Goal: Transaction & Acquisition: Purchase product/service

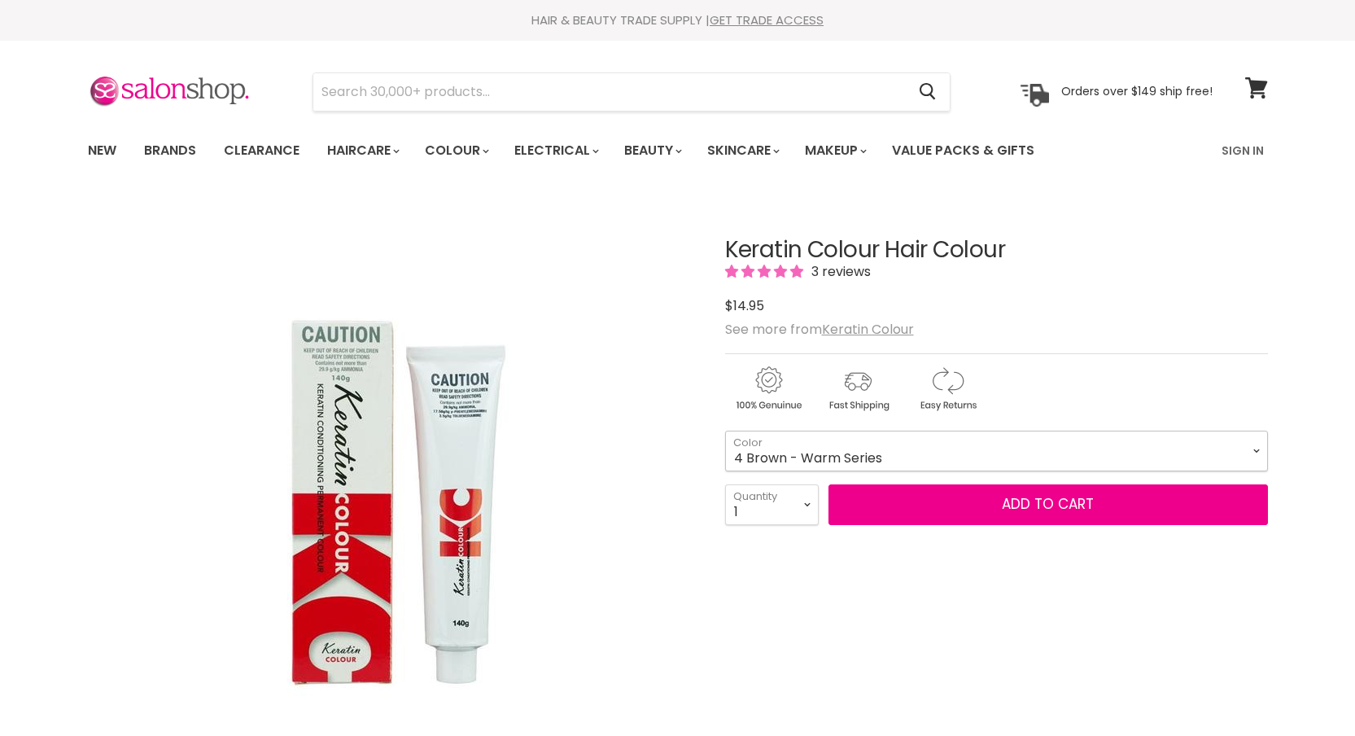
click at [1026, 451] on select "1 Black - Warm Series 3 Dark Brown - Warm Series 4 Brown - Warm Series 5 Light …" at bounding box center [996, 451] width 543 height 41
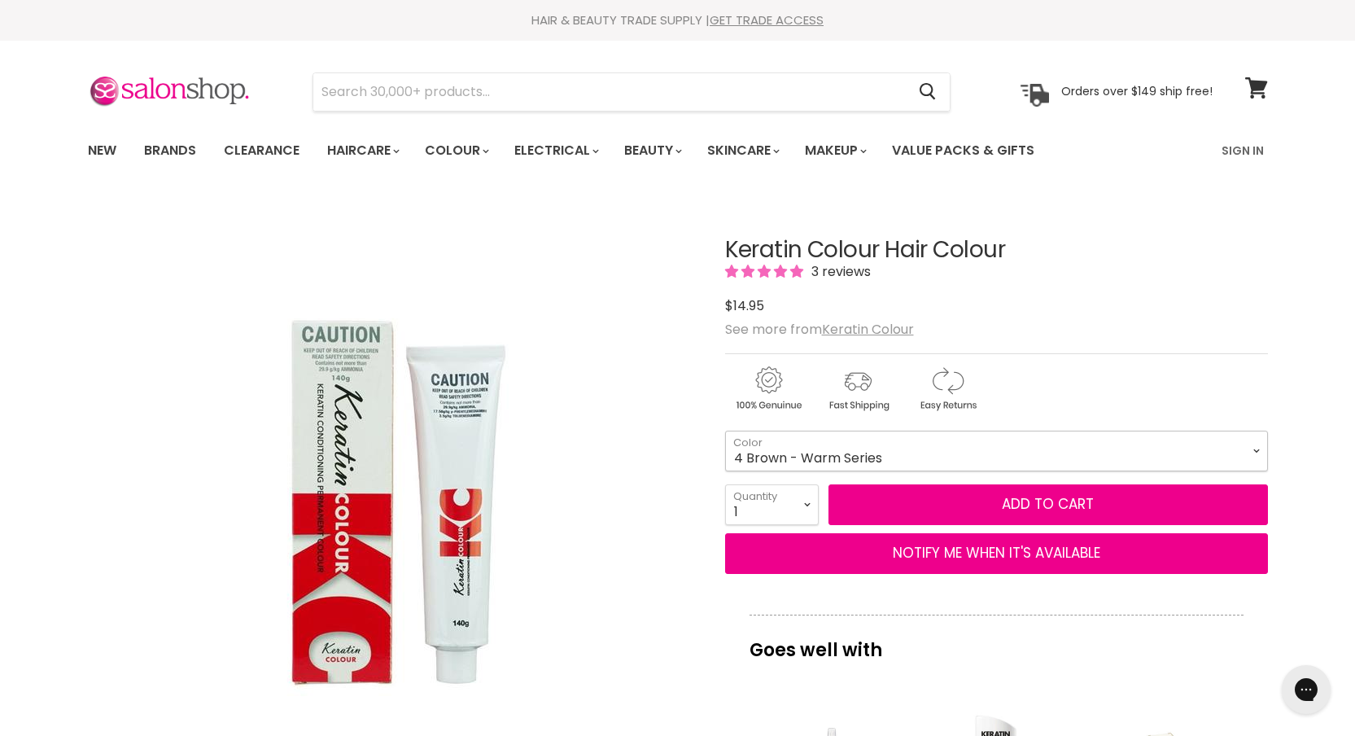
click at [725, 431] on select "1 Black - Warm Series 3 Dark Brown - Warm Series 4 Brown - Warm Series 5 Light …" at bounding box center [996, 451] width 543 height 41
select select "5.1 Light [PERSON_NAME] Series"
click at [806, 504] on select "1 2 3 4 5 6 7 8 9 10+" at bounding box center [772, 504] width 94 height 41
select select "2"
click at [725, 484] on select "1 2 3 4 5 6 7 8 9 10+" at bounding box center [772, 504] width 94 height 41
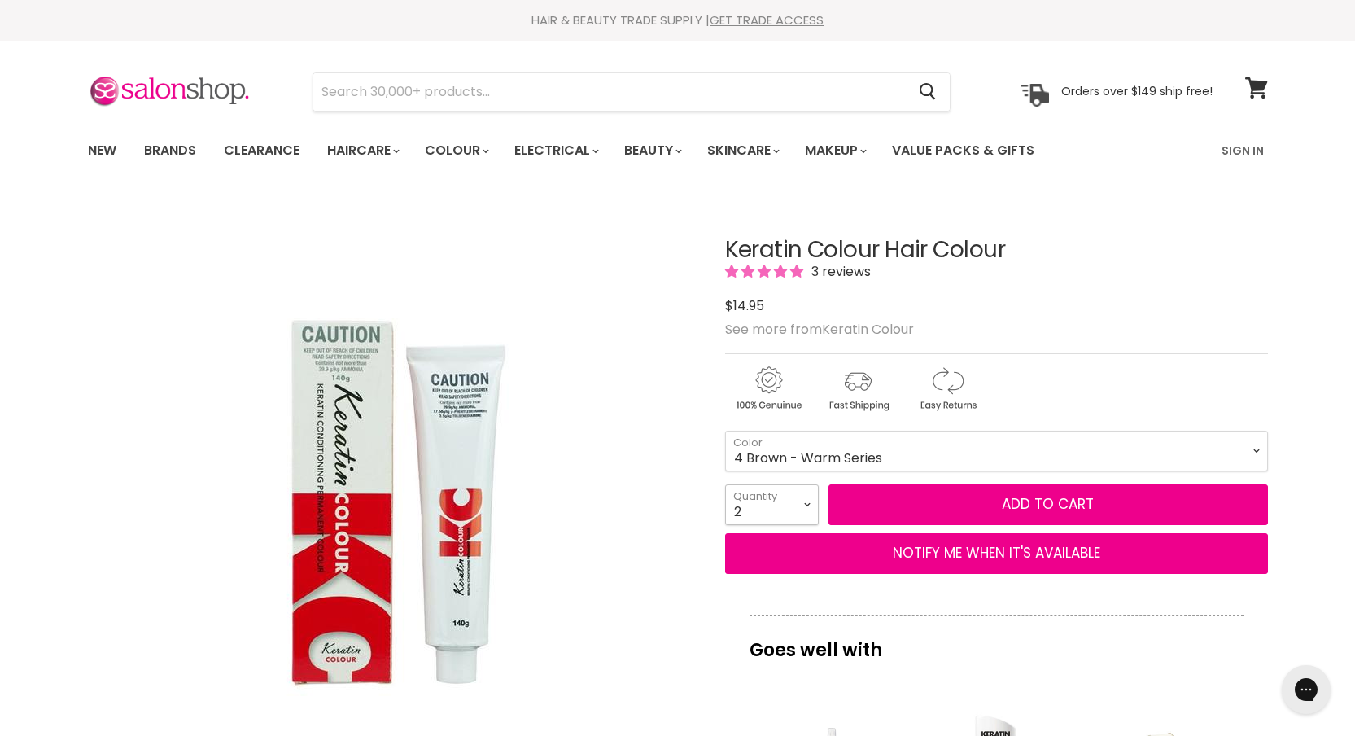
type input "2"
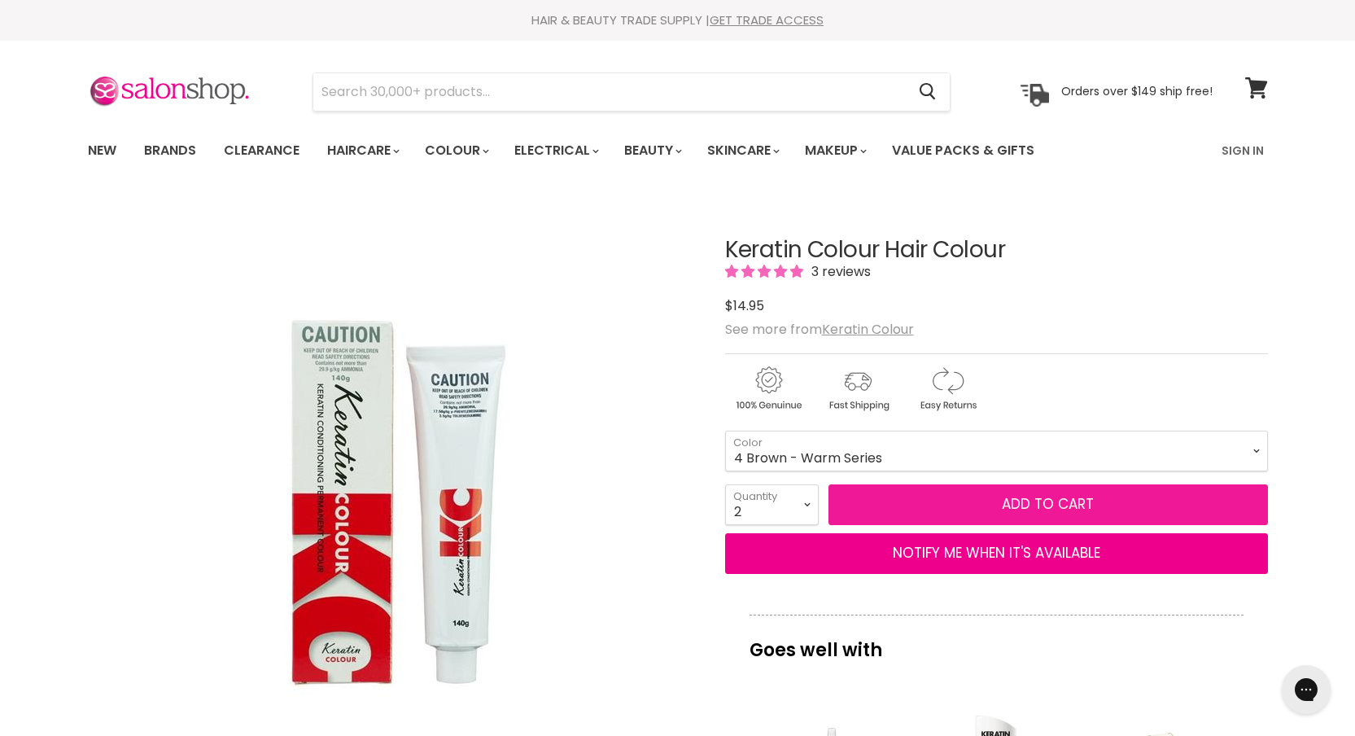
click at [930, 515] on button "Add to cart" at bounding box center [1048, 504] width 439 height 41
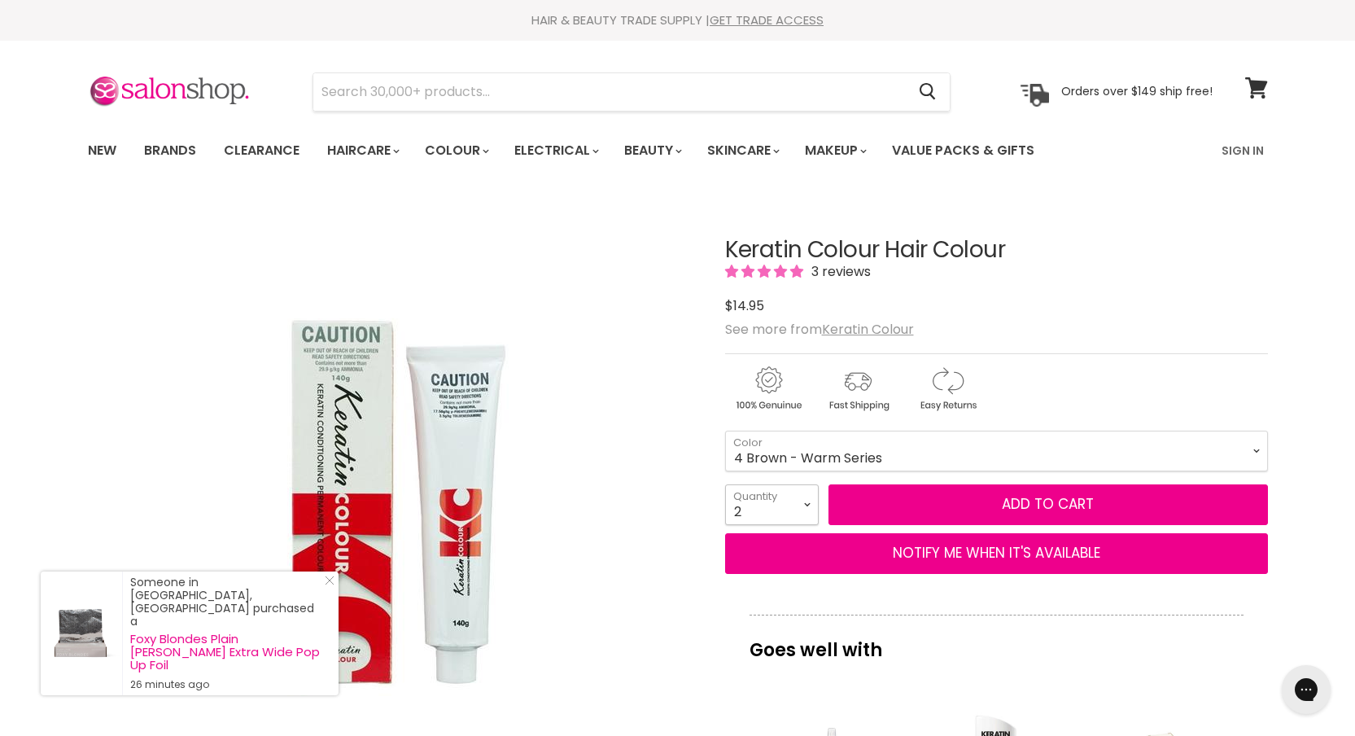
click at [811, 505] on select "1 2 3 4 5 6 7 8 9 10+" at bounding box center [772, 504] width 94 height 41
select select "1"
click at [725, 484] on select "1 2 3 4 5 6 7 8 9 10+" at bounding box center [772, 504] width 94 height 41
type input "1"
click at [1002, 459] on select "1 Black - Warm Series 3 Dark Brown - Warm Series 4 Brown - Warm Series 5 Light …" at bounding box center [996, 451] width 543 height 41
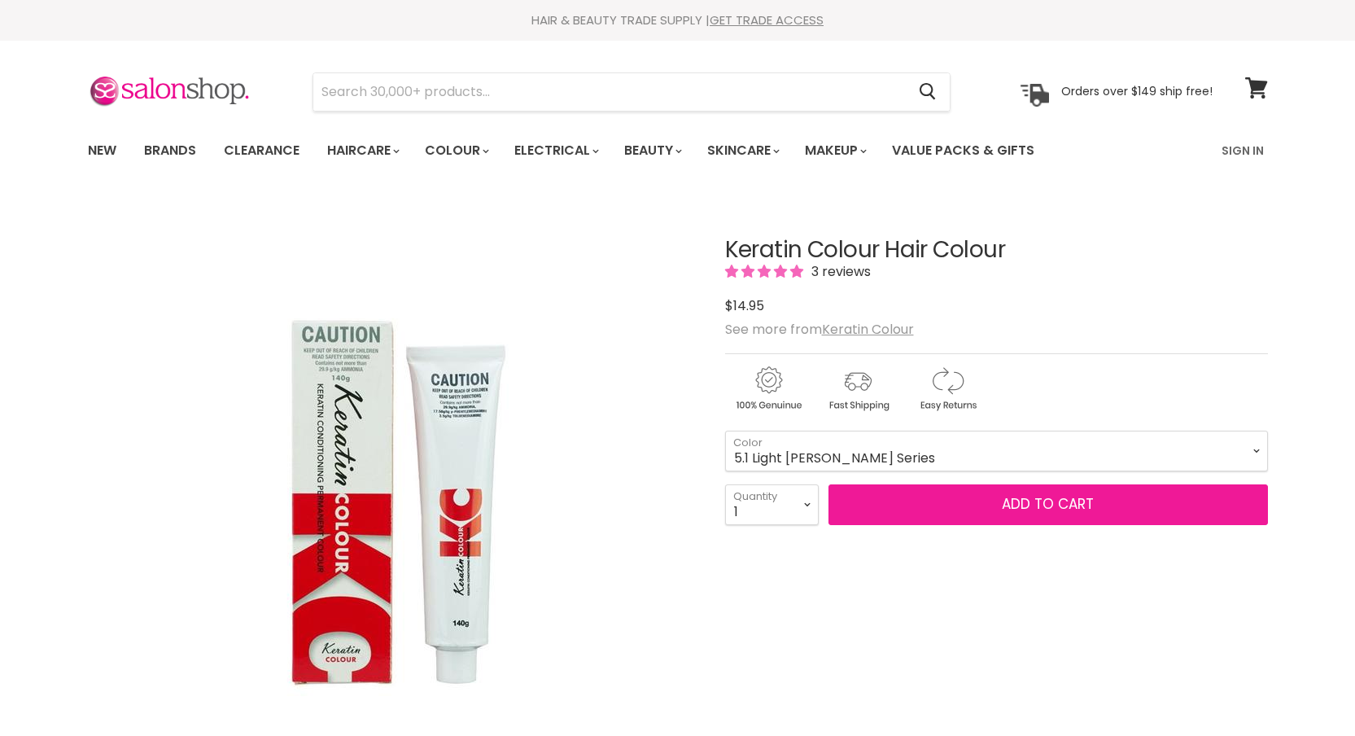
select select "5.1 Light [PERSON_NAME] Series"
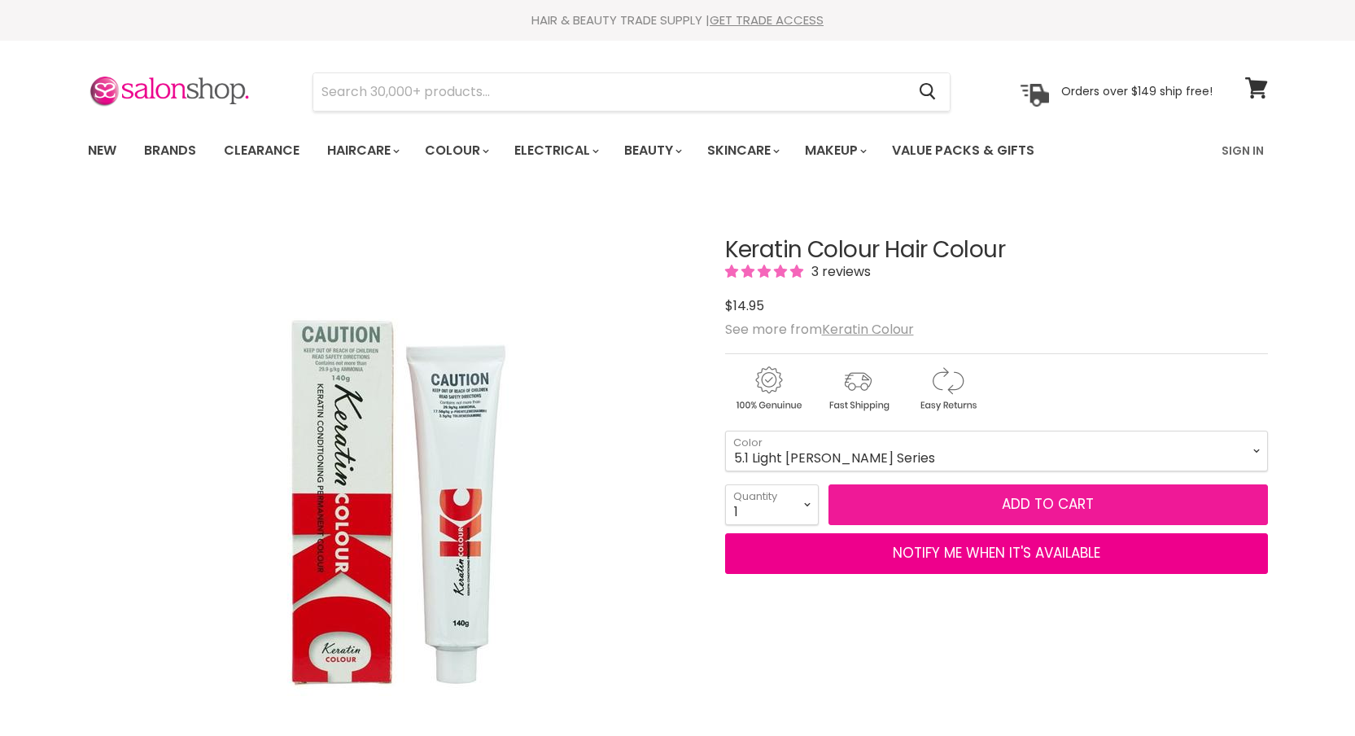
click at [1054, 505] on span "Add to cart" at bounding box center [1048, 504] width 92 height 20
click at [1054, 496] on span "Add to cart" at bounding box center [1048, 504] width 92 height 20
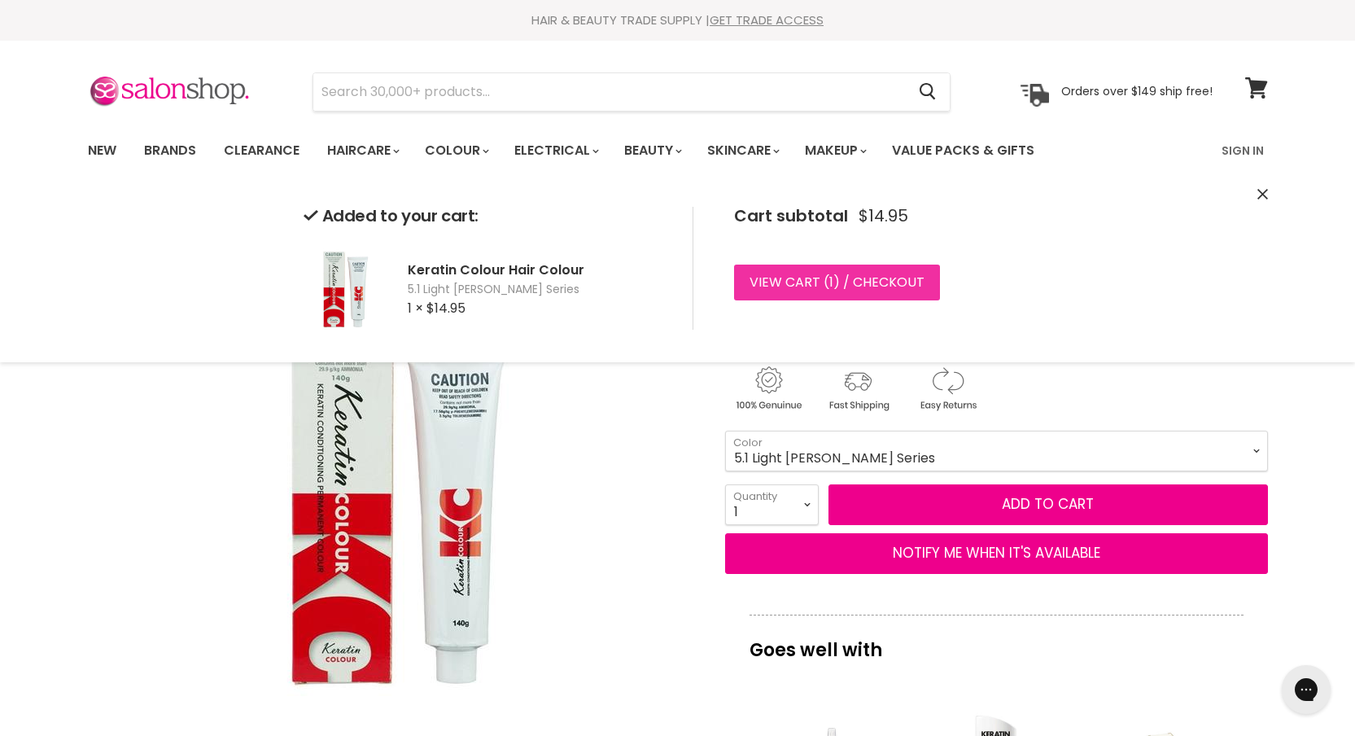
click at [837, 287] on link "View cart ( 1 ) / Checkout" at bounding box center [837, 283] width 206 height 36
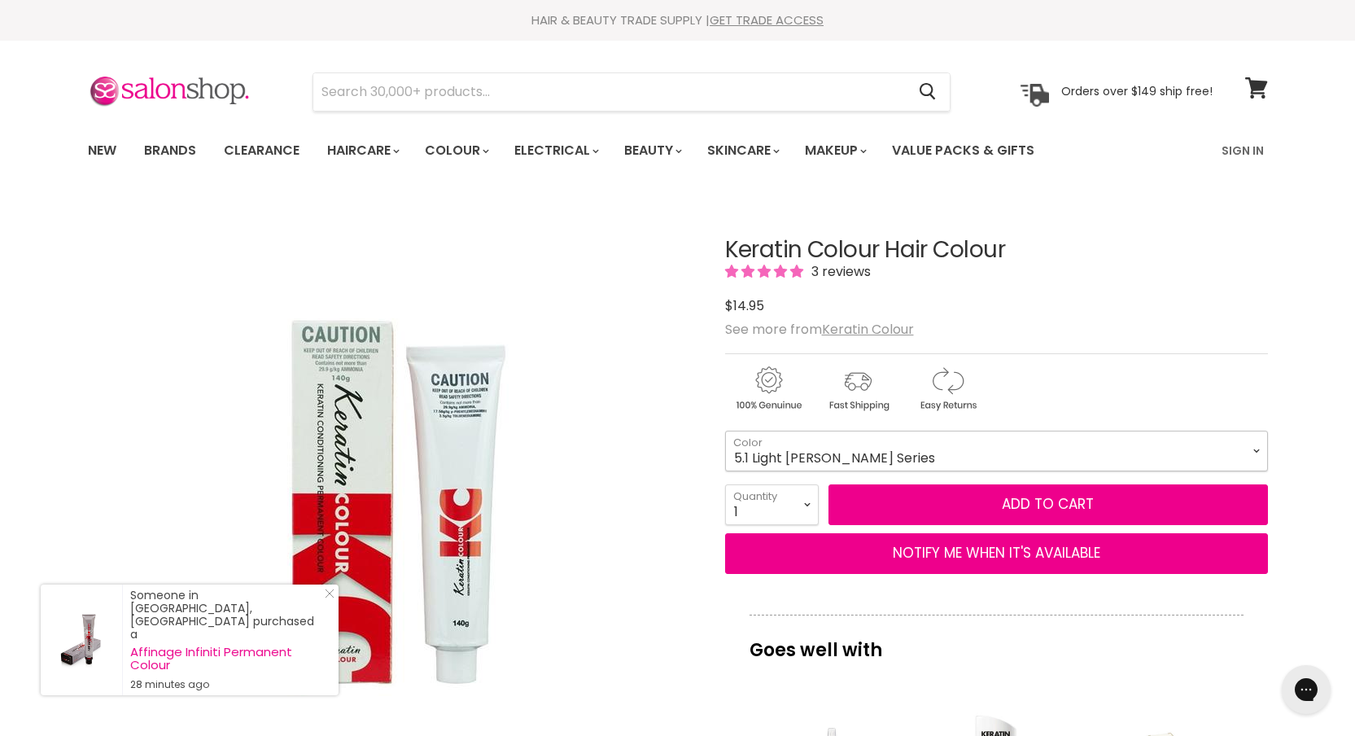
click at [892, 463] on select "1 Black - Warm Series 3 Dark Brown - Warm Series 4 Brown - Warm Series 5 Light …" at bounding box center [996, 451] width 543 height 41
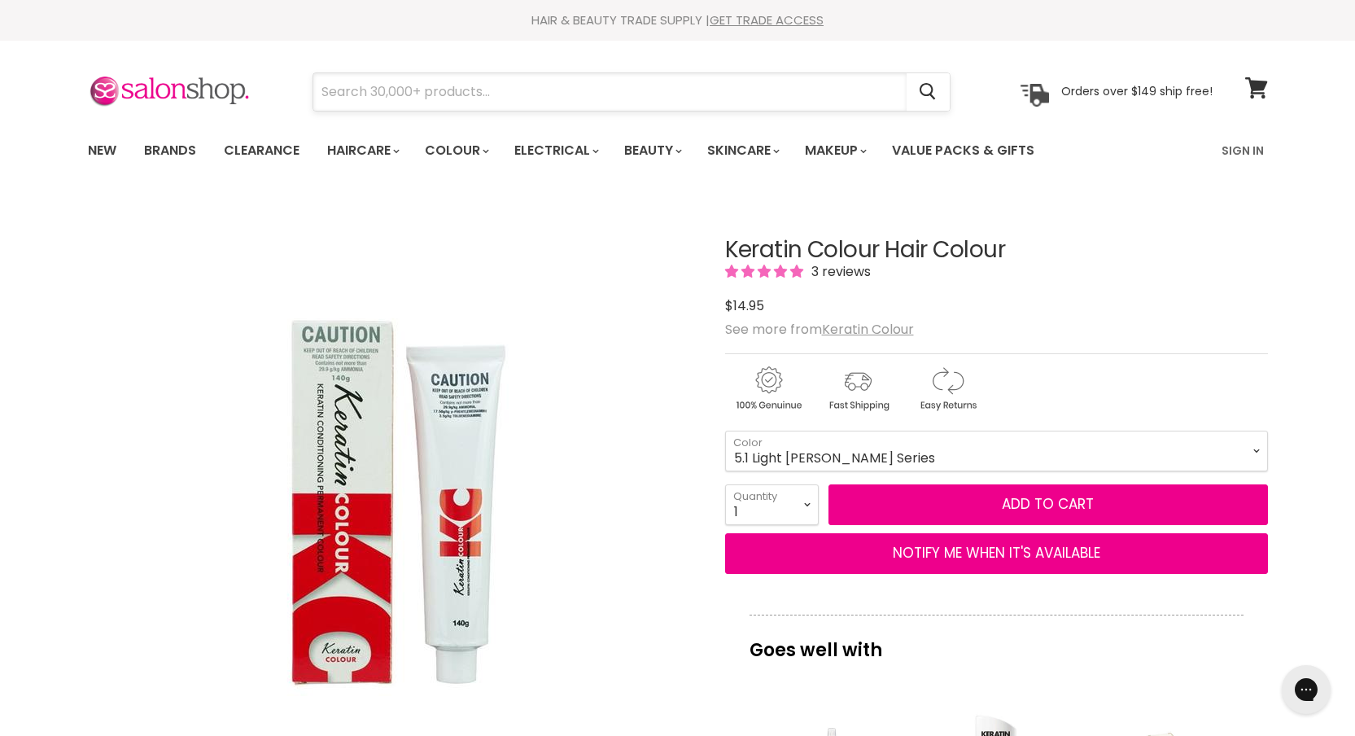
click at [655, 102] on input "Search" at bounding box center [609, 91] width 593 height 37
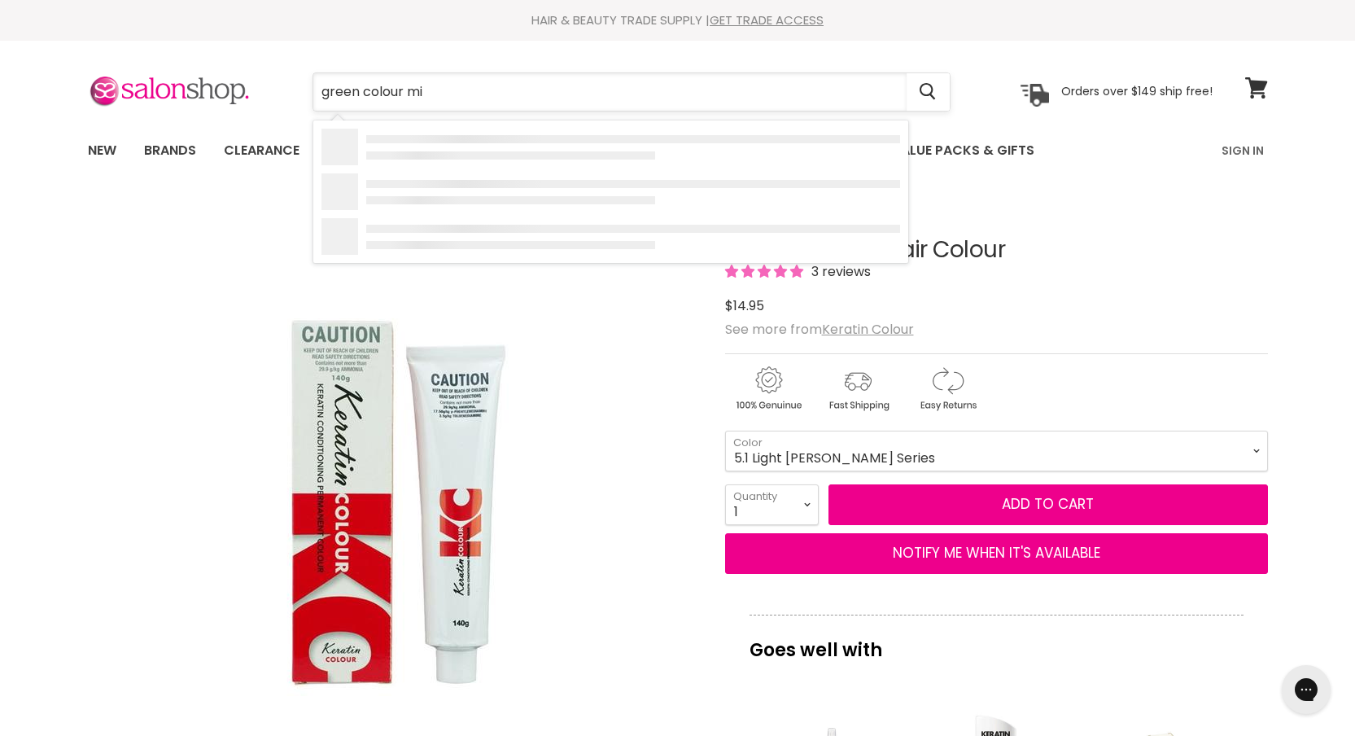
type input "green colour mix"
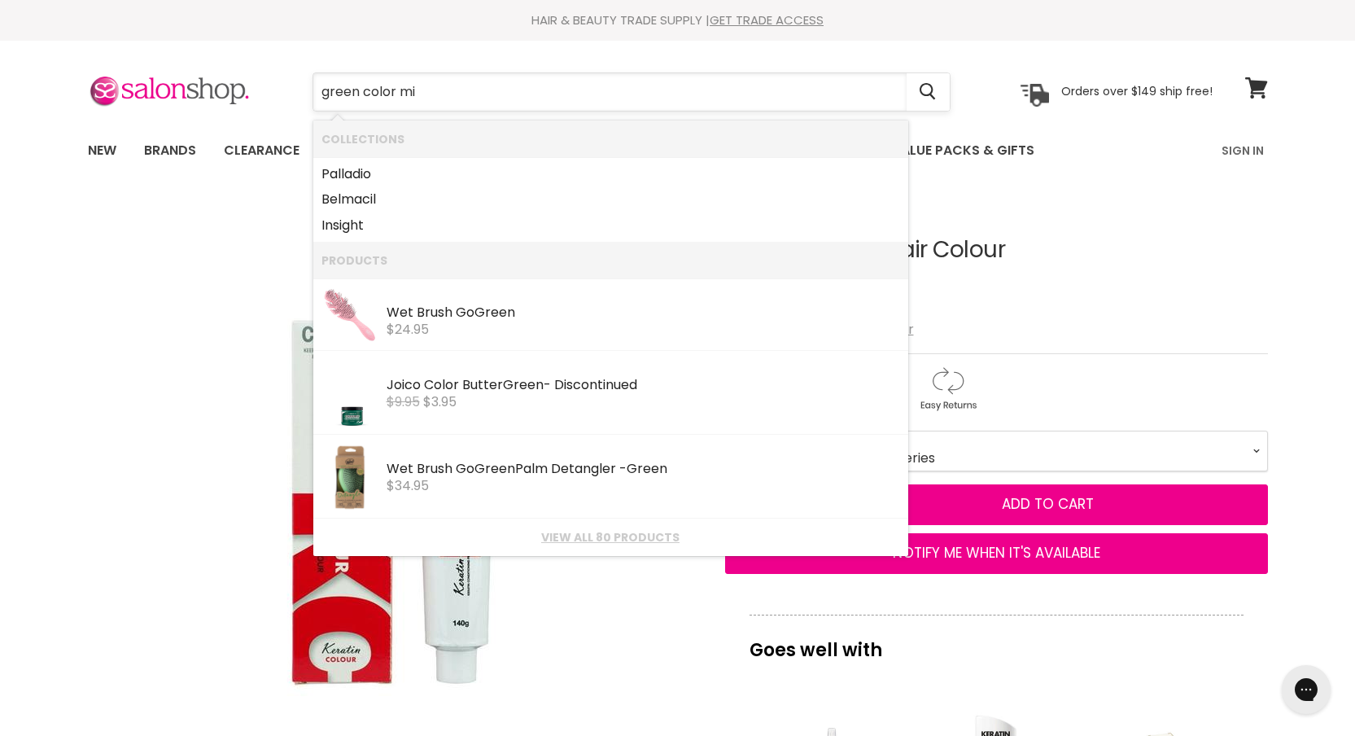
type input "green color mix"
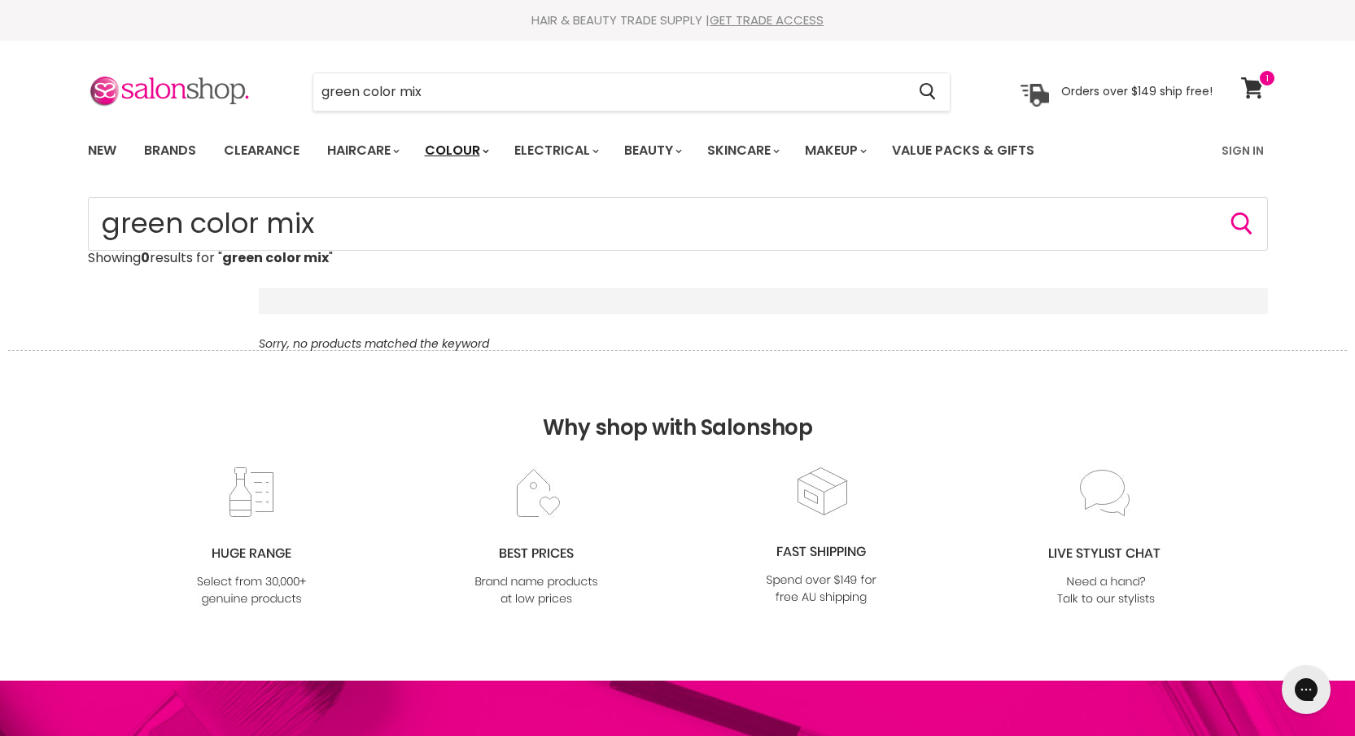
click at [468, 146] on link "Colour" at bounding box center [456, 150] width 86 height 34
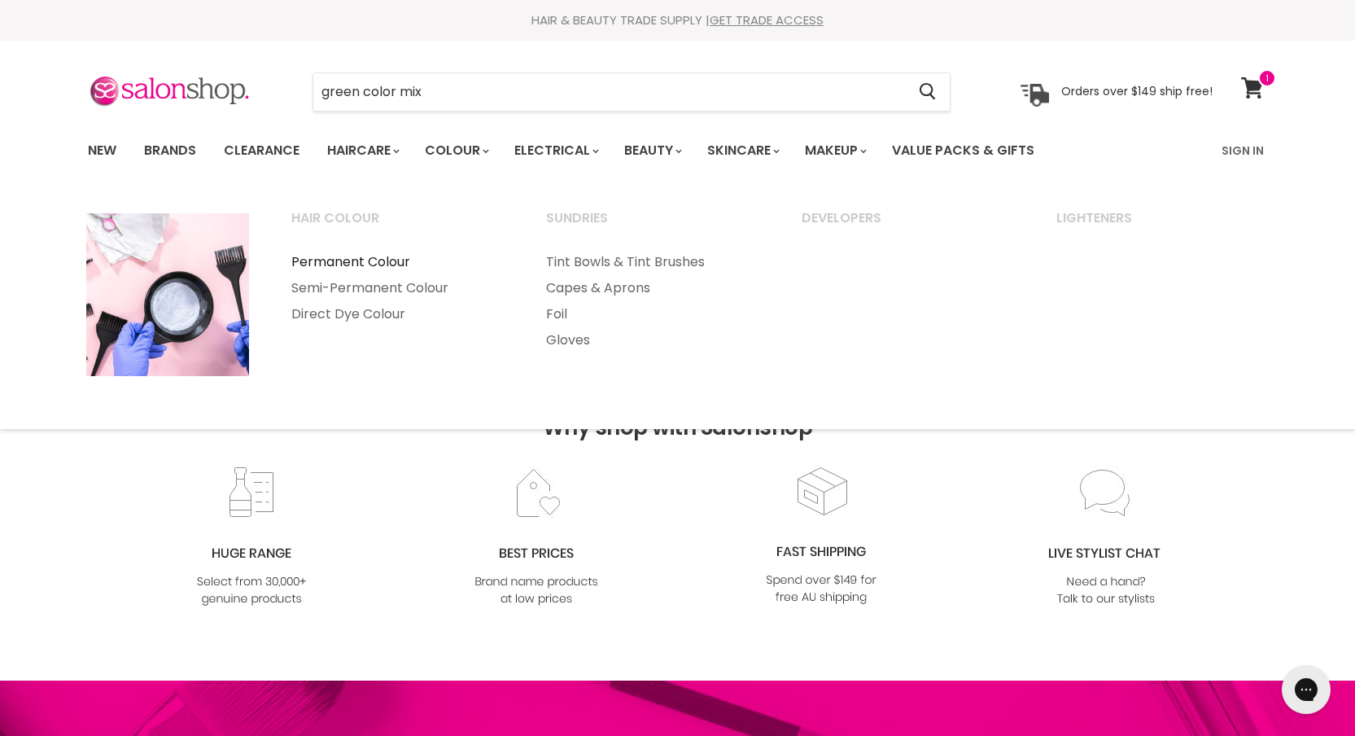
click at [313, 267] on link "Permanent Colour" at bounding box center [397, 262] width 252 height 26
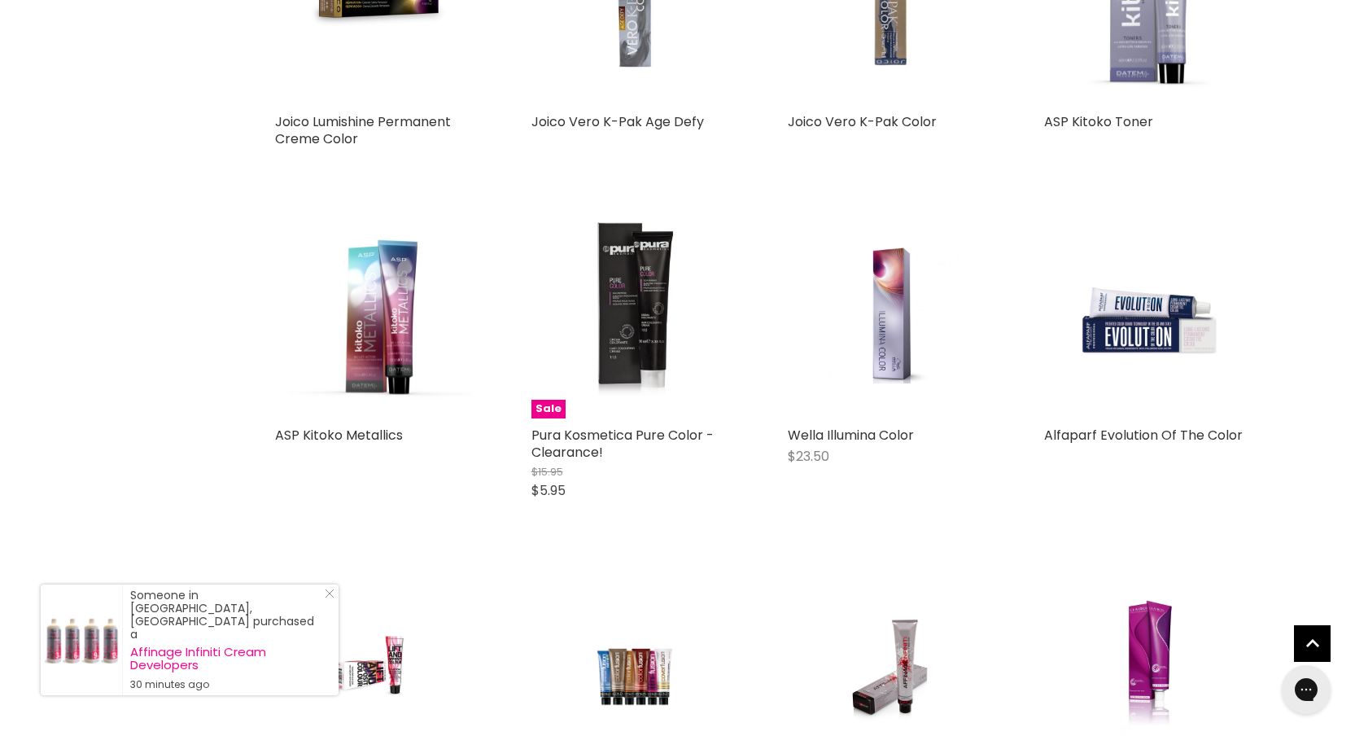
scroll to position [3498, 0]
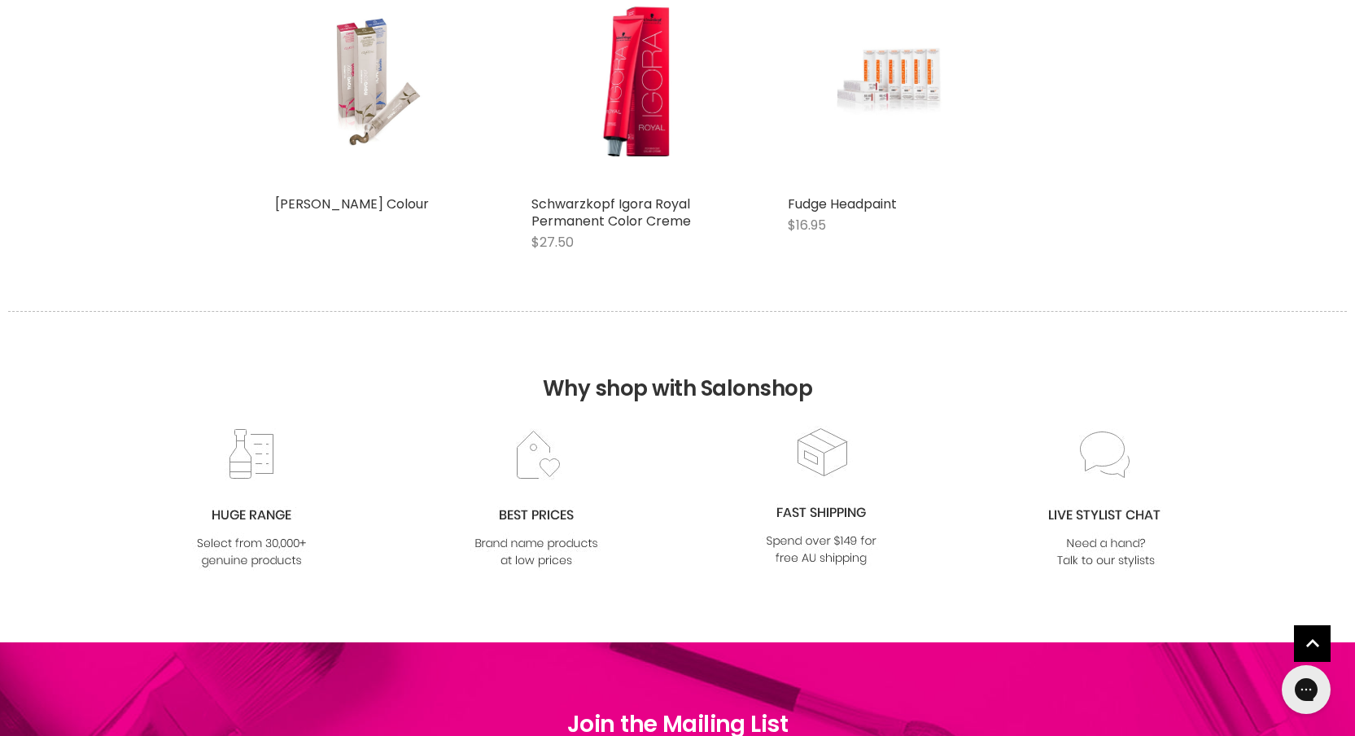
scroll to position [5678, 0]
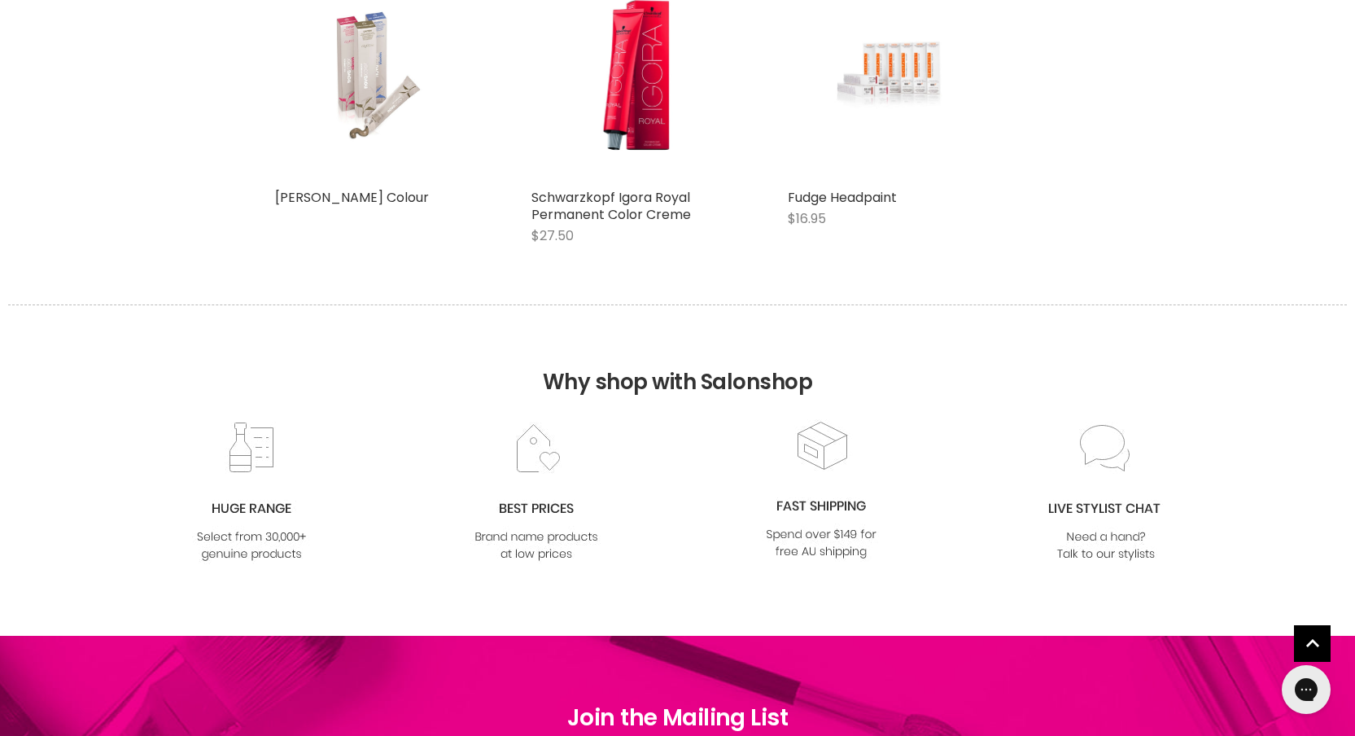
click at [338, 94] on img "Main content" at bounding box center [378, 77] width 138 height 208
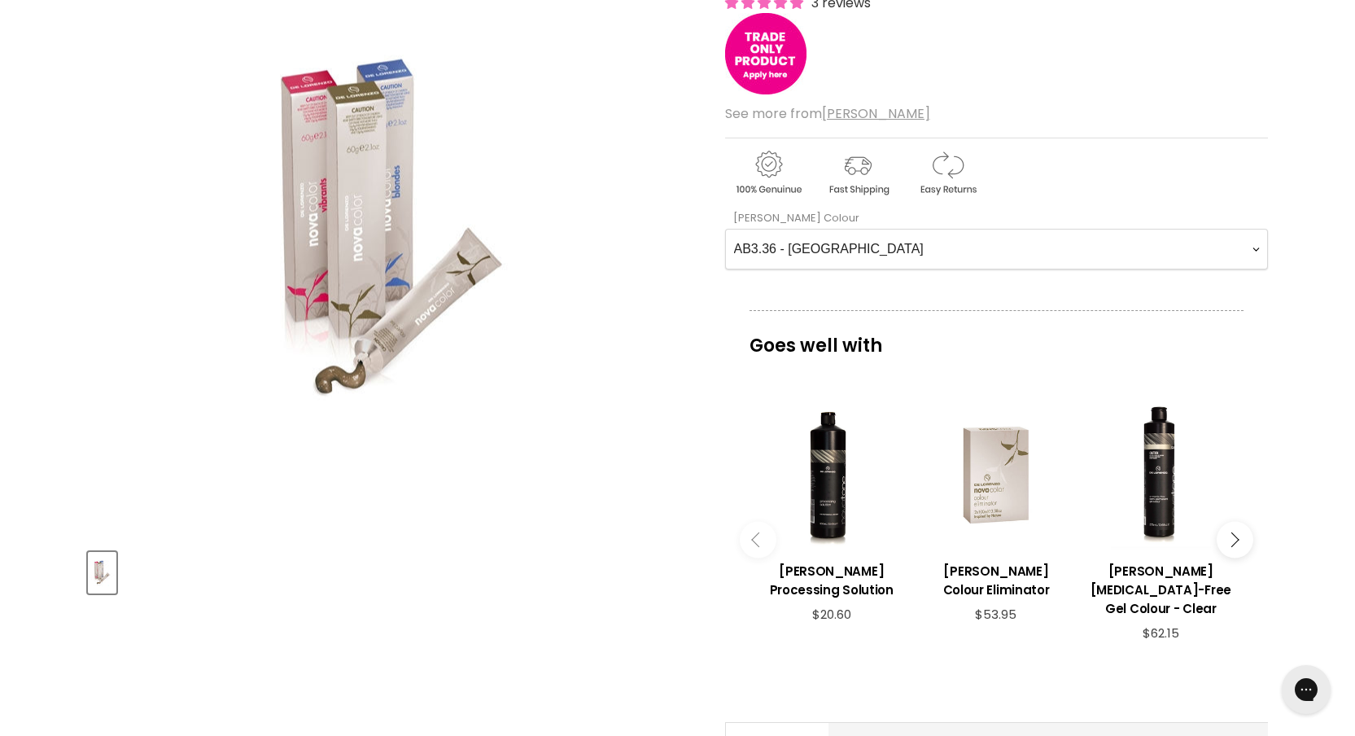
scroll to position [113, 0]
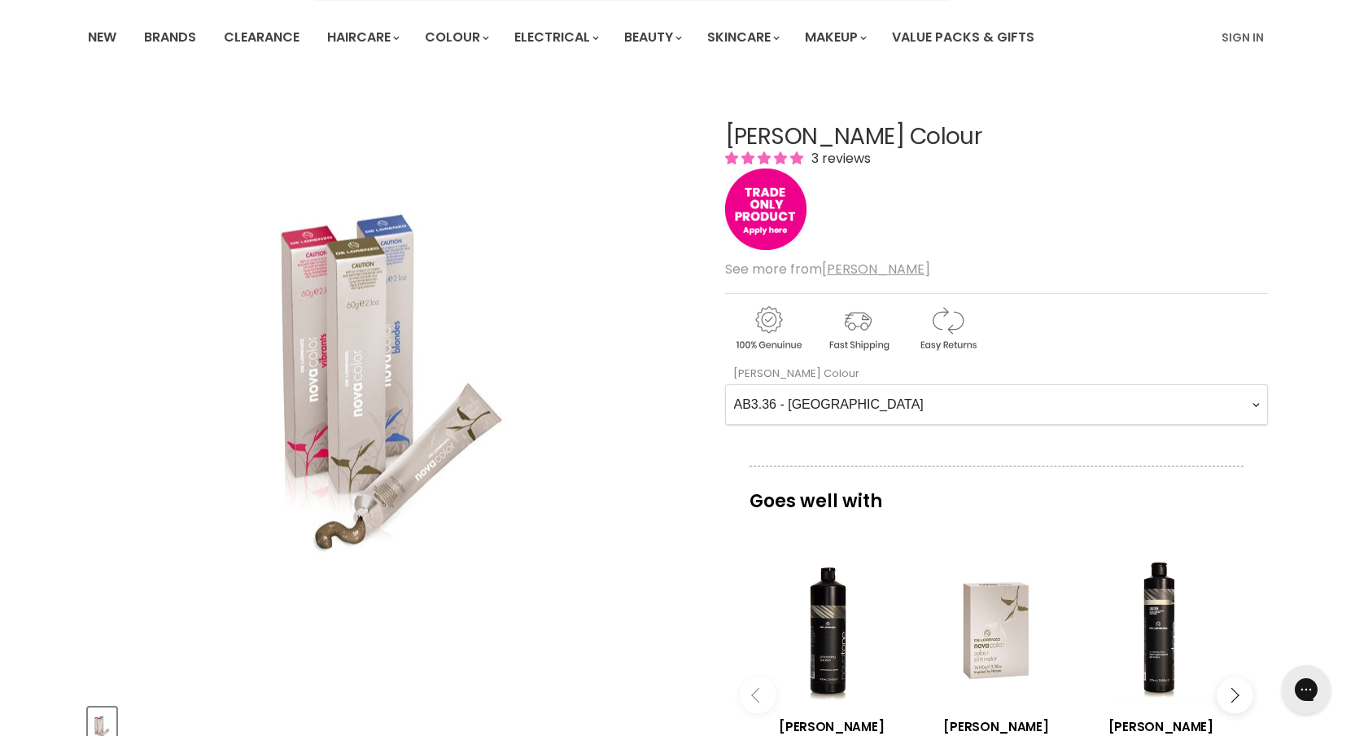
click at [781, 405] on Colour-0-0 "AB3.36 - Auburn AB4.36 - Light Auburn AB5.36 - Dark Auburn Blonde AB6.36 - Medi…" at bounding box center [996, 404] width 543 height 41
select Colour-0-0 "Green Filler"
click at [725, 384] on Colour-0-0 "AB3.36 - Auburn AB4.36 - Light Auburn AB5.36 - Dark Auburn Blonde AB6.36 - Medi…" at bounding box center [996, 404] width 543 height 41
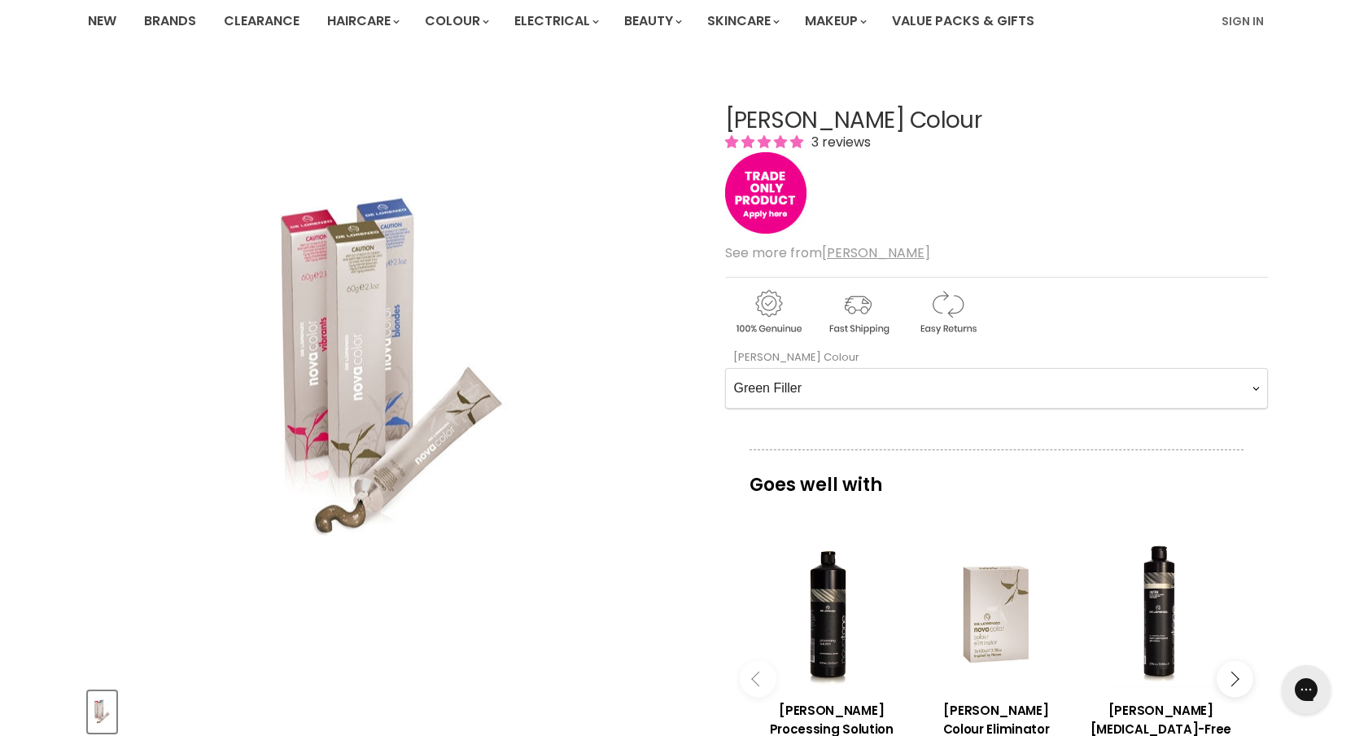
scroll to position [28, 0]
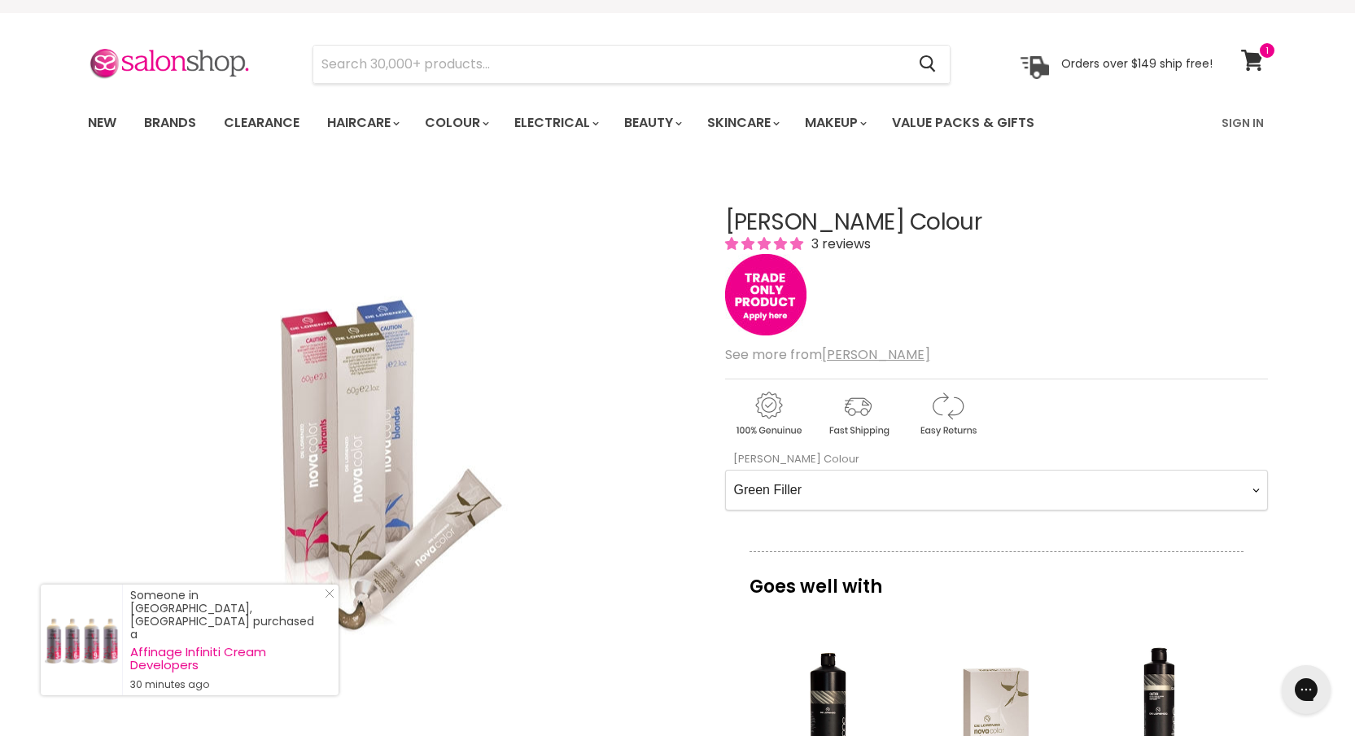
click at [836, 488] on Colour-0-0 "AB3.36 - Auburn AB4.36 - Light Auburn AB5.36 - Dark Auburn Blonde AB6.36 - Medi…" at bounding box center [996, 490] width 543 height 41
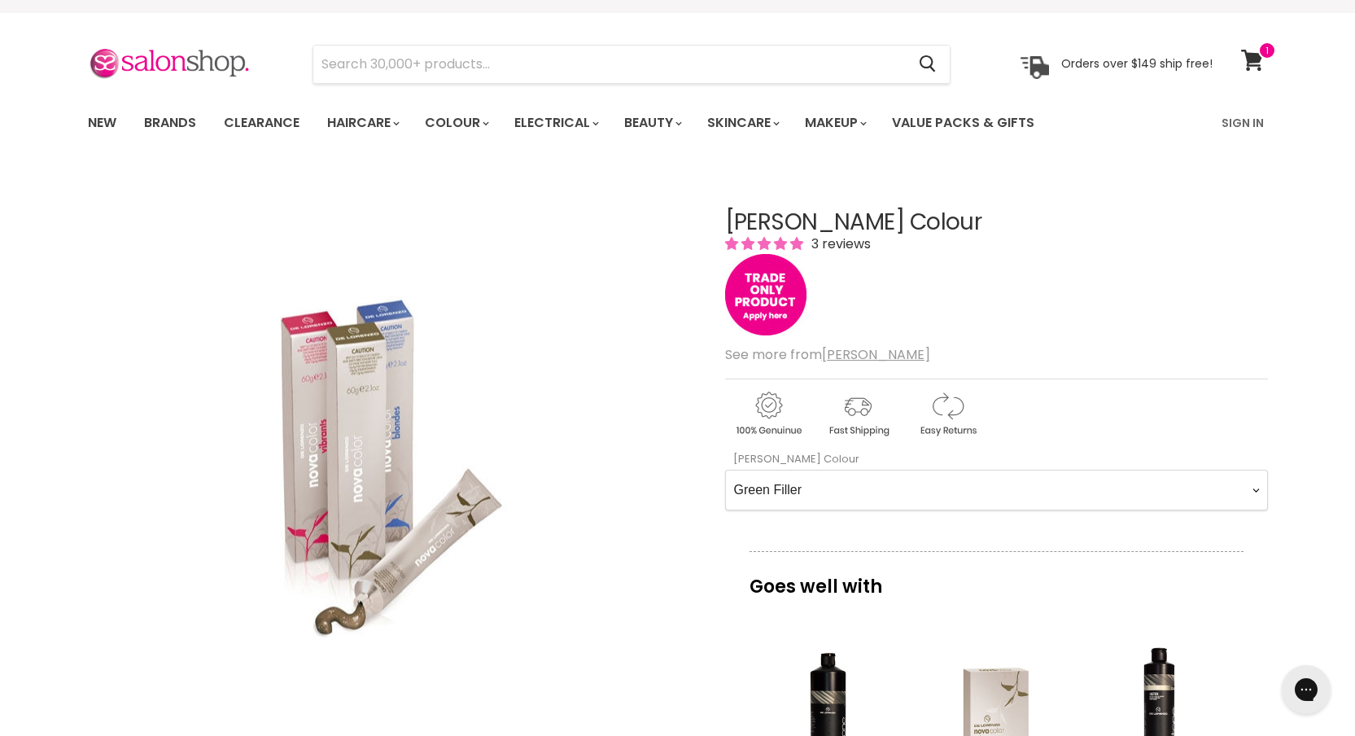
click at [725, 470] on Colour-0-0 "AB3.36 - Auburn AB4.36 - Light Auburn AB5.36 - Dark Auburn Blonde AB6.36 - Medi…" at bounding box center [996, 490] width 543 height 41
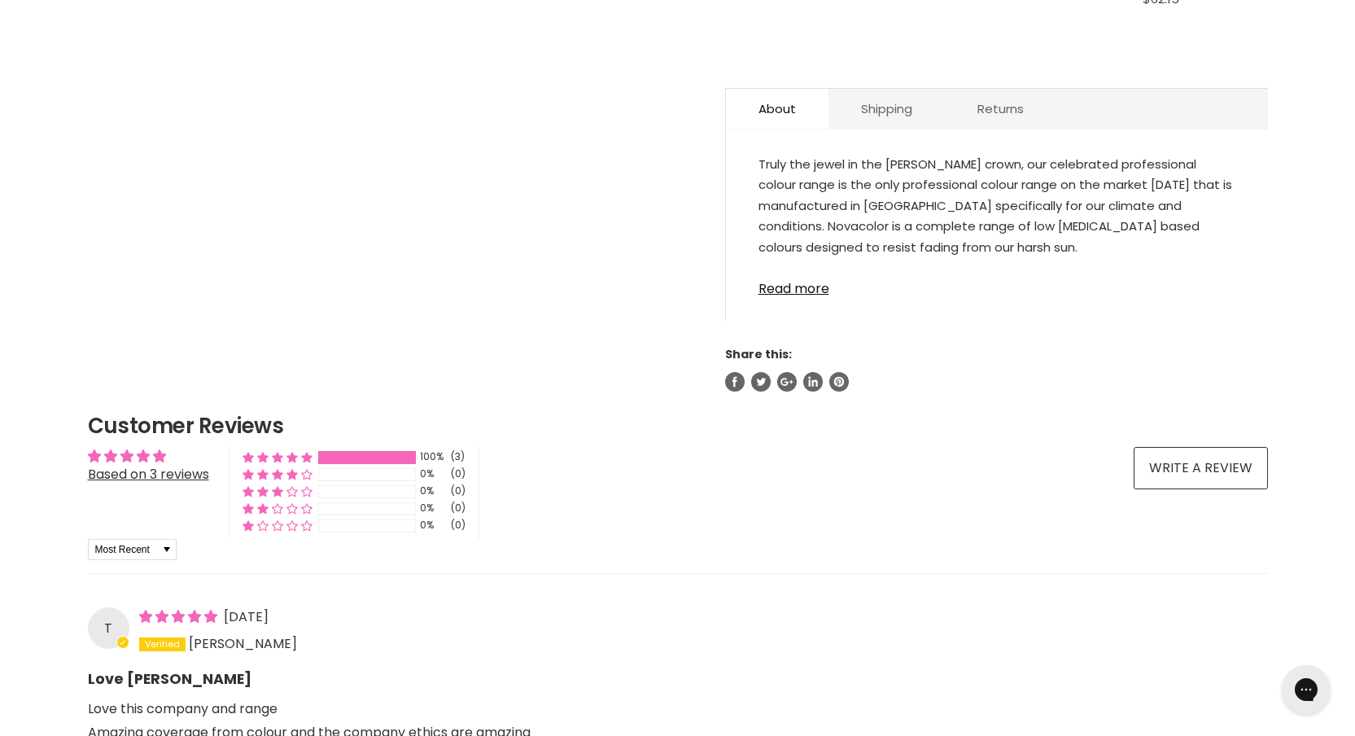
scroll to position [0, 0]
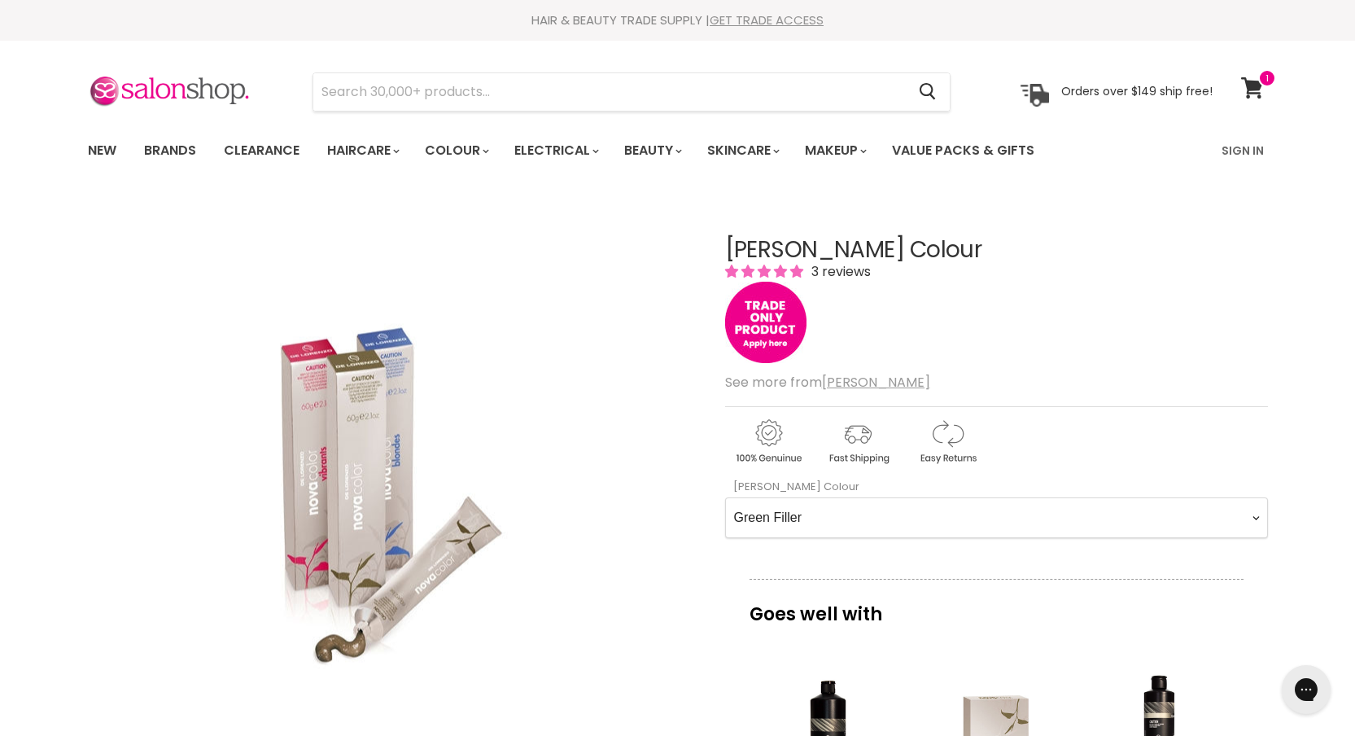
click at [723, 26] on link "GET TRADE ACCESS" at bounding box center [767, 19] width 114 height 17
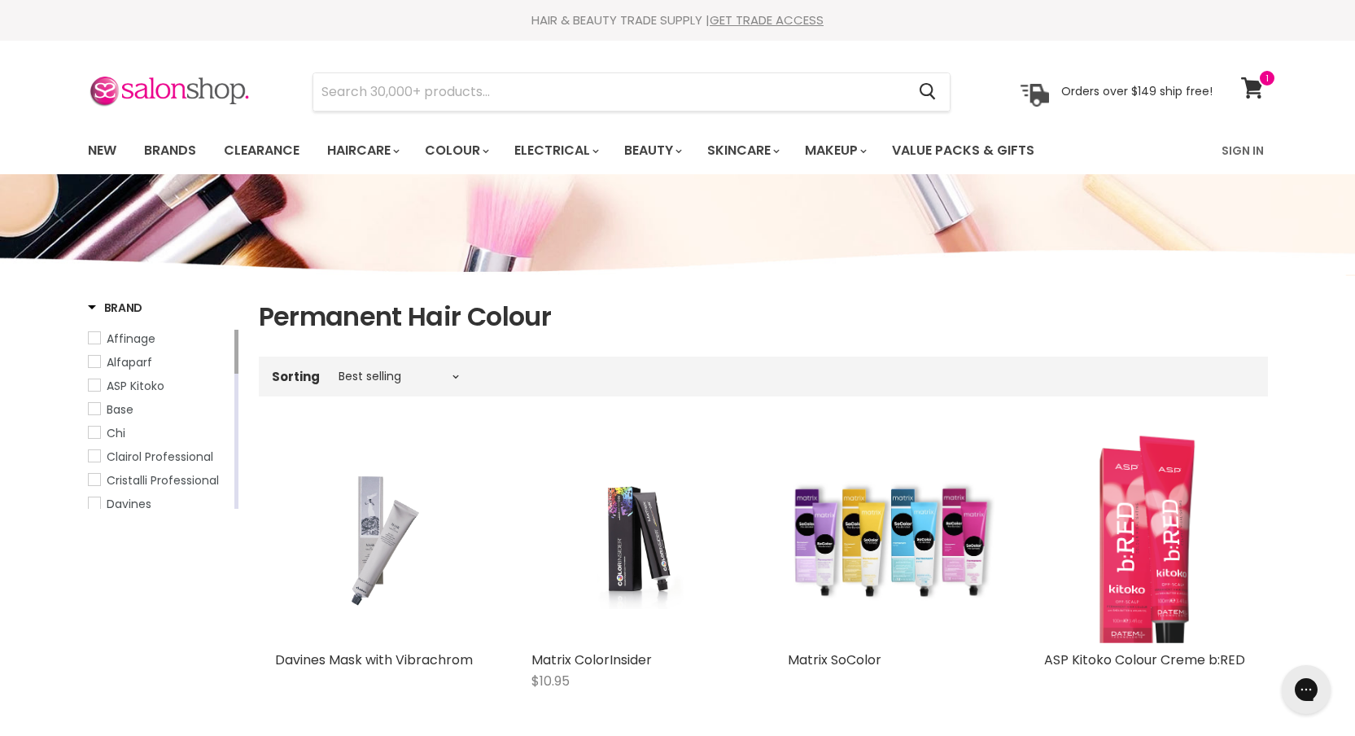
click at [405, 369] on div "Sorting Best selling Featured Price, low to high Price, high to low Alphabetica…" at bounding box center [763, 376] width 1009 height 27
click at [412, 380] on select "Best selling Featured Price, low to high Price, high to low Alphabetically, A-Z…" at bounding box center [398, 375] width 137 height 13
click at [330, 369] on select "Best selling Featured Price, low to high Price, high to low Alphabetically, A-Z…" at bounding box center [398, 375] width 137 height 13
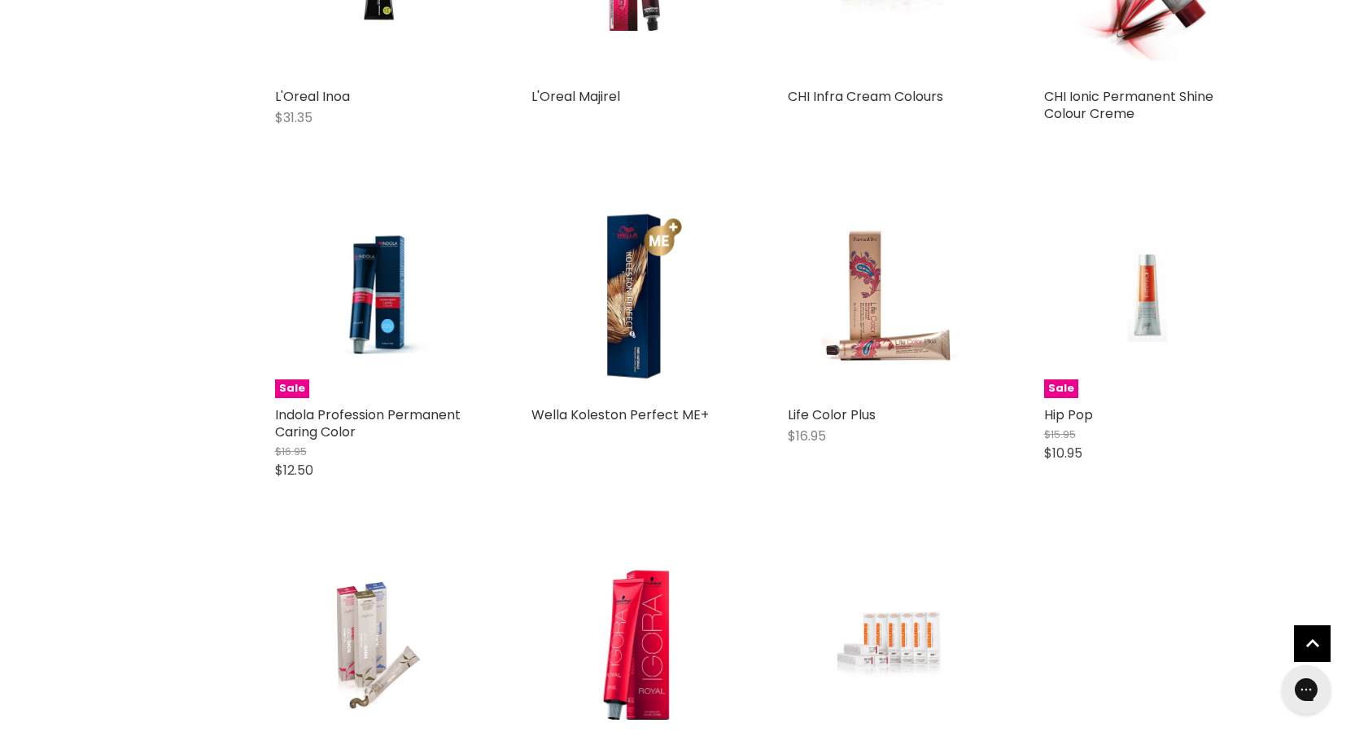
scroll to position [1287, 0]
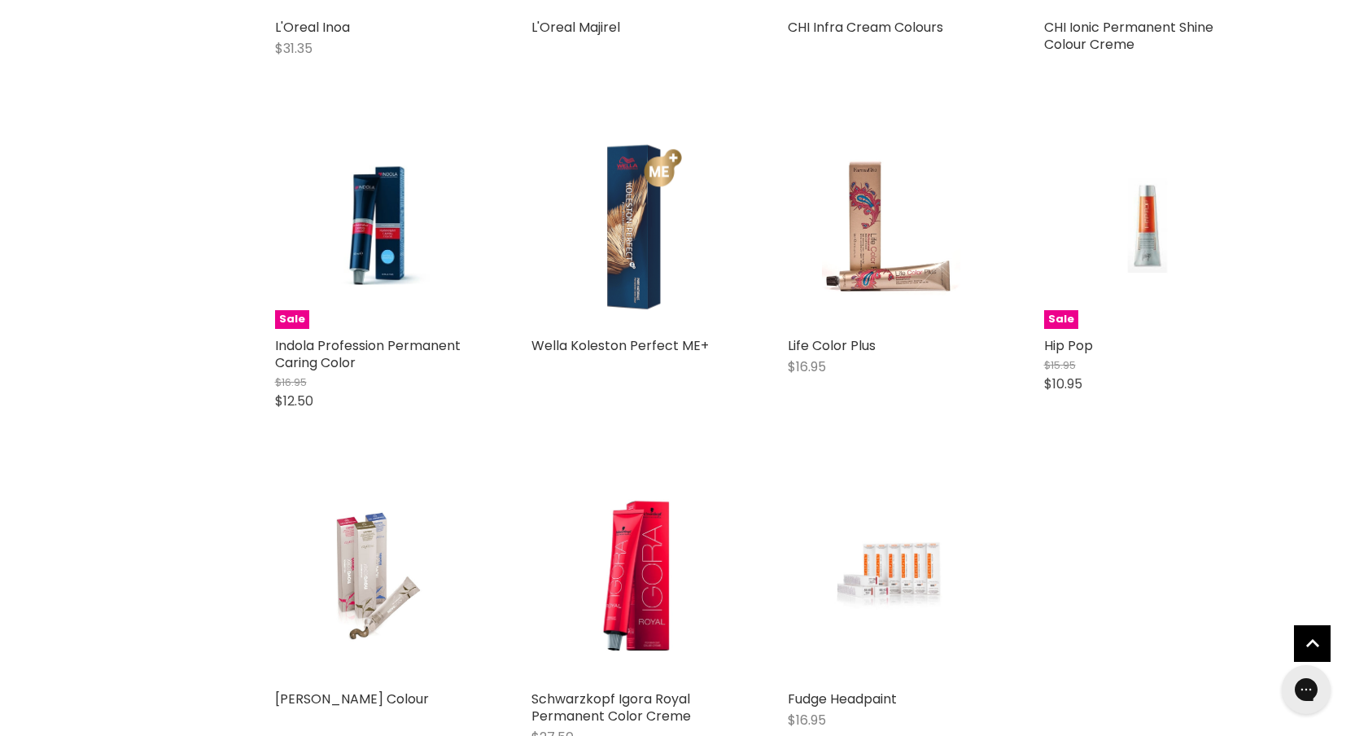
click at [645, 235] on img "Main content" at bounding box center [635, 225] width 208 height 208
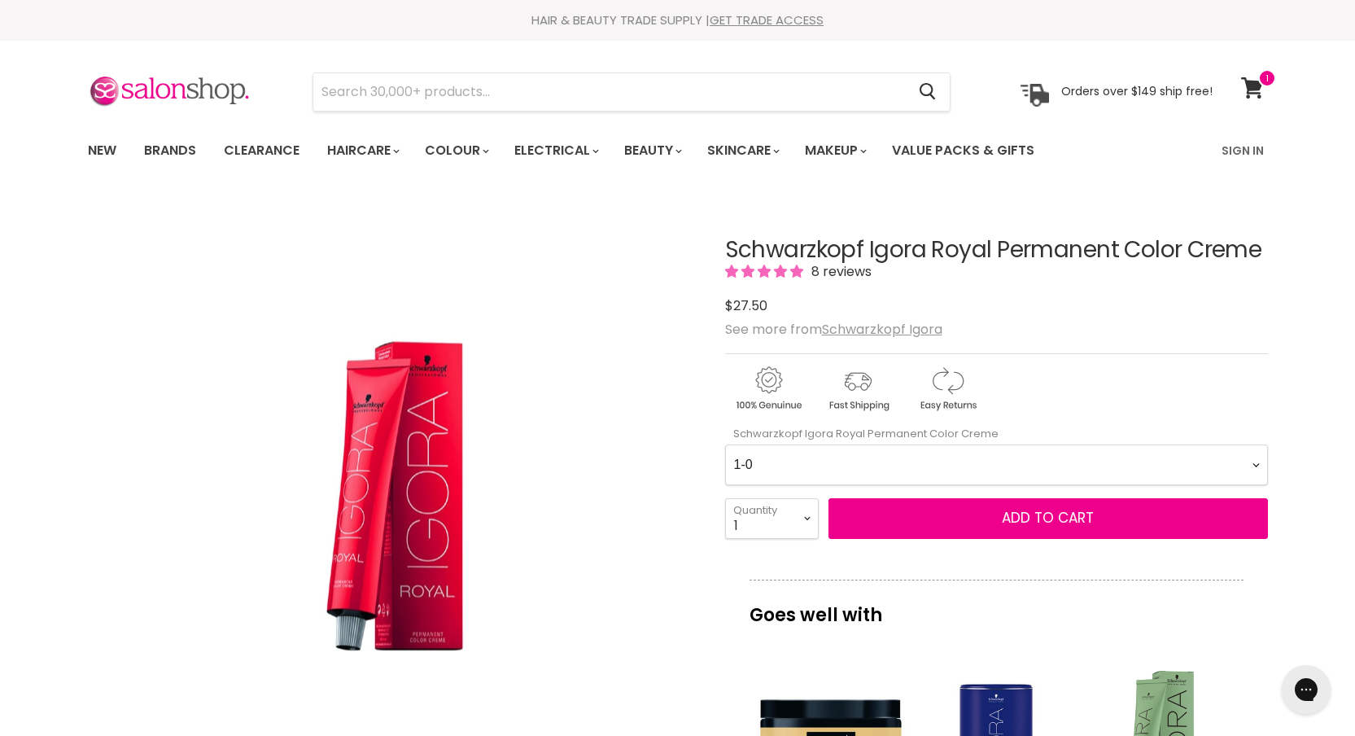
click at [991, 465] on Creme-0-0 "1-0 1-1 3-0 3-65 3-68 4-0 4-5 4-6 4-63 4-65 4-65 4-65 4-68 4-88 4-99 5-0 5-00 5…" at bounding box center [996, 464] width 543 height 41
drag, startPoint x: 858, startPoint y: 250, endPoint x: 1259, endPoint y: 258, distance: 401.3
click at [1259, 258] on h1 "Schwarzkopf Igora Royal Permanent Color Creme" at bounding box center [996, 250] width 543 height 25
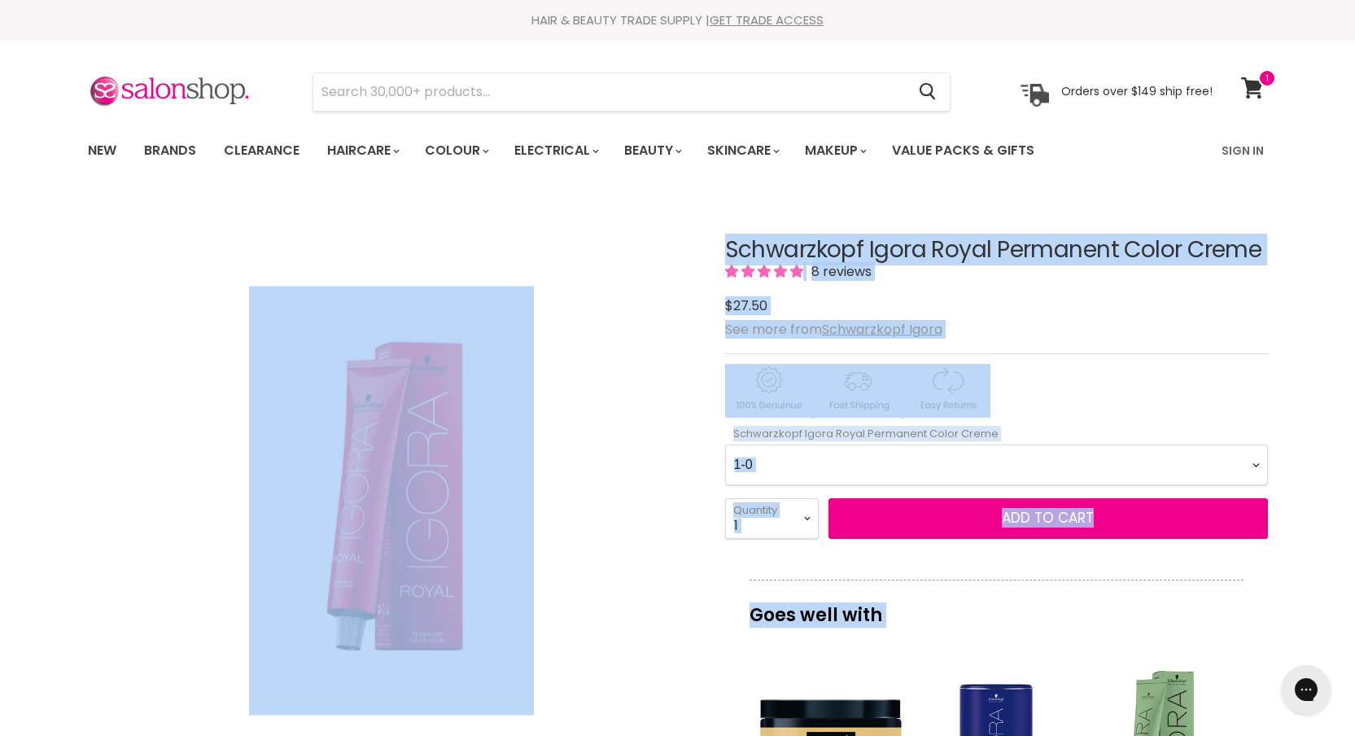
drag, startPoint x: 1272, startPoint y: 251, endPoint x: 672, endPoint y: 248, distance: 599.8
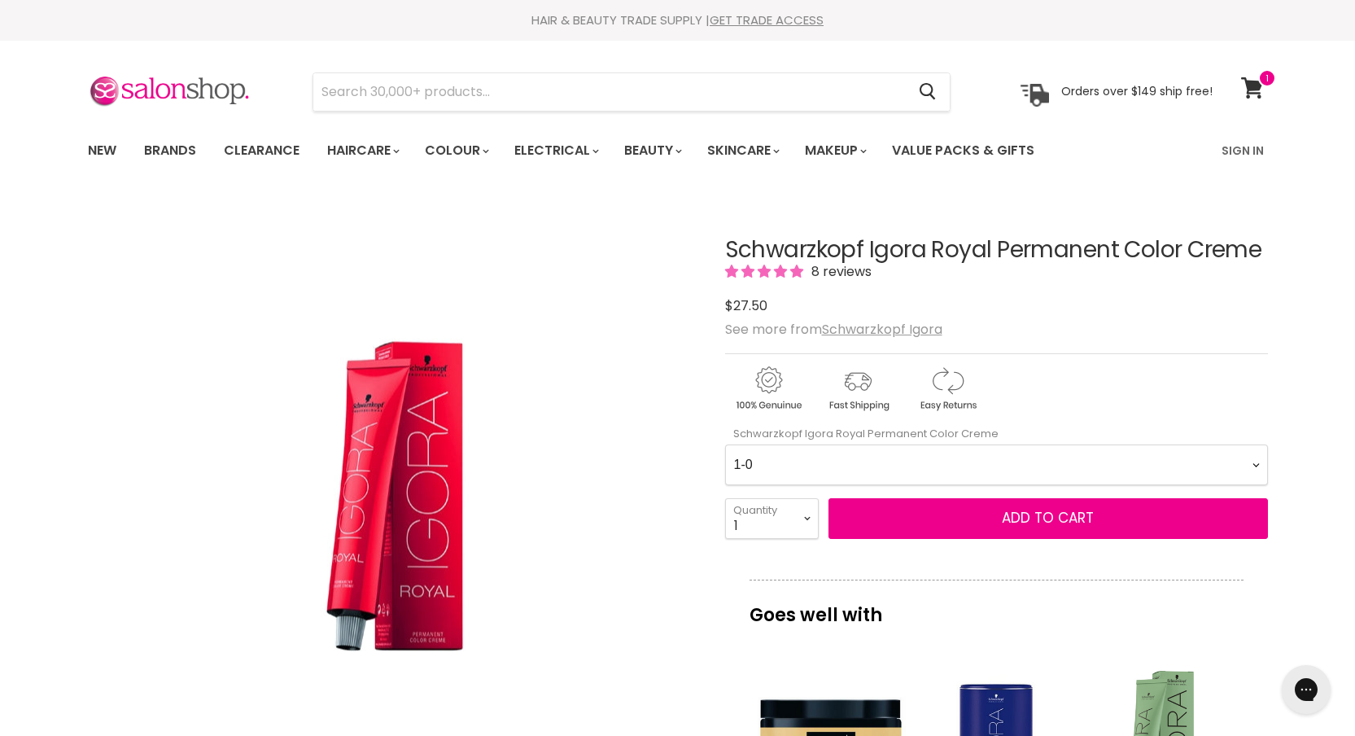
click at [672, 249] on div "Click or scroll to zoom Tap or pinch to zoom" at bounding box center [392, 501] width 608 height 608
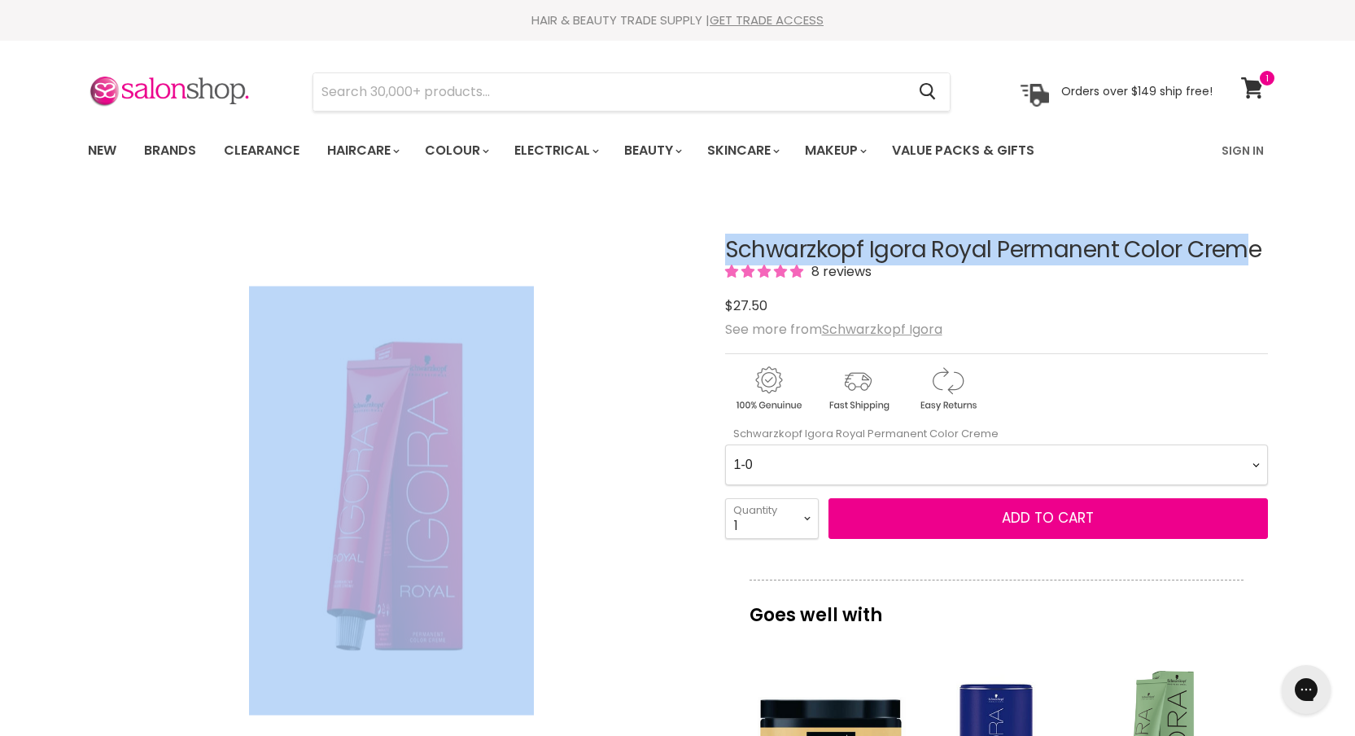
drag, startPoint x: 672, startPoint y: 249, endPoint x: 1241, endPoint y: 237, distance: 569.0
click at [1236, 233] on article "Click or scroll to zoom Tap or pinch to zoom Schwarzkopf Igora Royal Permanent …" at bounding box center [678, 737] width 1180 height 1080
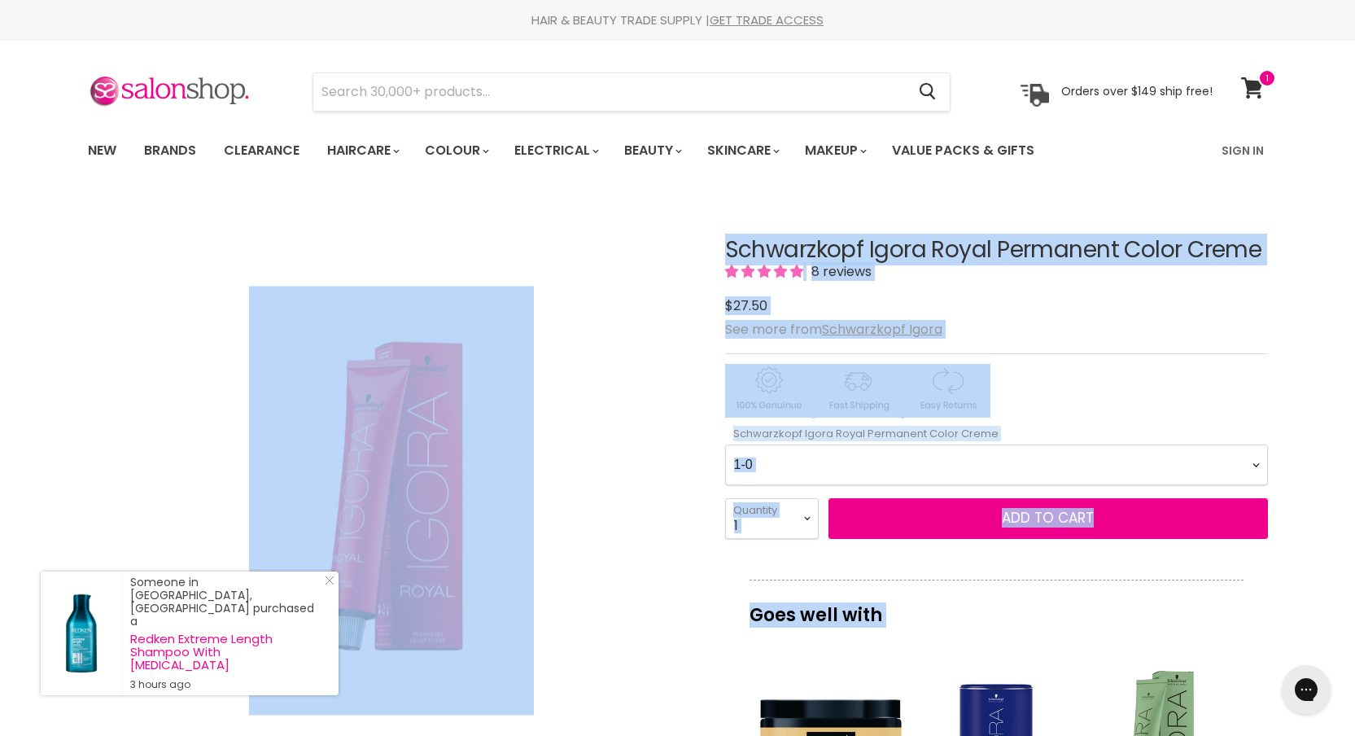
drag, startPoint x: 1272, startPoint y: 250, endPoint x: 693, endPoint y: 240, distance: 579.6
click at [693, 240] on div "Click or scroll to zoom Tap or pinch to zoom" at bounding box center [392, 501] width 608 height 608
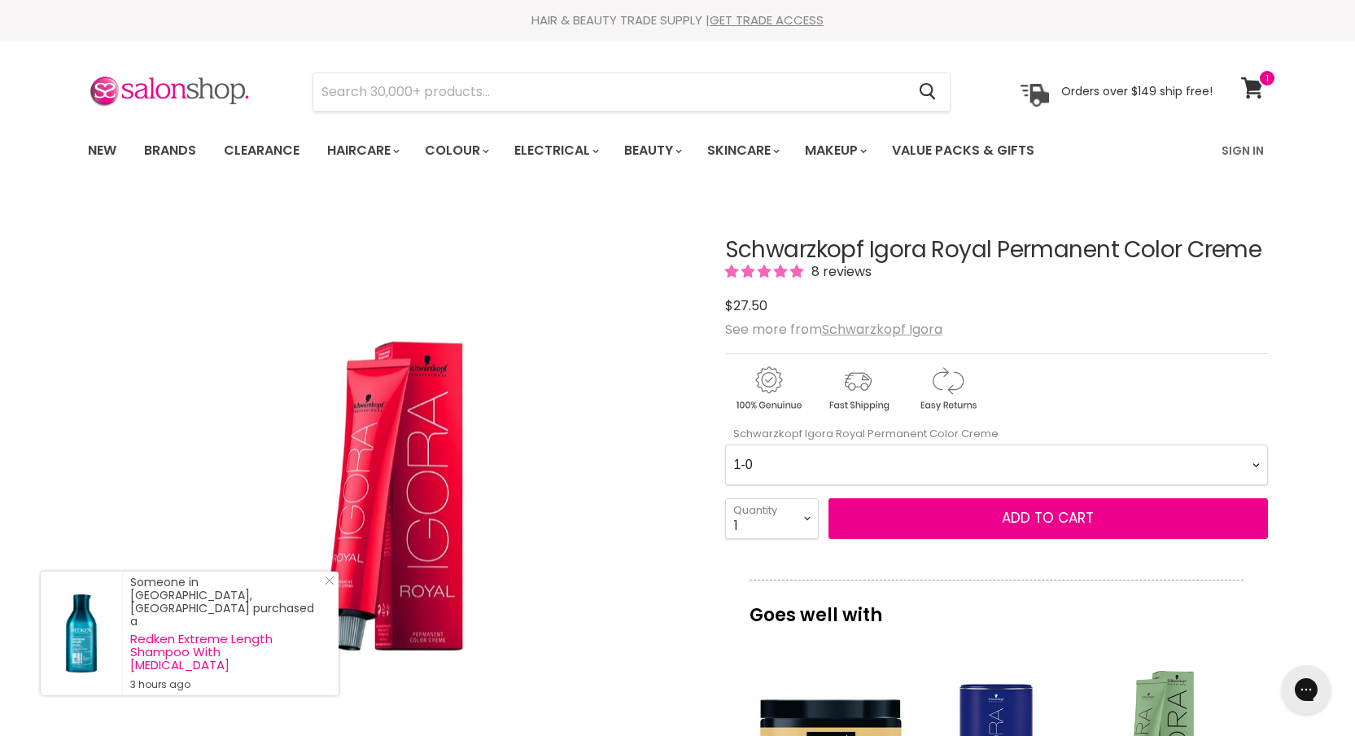
drag, startPoint x: 728, startPoint y: 243, endPoint x: 1264, endPoint y: 243, distance: 536.3
click at [1264, 243] on h1 "Schwarzkopf Igora Royal Permanent Color Creme" at bounding box center [996, 250] width 543 height 25
copy h1 "Schwarzkopf Igora Royal Permanent Color Creme"
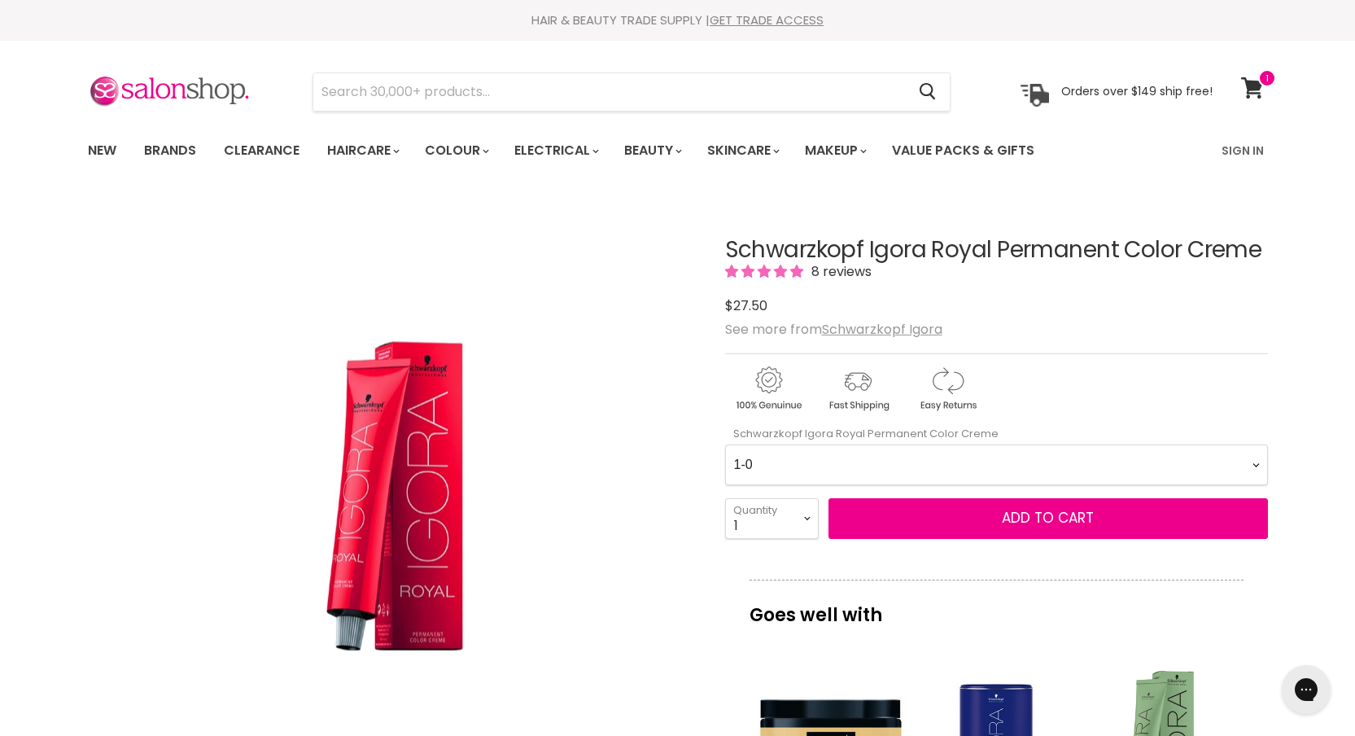
click at [1038, 457] on Creme-0-0 "1-0 1-1 3-0 3-65 3-68 4-0 4-5 4-6 4-63 4-65 4-65 4-65 4-68 4-88 4-99 5-0 5-00 5…" at bounding box center [996, 464] width 543 height 41
click at [725, 444] on Creme-0-0 "1-0 1-1 3-0 3-65 3-68 4-0 4-5 4-6 4-63 4-65 4-65 4-65 4-68 4-88 4-99 5-0 5-00 5…" at bounding box center [996, 464] width 543 height 41
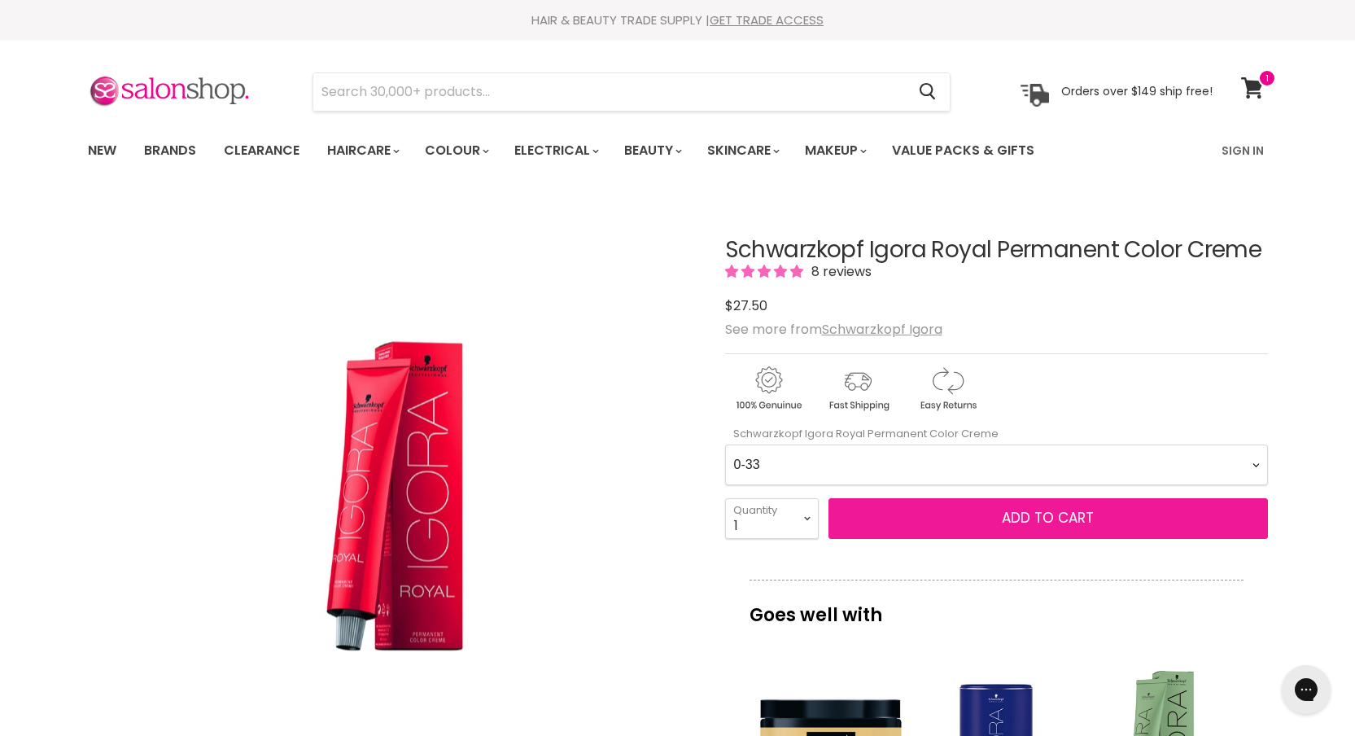
click at [1137, 518] on button "Add to cart" at bounding box center [1048, 518] width 439 height 41
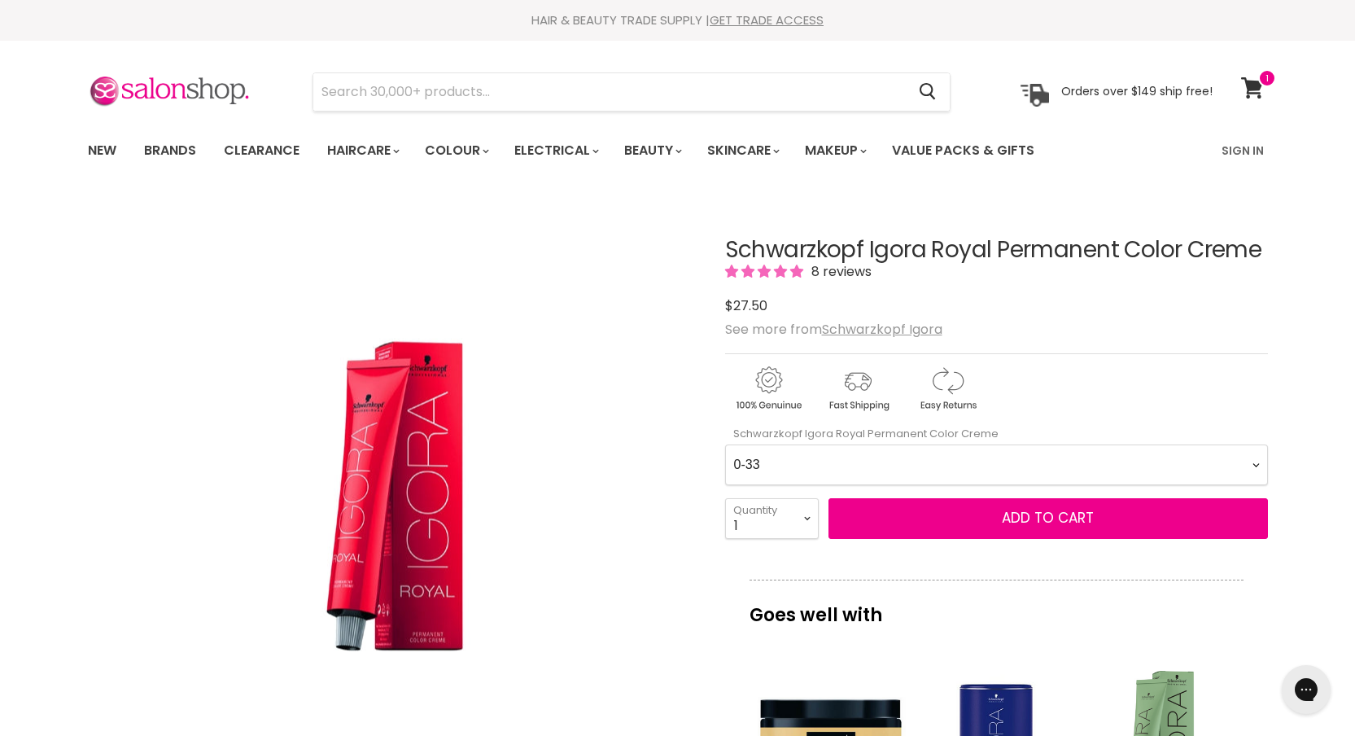
click at [960, 457] on Creme-0-0 "1-0 1-1 3-0 3-65 3-68 4-0 4-5 4-6 4-63 4-65 4-65 4-65 4-68 4-88 4-99 5-0 5-00 5…" at bounding box center [996, 464] width 543 height 41
select Creme-0-0 "5-1"
click at [725, 444] on Creme-0-0 "1-0 1-1 3-0 3-65 3-68 4-0 4-5 4-6 4-63 4-65 4-65 4-65 4-68 4-88 4-99 5-0 5-00 5…" at bounding box center [996, 464] width 543 height 41
click at [794, 528] on select "1 2 3 4 5 6 7 8 9 10+" at bounding box center [772, 518] width 94 height 41
select select "2"
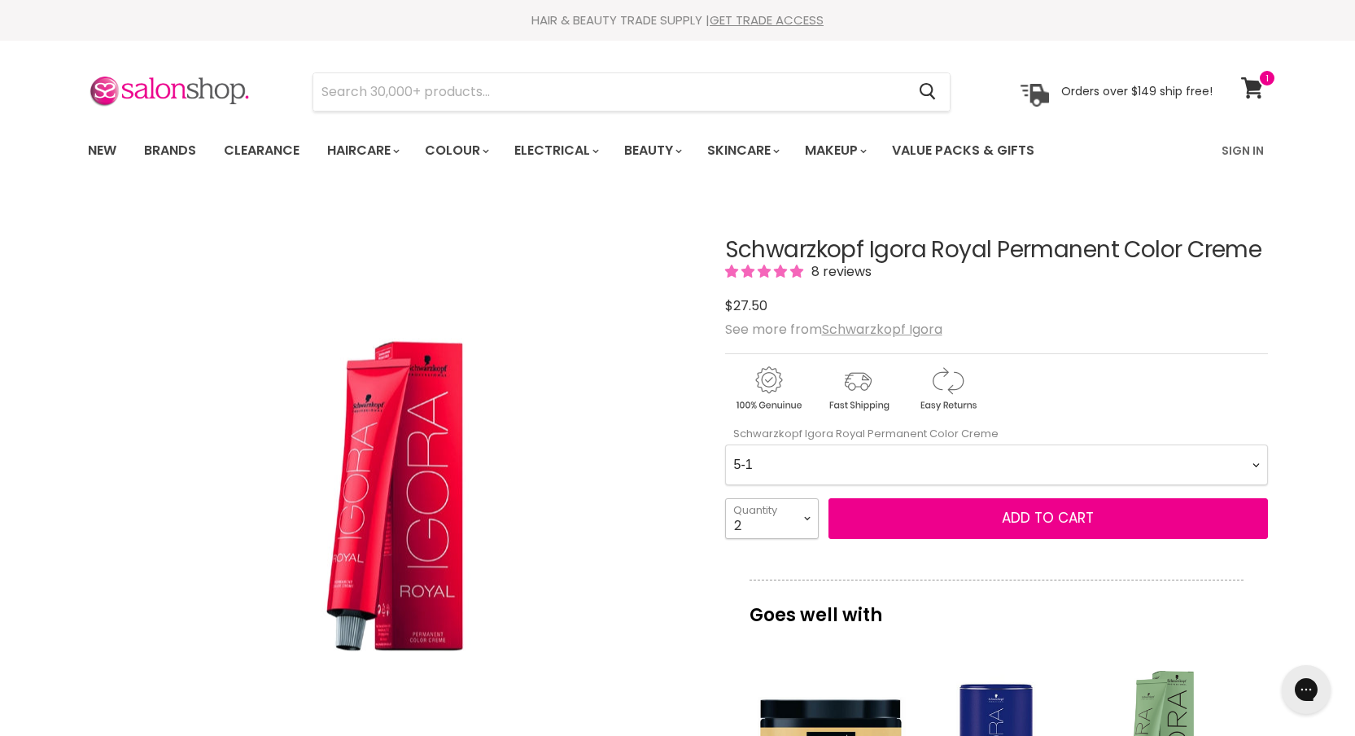
click at [725, 498] on select "1 2 3 4 5 6 7 8 9 10+" at bounding box center [772, 518] width 94 height 41
type input "2"
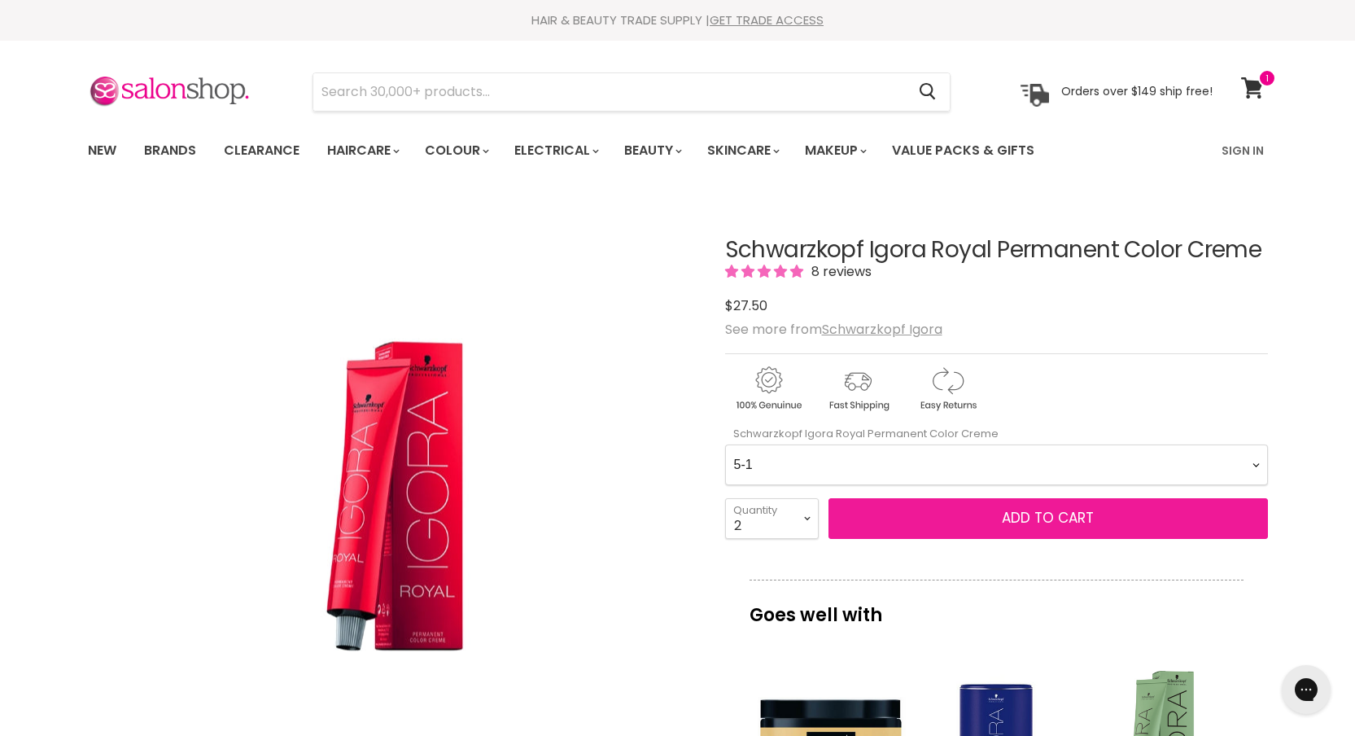
click at [925, 514] on button "Add to cart" at bounding box center [1048, 518] width 439 height 41
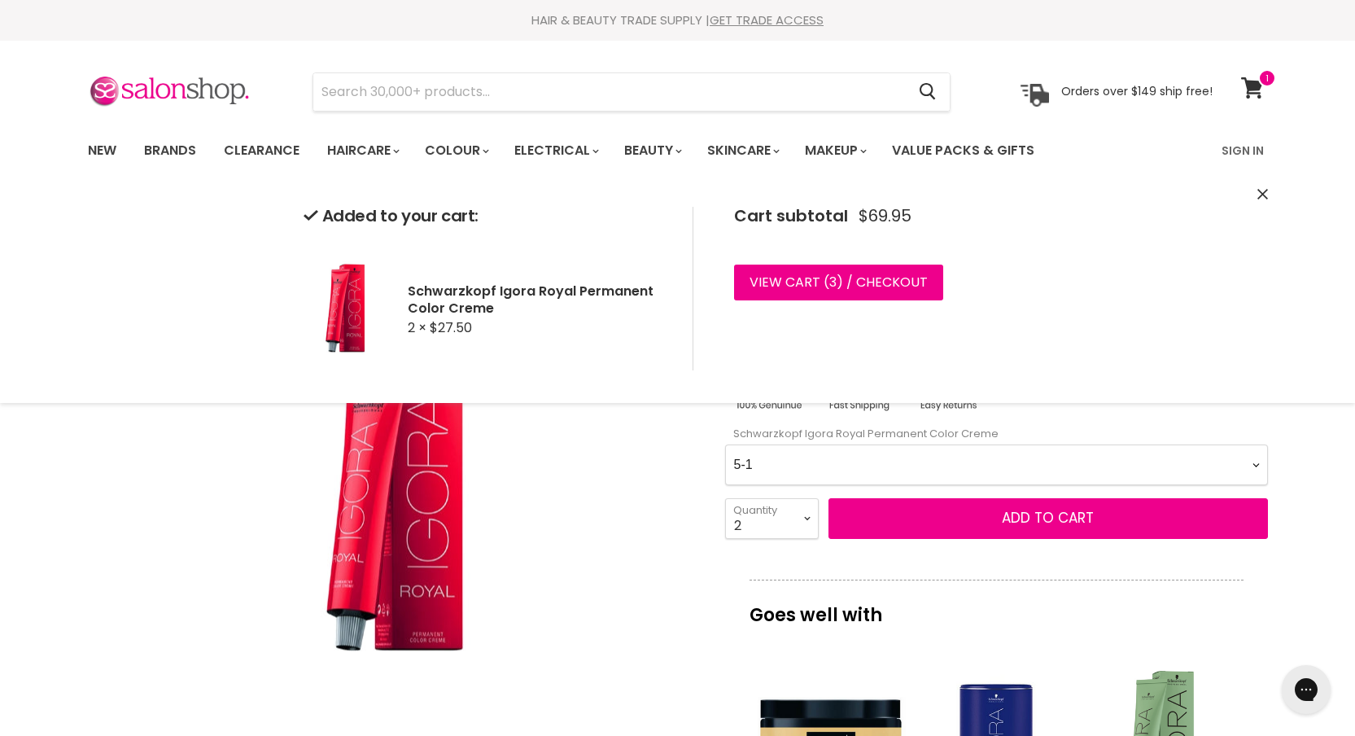
click at [1261, 198] on icon "Close" at bounding box center [1262, 194] width 11 height 11
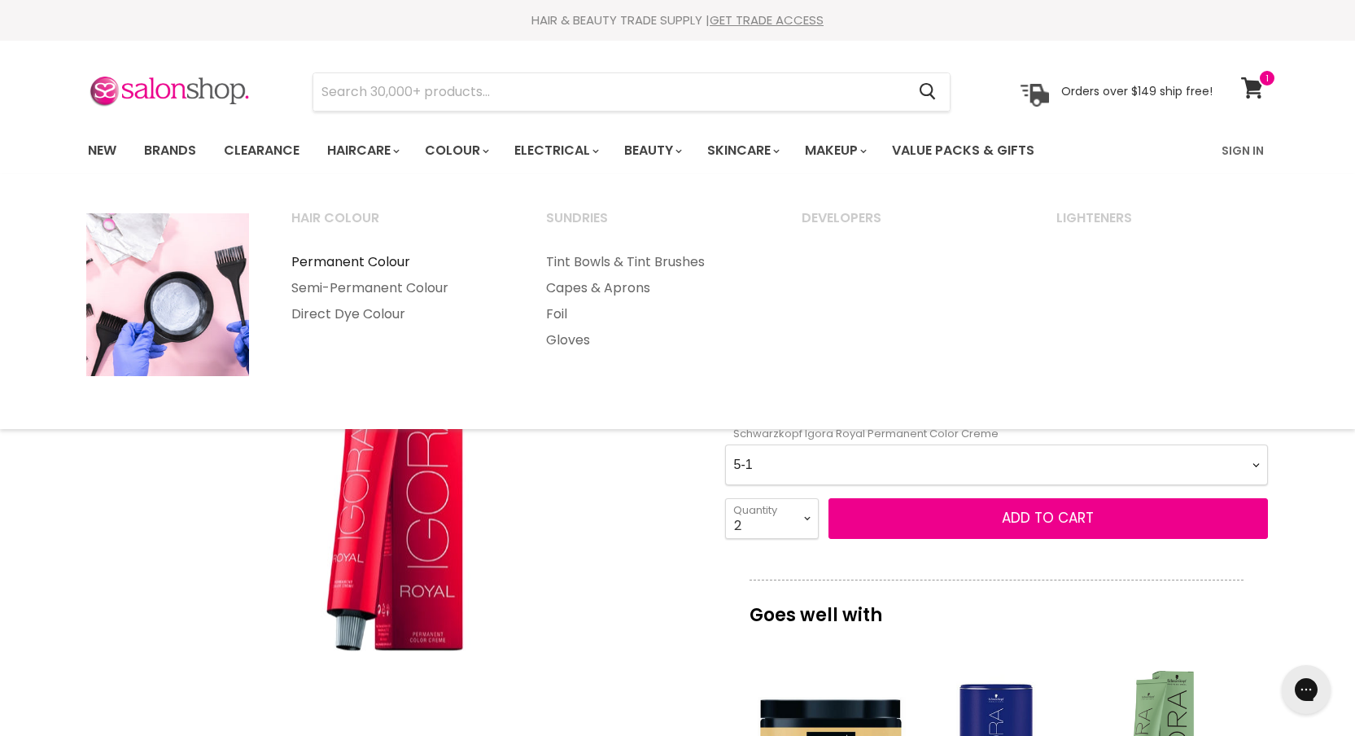
click at [383, 260] on link "Permanent Colour" at bounding box center [397, 262] width 252 height 26
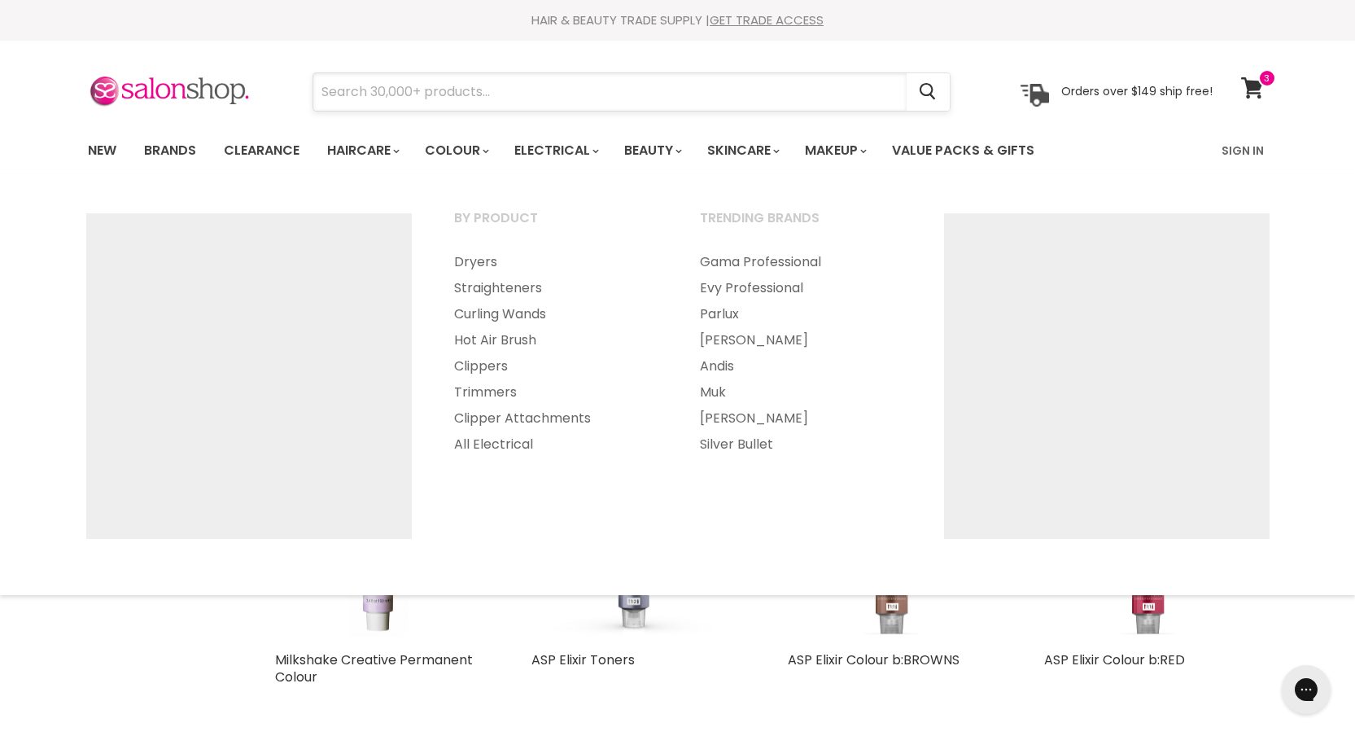
click at [602, 99] on input "Search" at bounding box center [609, 91] width 593 height 37
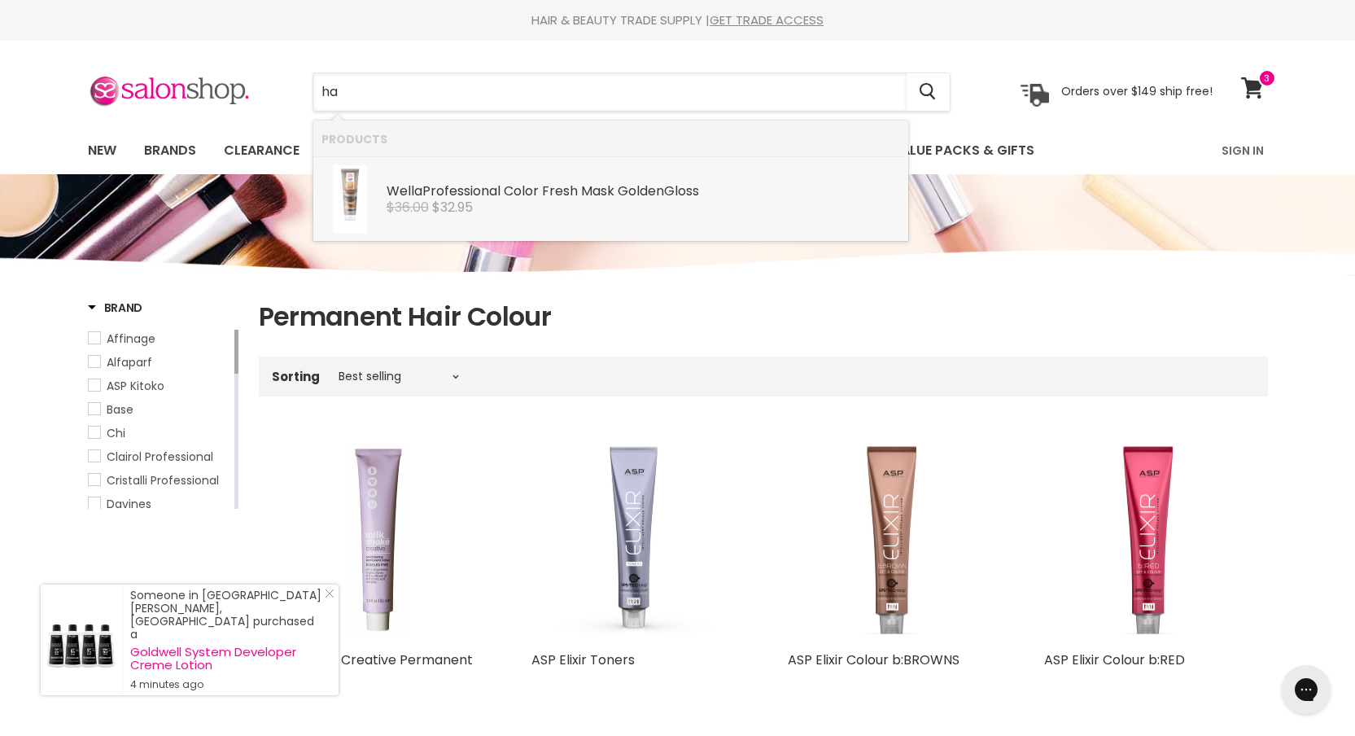
type input "hai"
click at [698, 209] on div "$36.00 $32.95" at bounding box center [644, 207] width 514 height 15
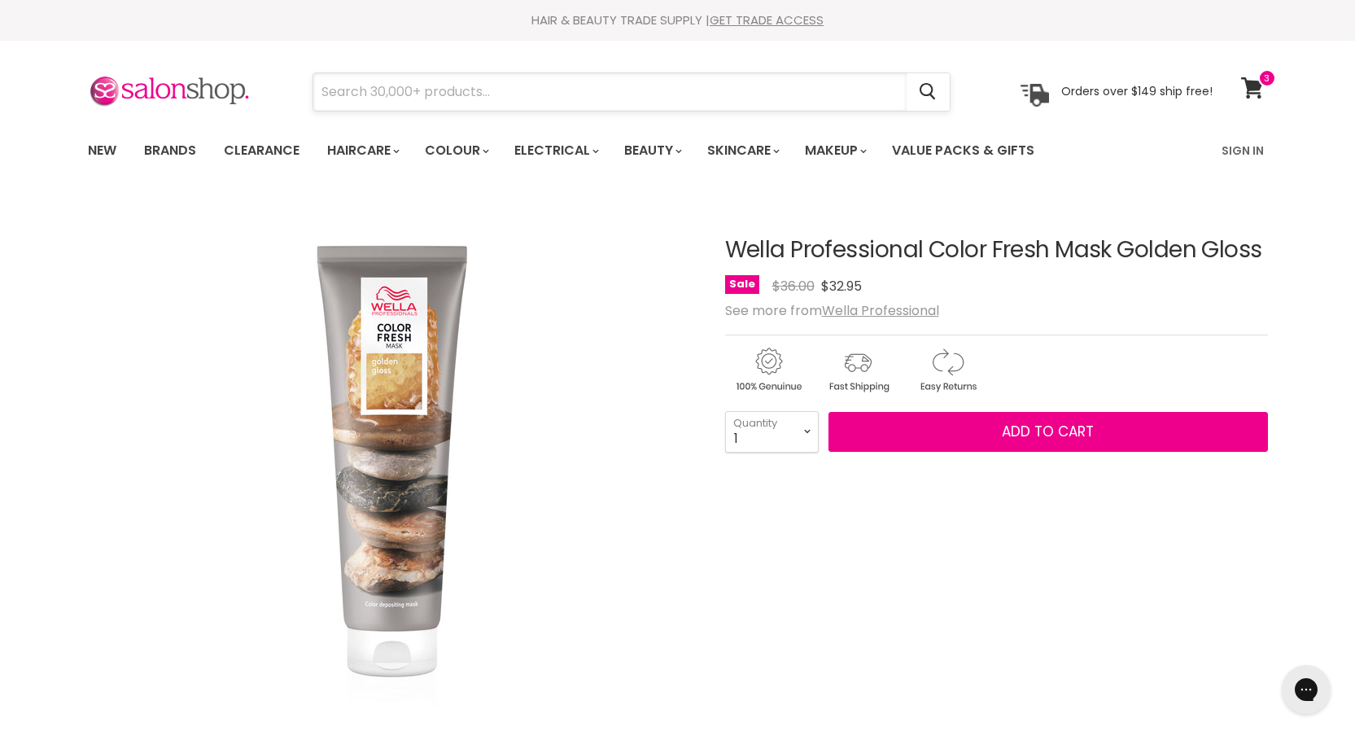
click at [658, 86] on input "Search" at bounding box center [609, 91] width 593 height 37
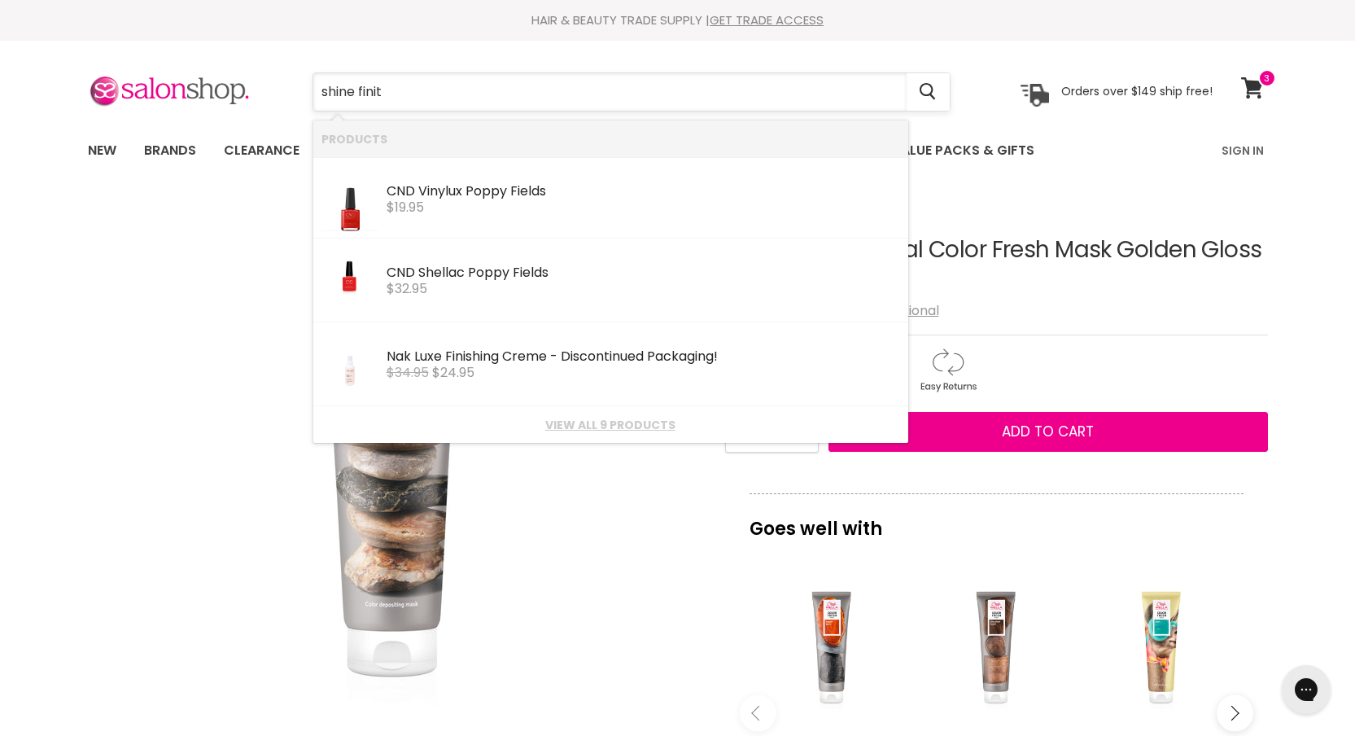
type input "shine finity"
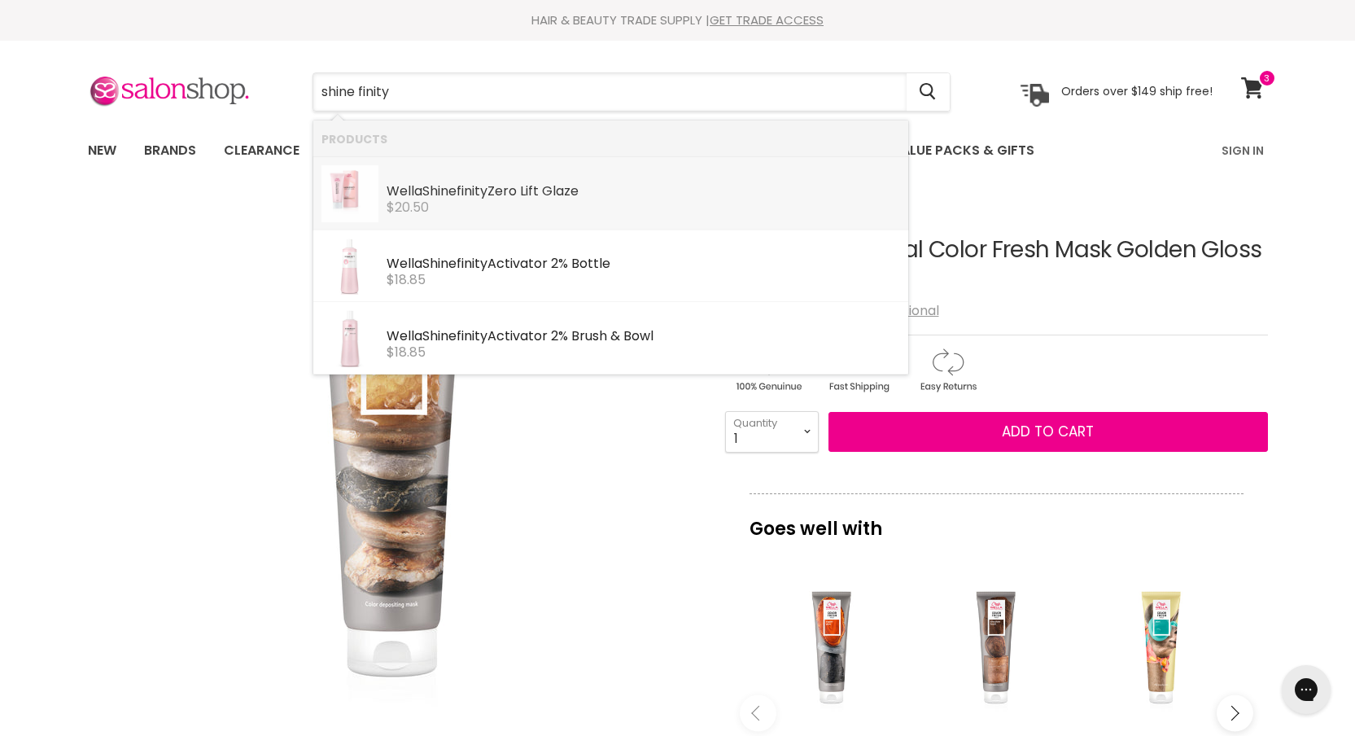
click at [695, 202] on div "$20.50" at bounding box center [644, 207] width 514 height 15
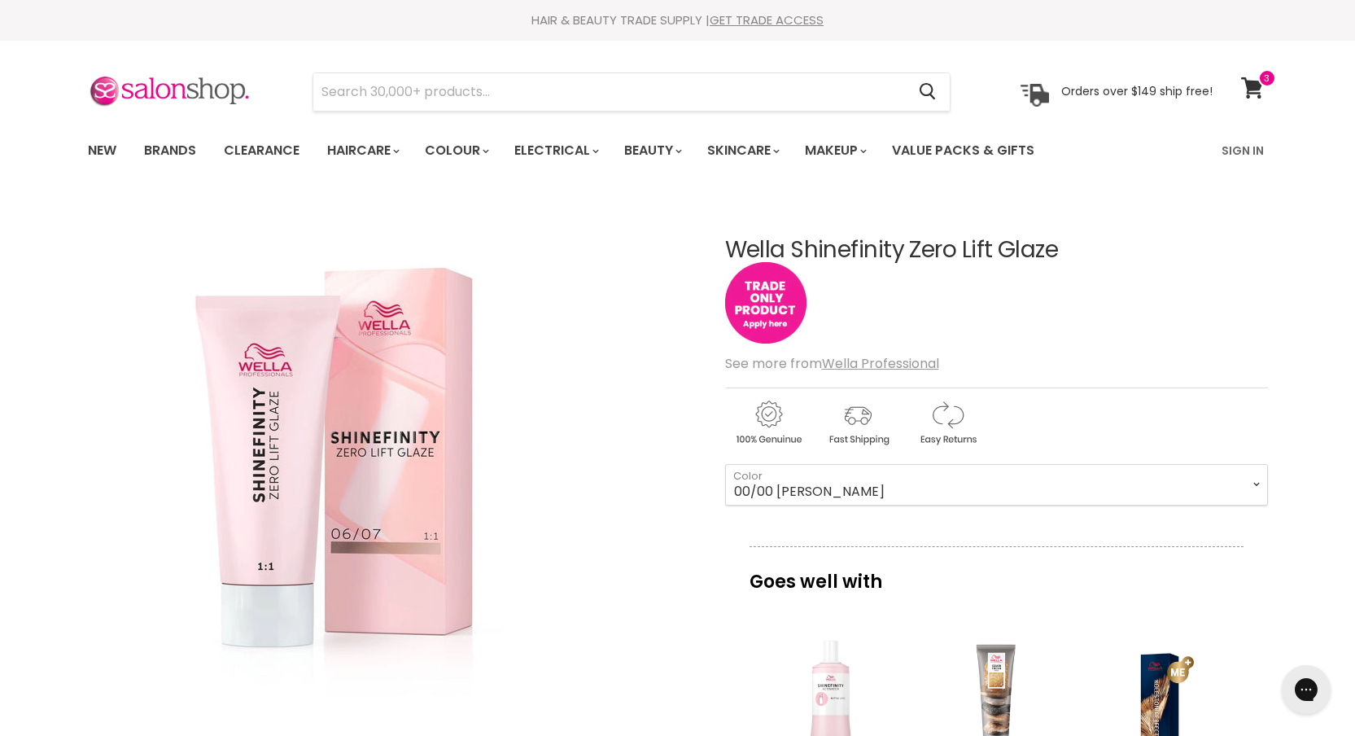
click at [771, 313] on img "Main content" at bounding box center [765, 302] width 81 height 81
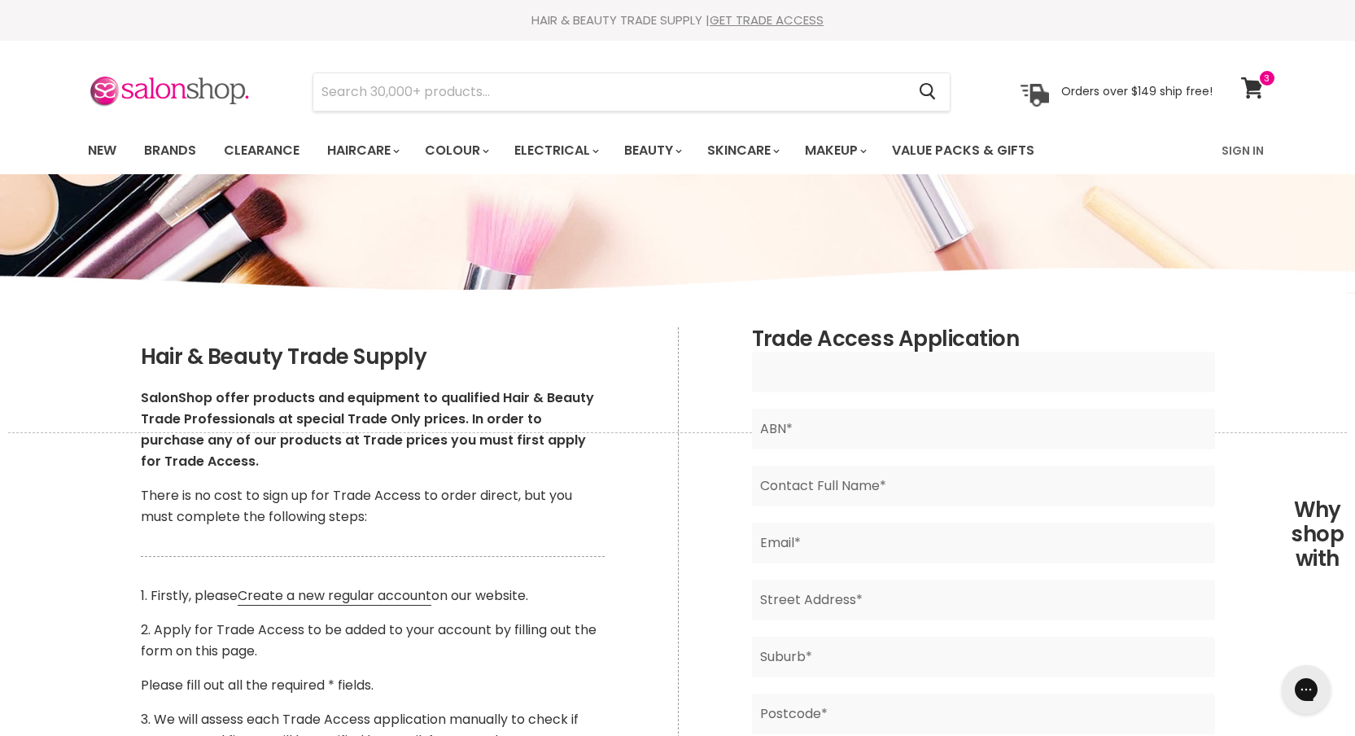
click at [859, 369] on input "Main content" at bounding box center [983, 372] width 463 height 41
click at [1254, 78] on icon at bounding box center [1252, 87] width 23 height 21
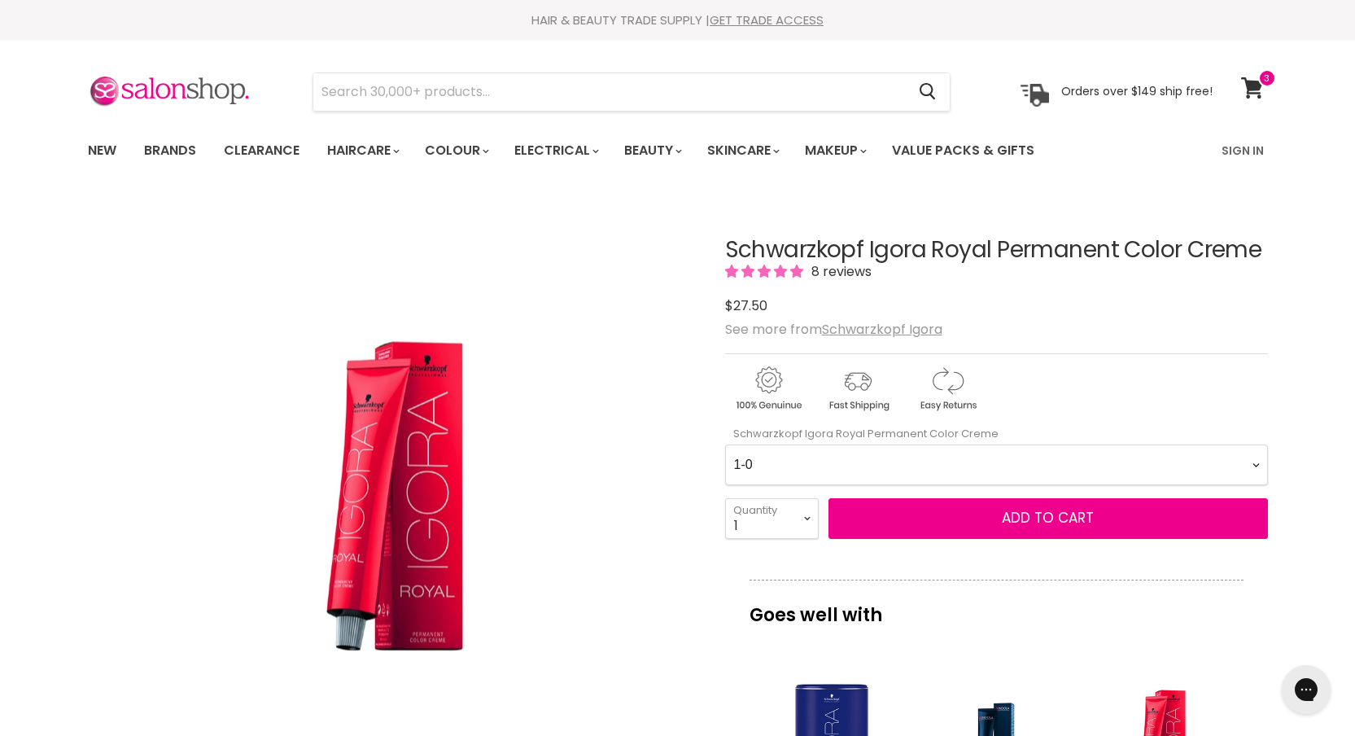
click at [906, 454] on Creme-0-0 "1-0 1-1 3-0 3-65 3-68 4-0 4-5 4-6 4-63 4-65 4-65 4-65 4-68 4-88 4-99 5-0 5-00 5…" at bounding box center [996, 464] width 543 height 41
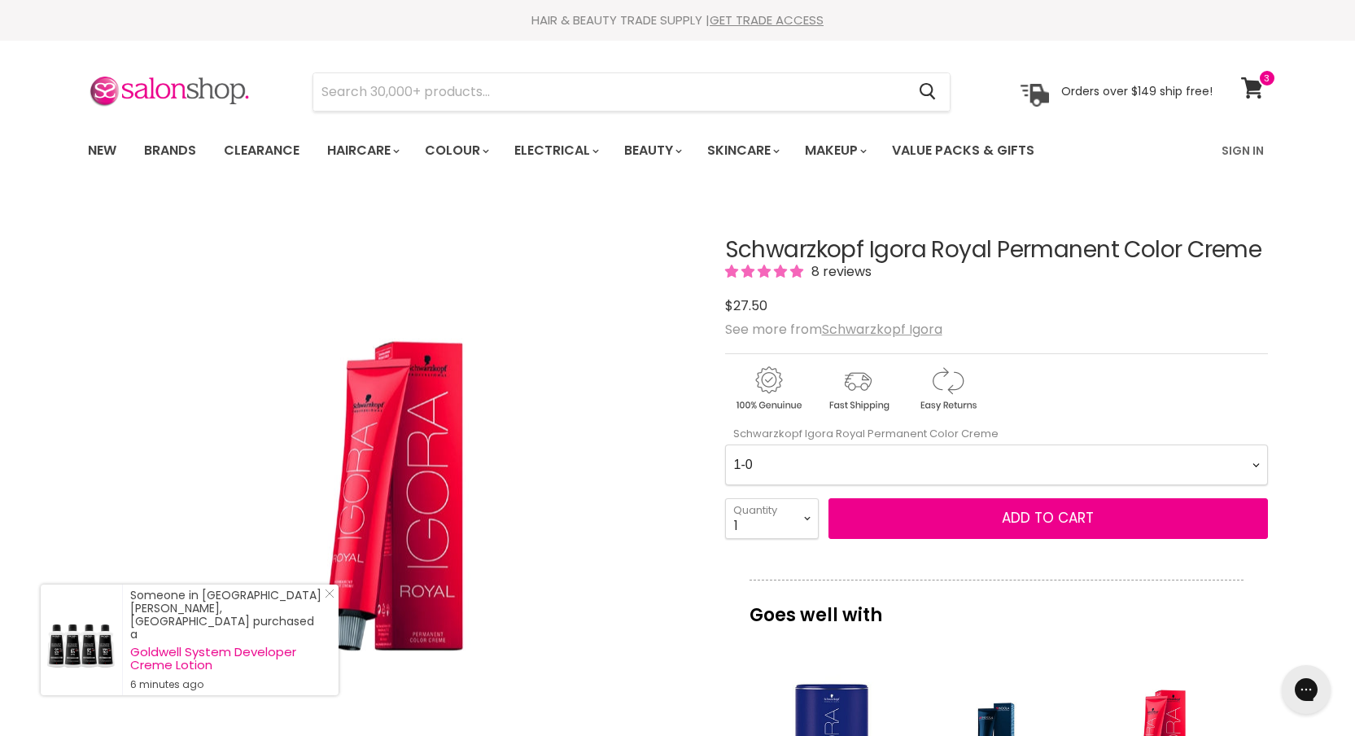
select Creme-0-0 "0-33"
click at [725, 444] on Creme-0-0 "1-0 1-1 3-0 3-65 3-68 4-0 4-5 4-6 4-63 4-65 4-65 4-65 4-68 4-88 4-99 5-0 5-00 5…" at bounding box center [996, 464] width 543 height 41
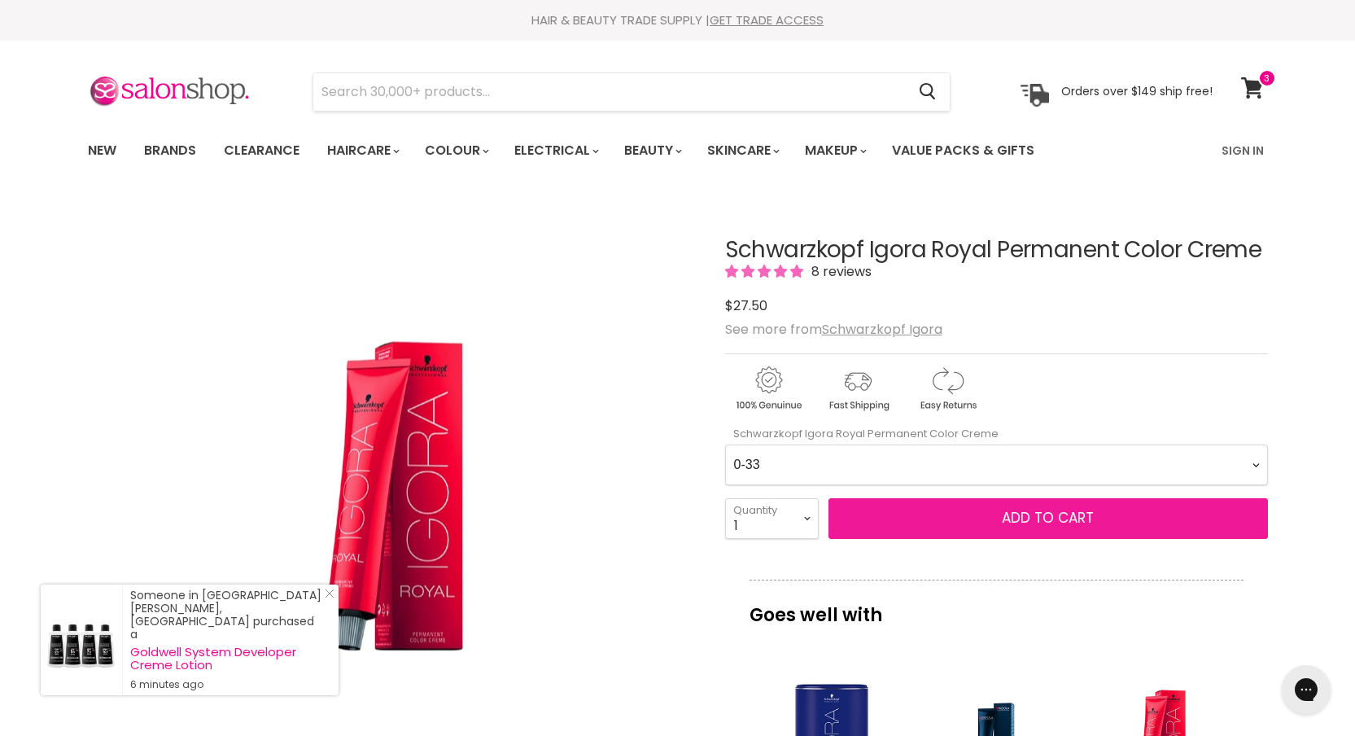
click at [1081, 519] on span "Add to cart" at bounding box center [1048, 518] width 92 height 20
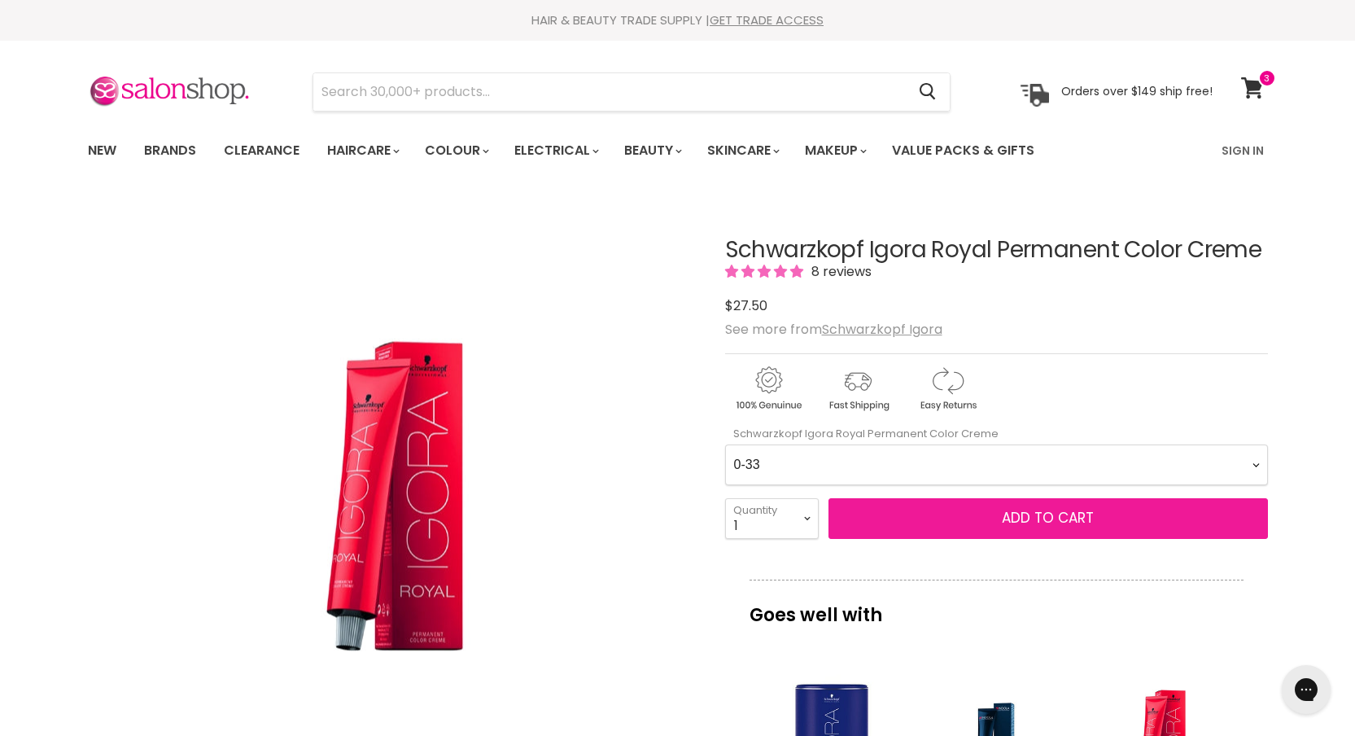
click at [1081, 519] on span "Add to cart" at bounding box center [1048, 518] width 92 height 20
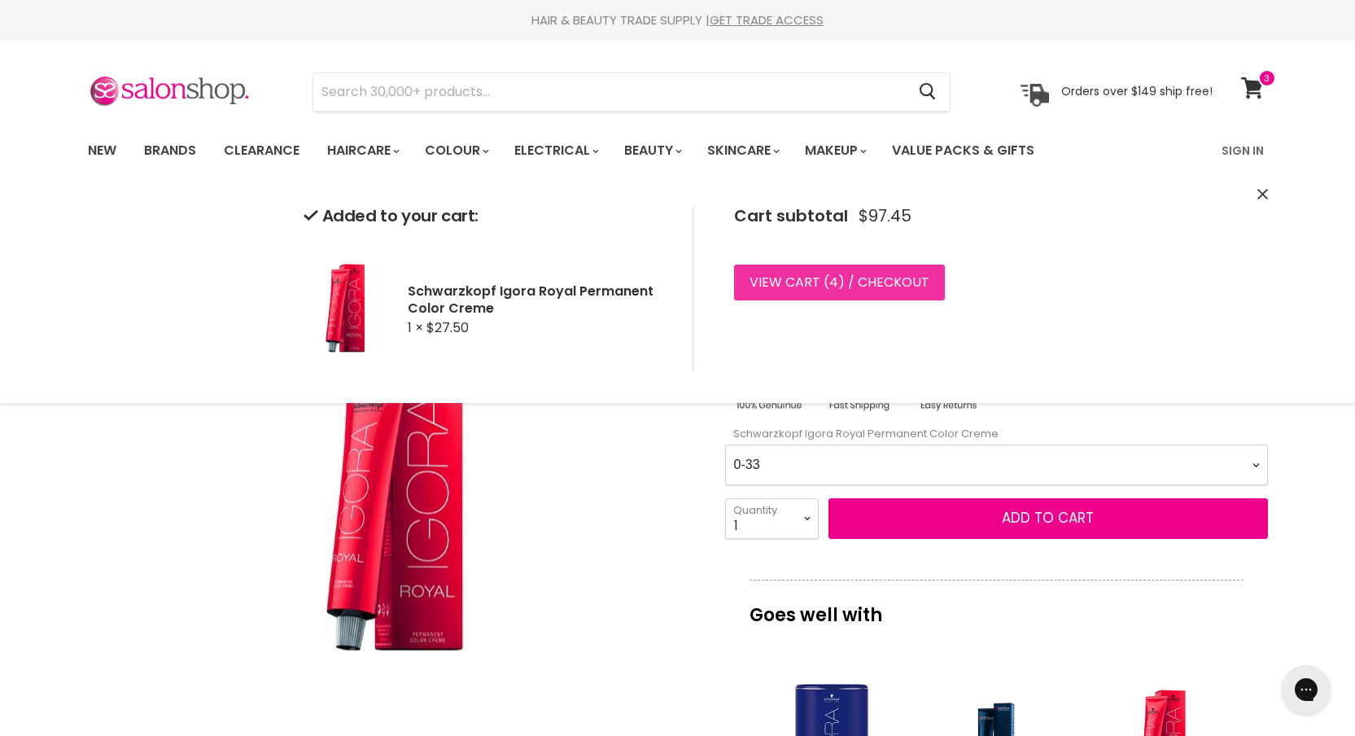
click at [922, 270] on link "View cart ( 4 ) / Checkout" at bounding box center [839, 283] width 211 height 36
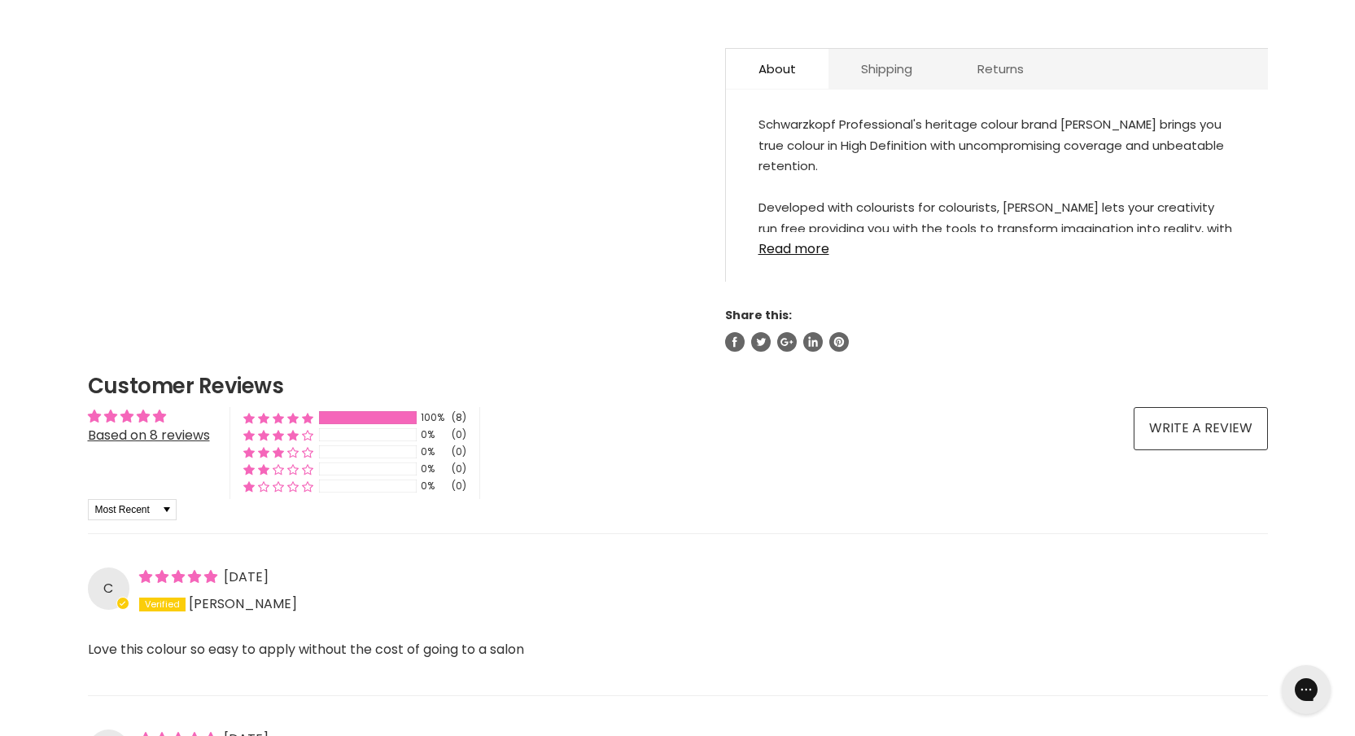
scroll to position [832, 0]
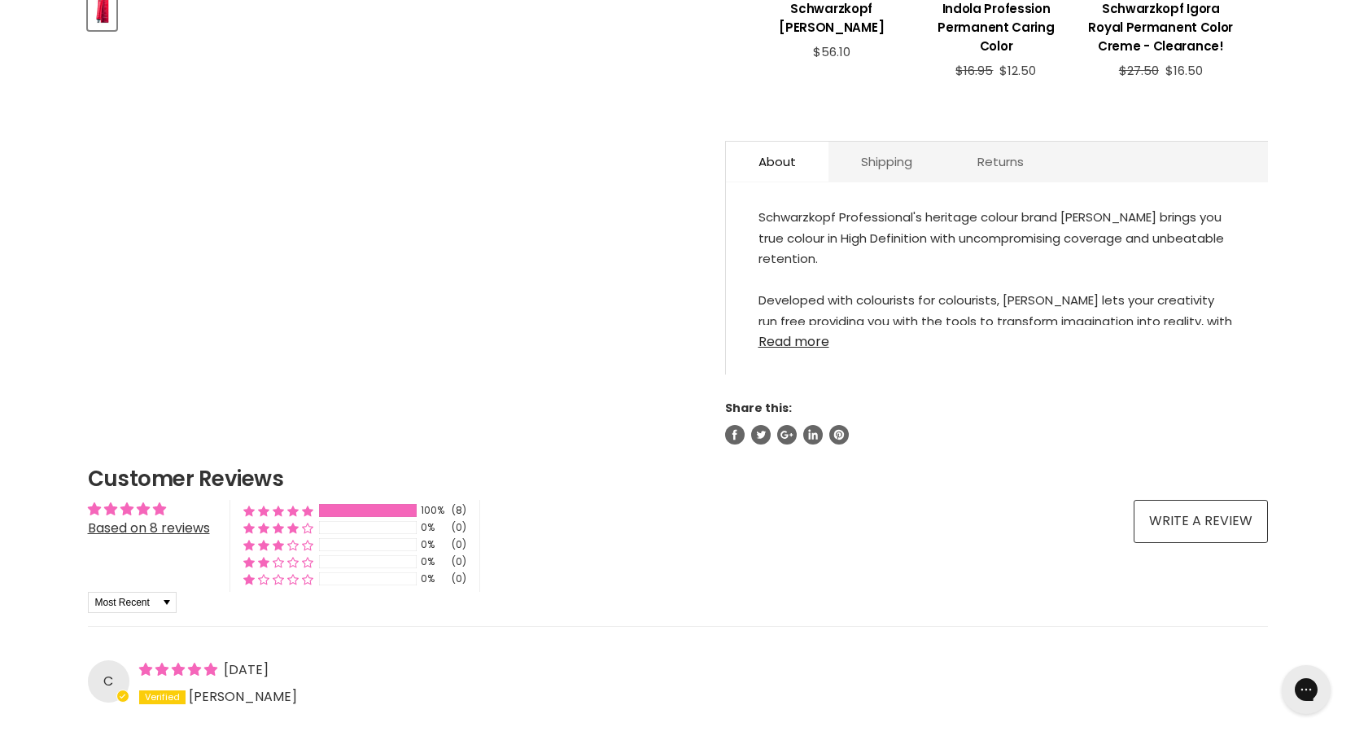
click at [822, 338] on link "Read more" at bounding box center [997, 337] width 477 height 24
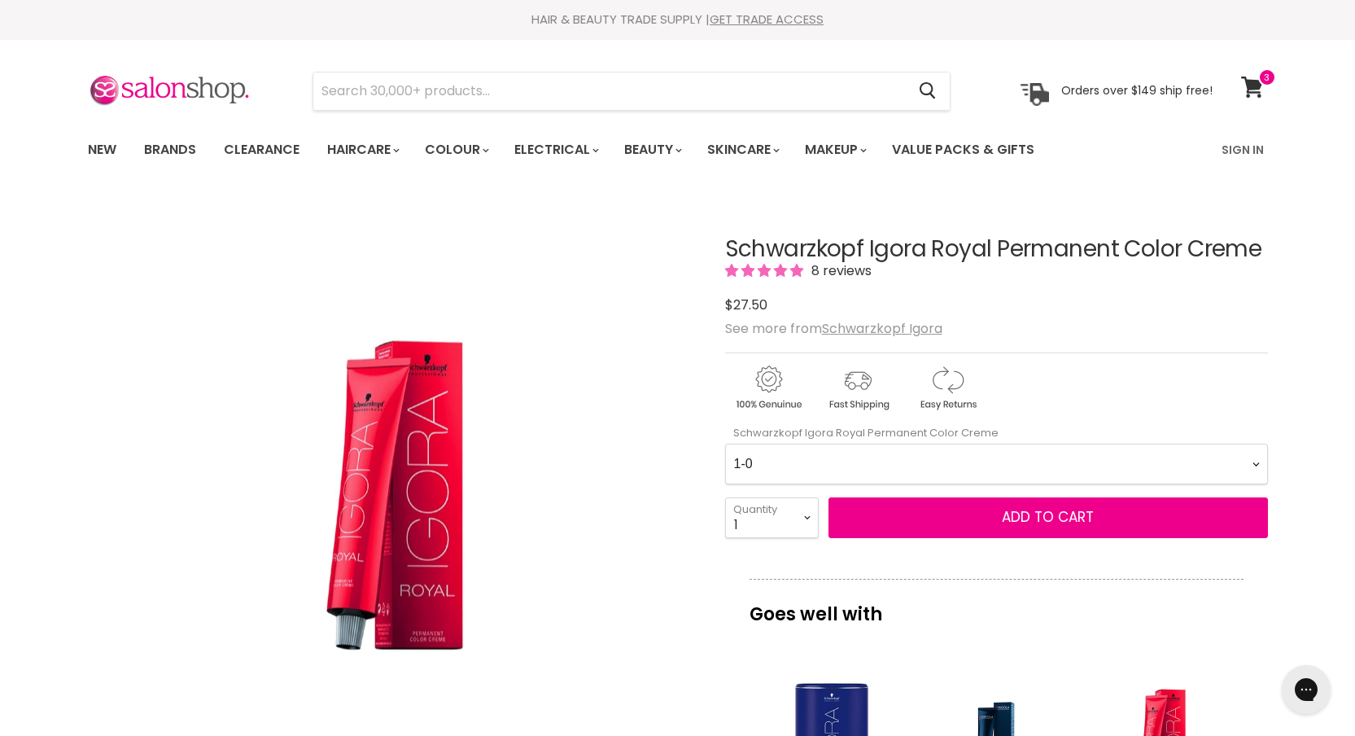
scroll to position [0, 0]
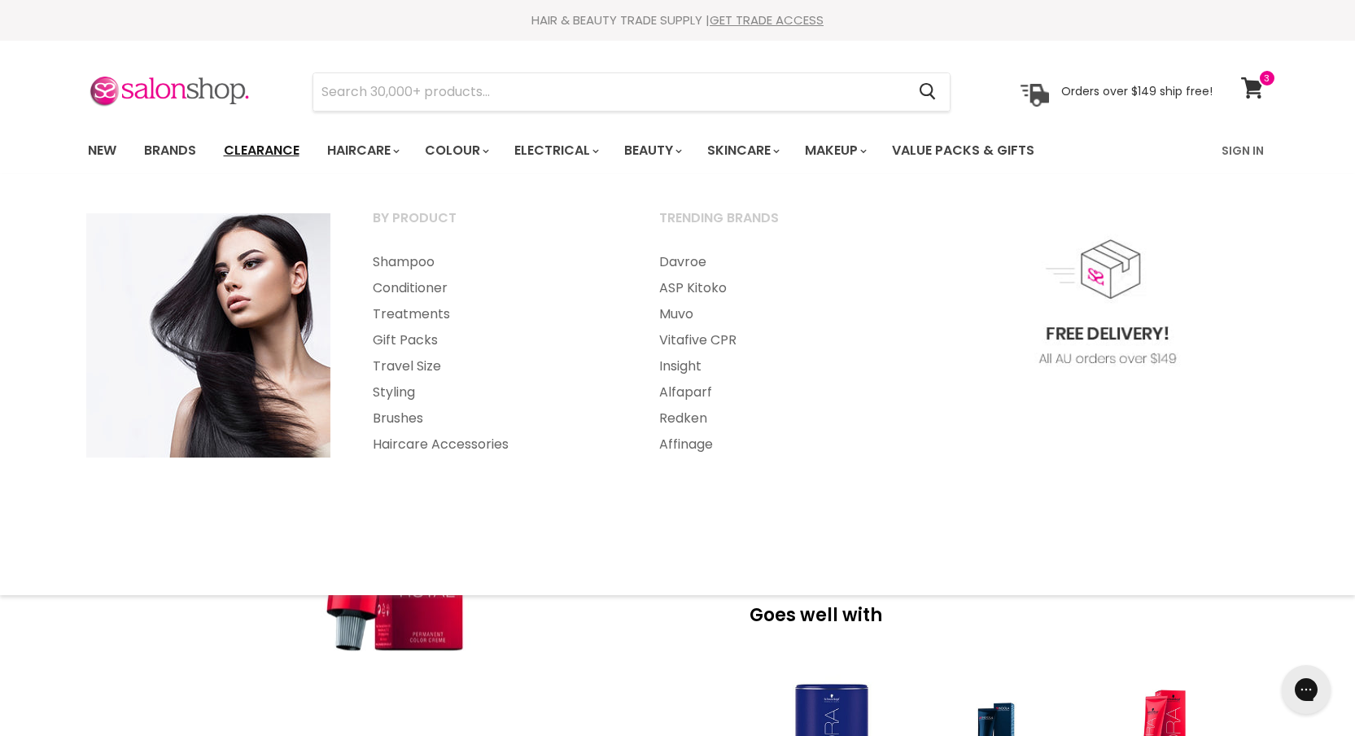
click at [277, 148] on link "Clearance" at bounding box center [262, 150] width 100 height 34
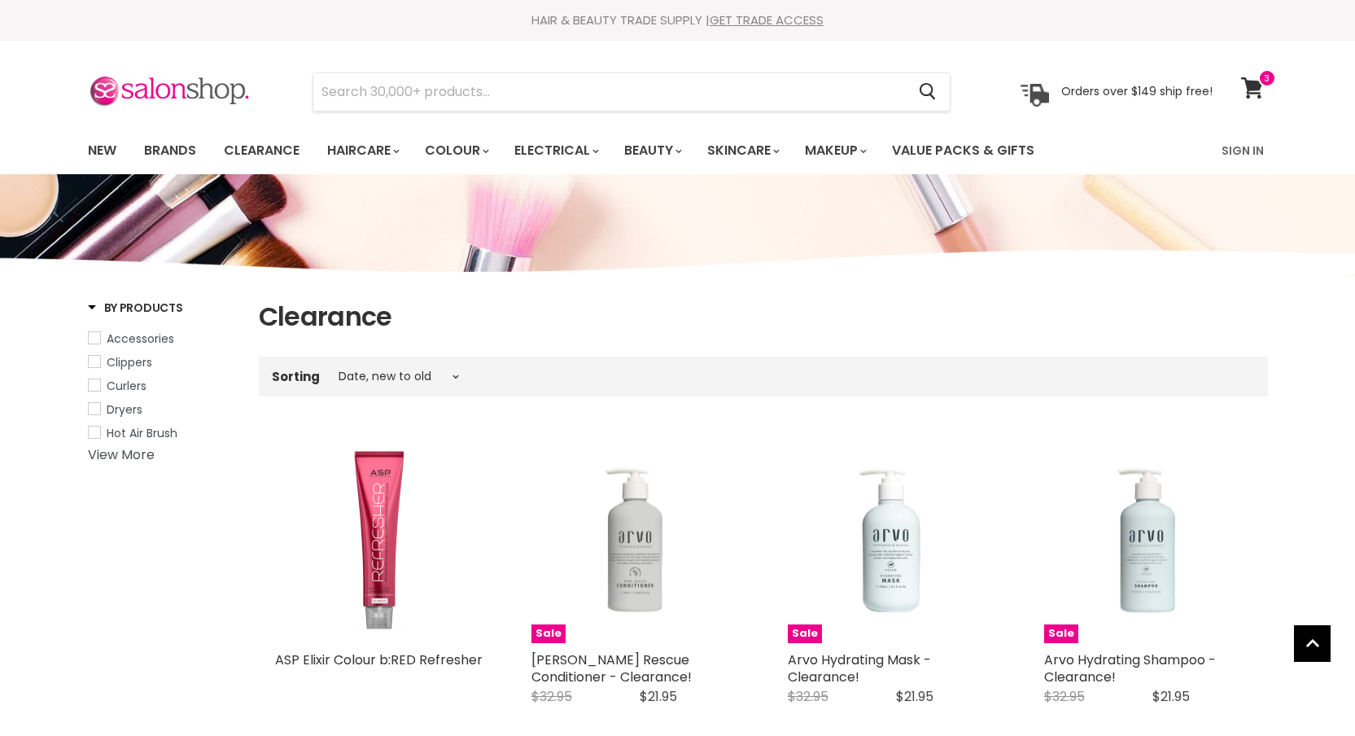
select select "created-descending"
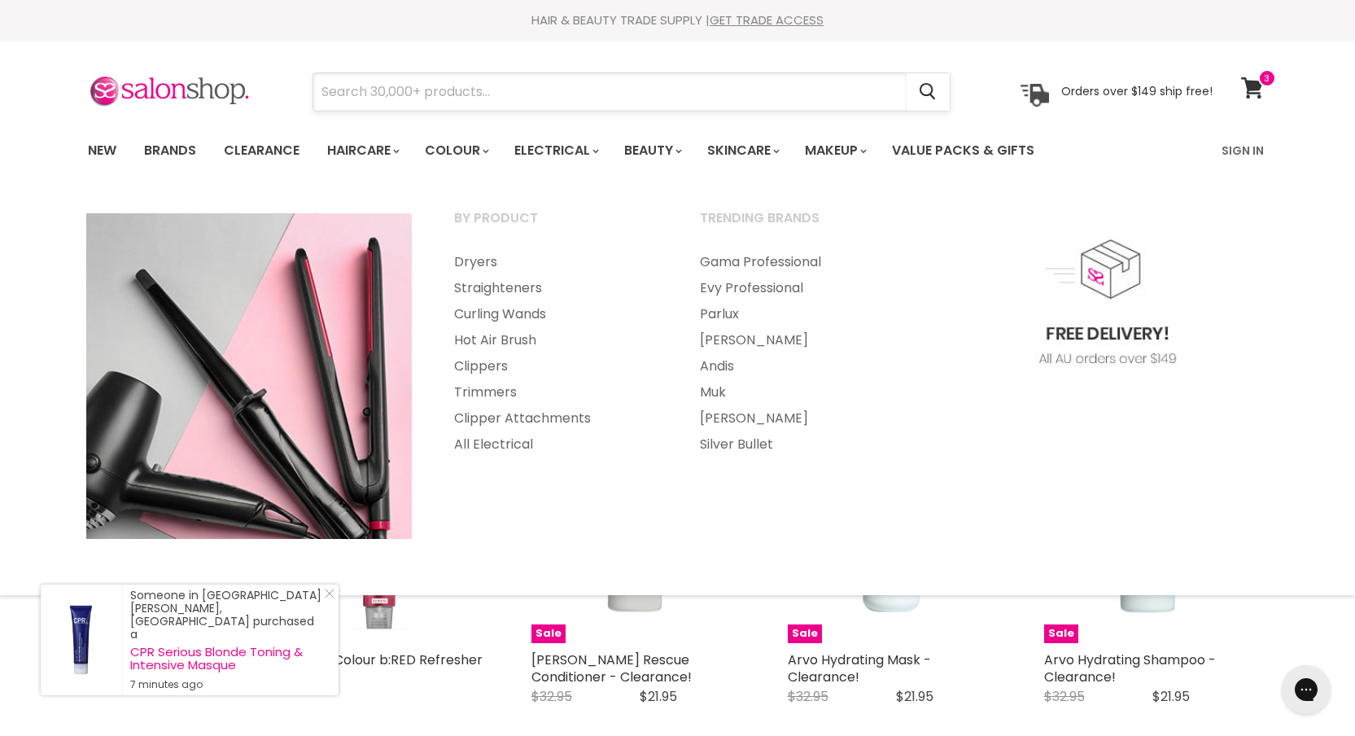
click at [508, 77] on input "Search" at bounding box center [609, 91] width 593 height 37
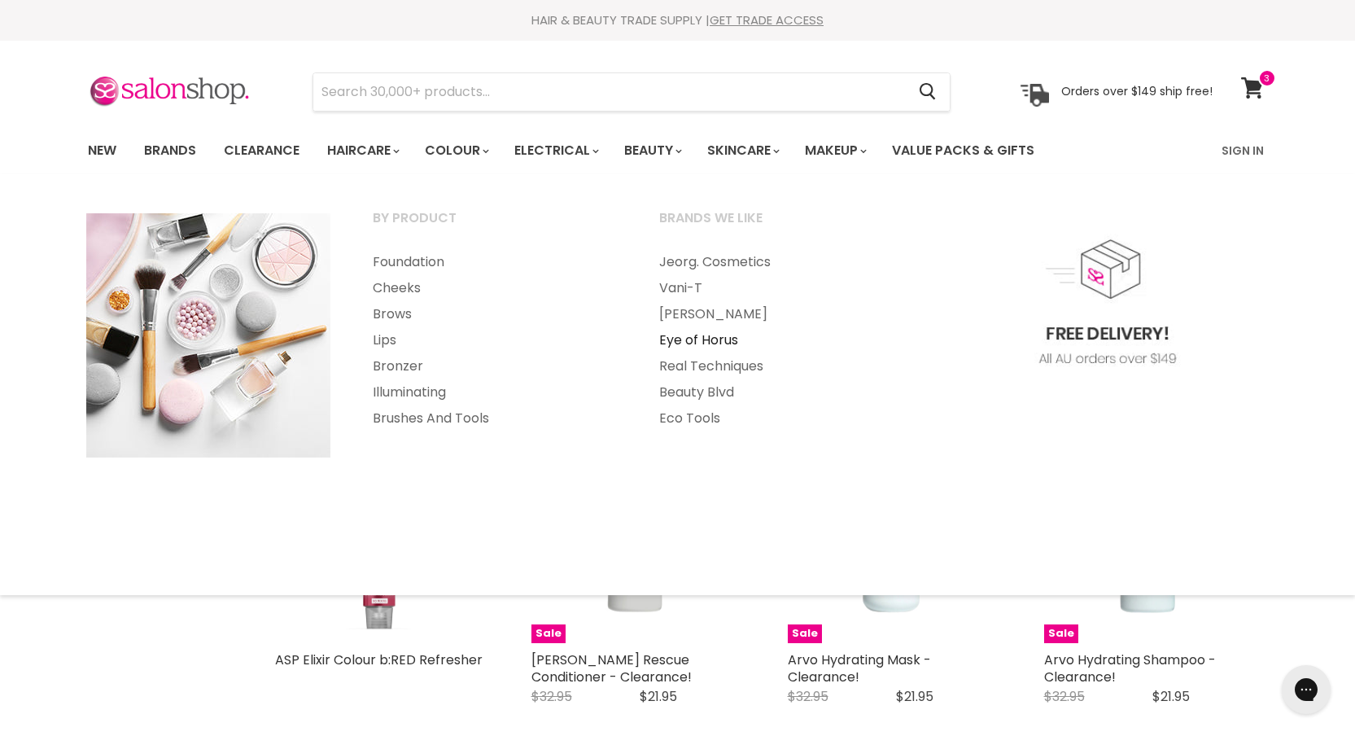
click at [719, 341] on link "Eye of Horus" at bounding box center [780, 340] width 283 height 26
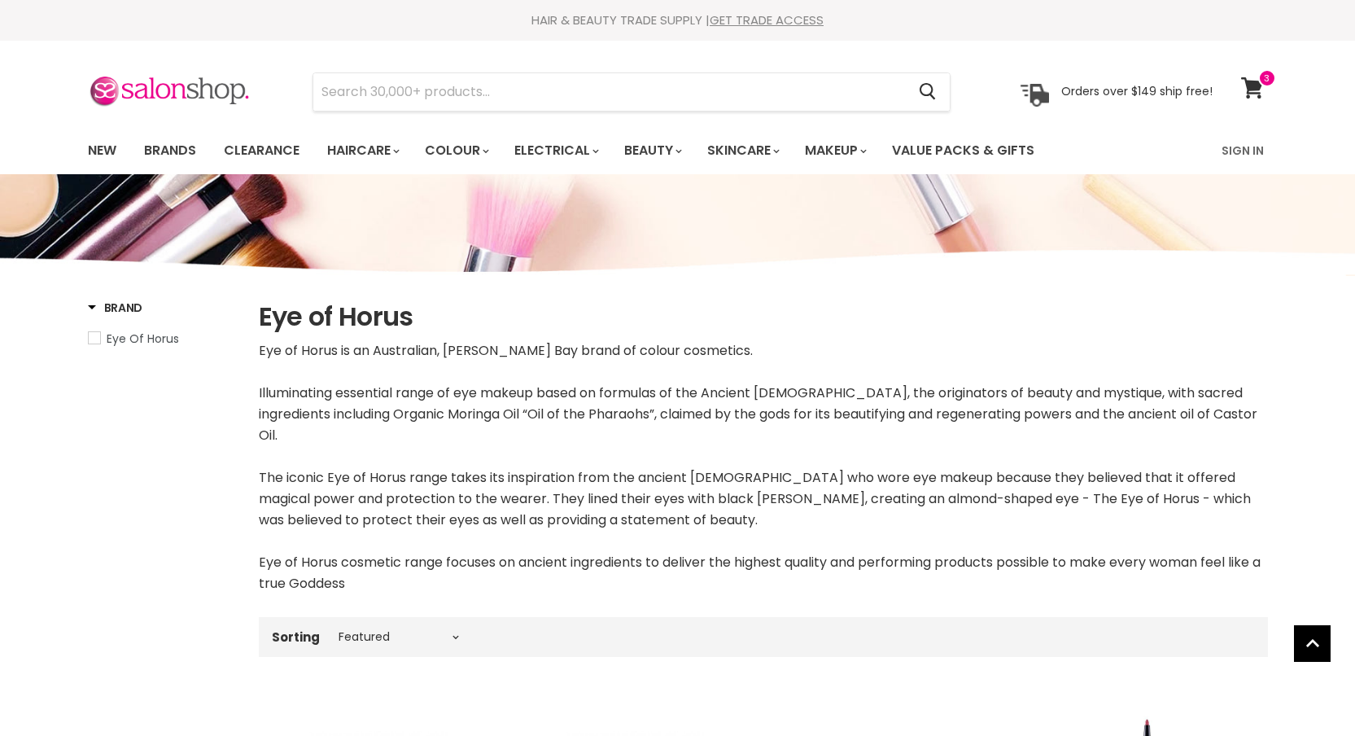
select select "manual"
click at [166, 150] on link "Brands" at bounding box center [170, 150] width 77 height 34
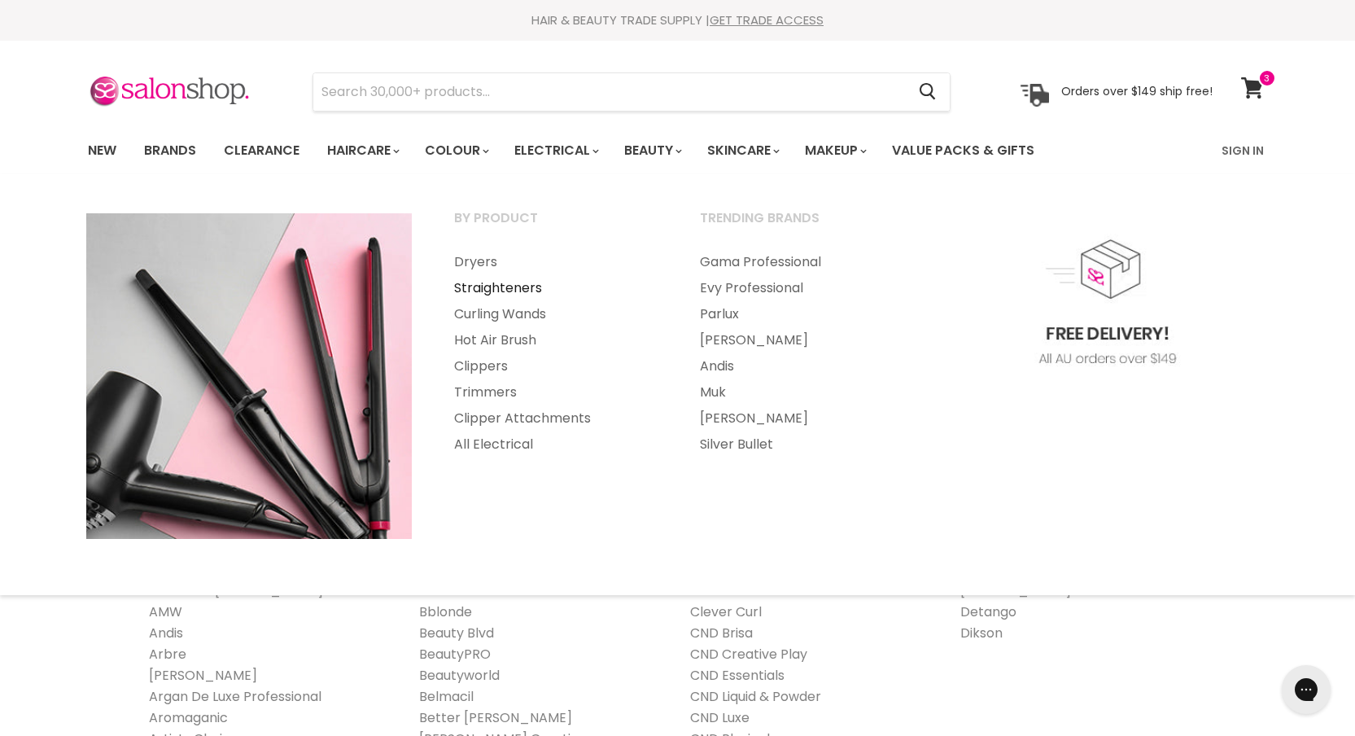
click at [485, 292] on link "Straighteners" at bounding box center [555, 288] width 243 height 26
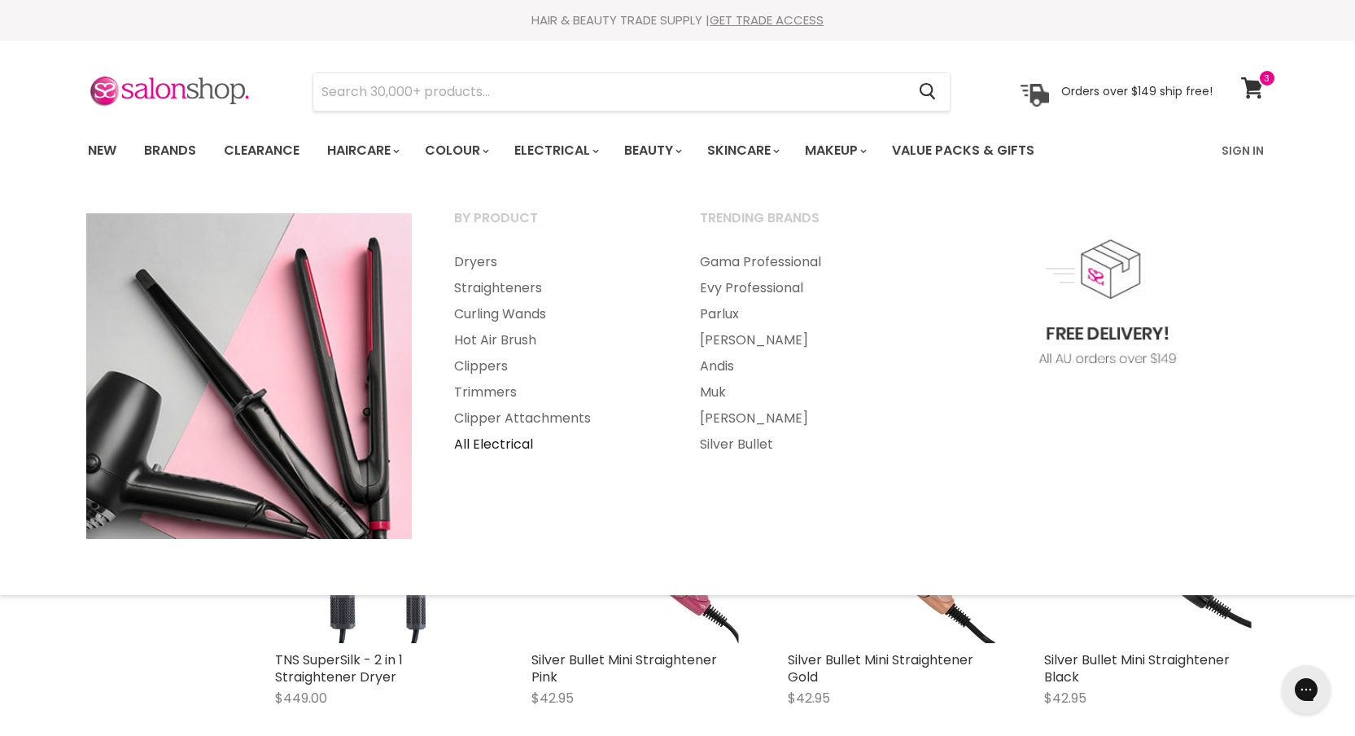
click at [515, 435] on link "All Electrical" at bounding box center [555, 444] width 243 height 26
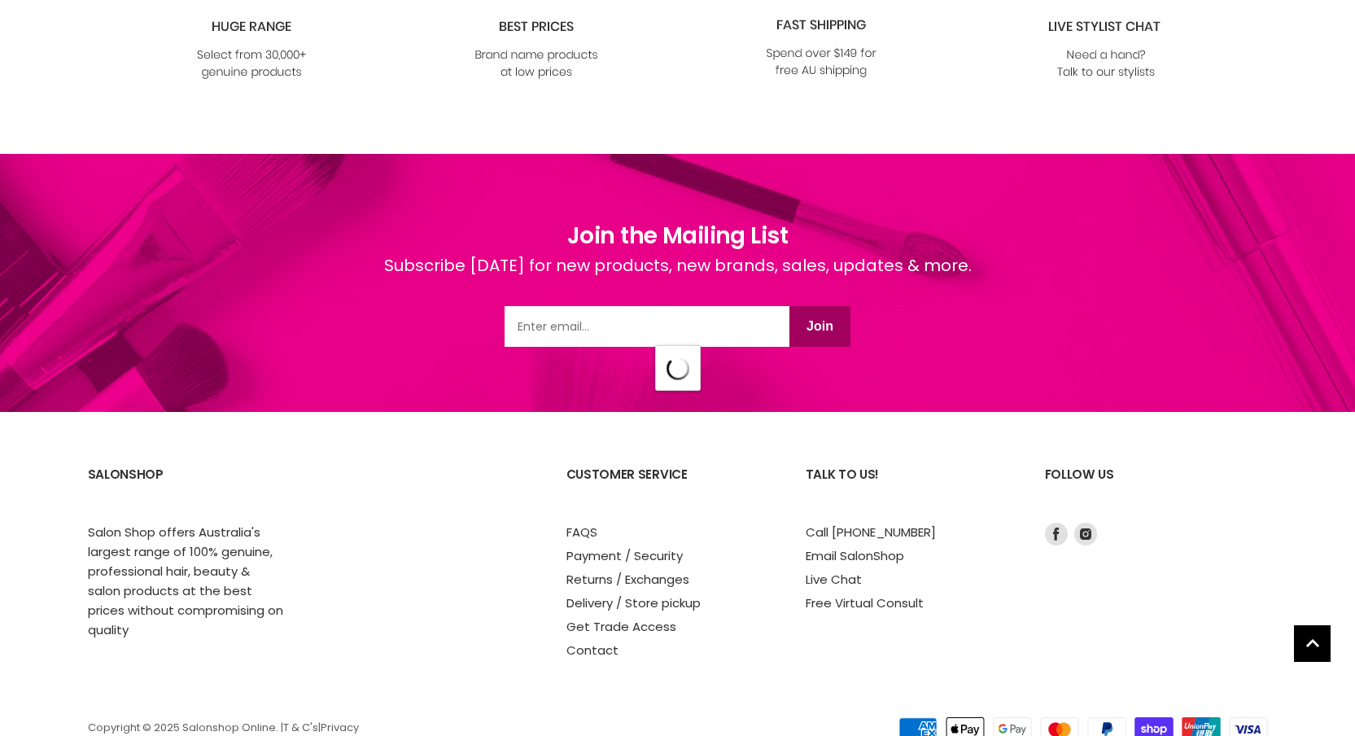
scroll to position [13160, 0]
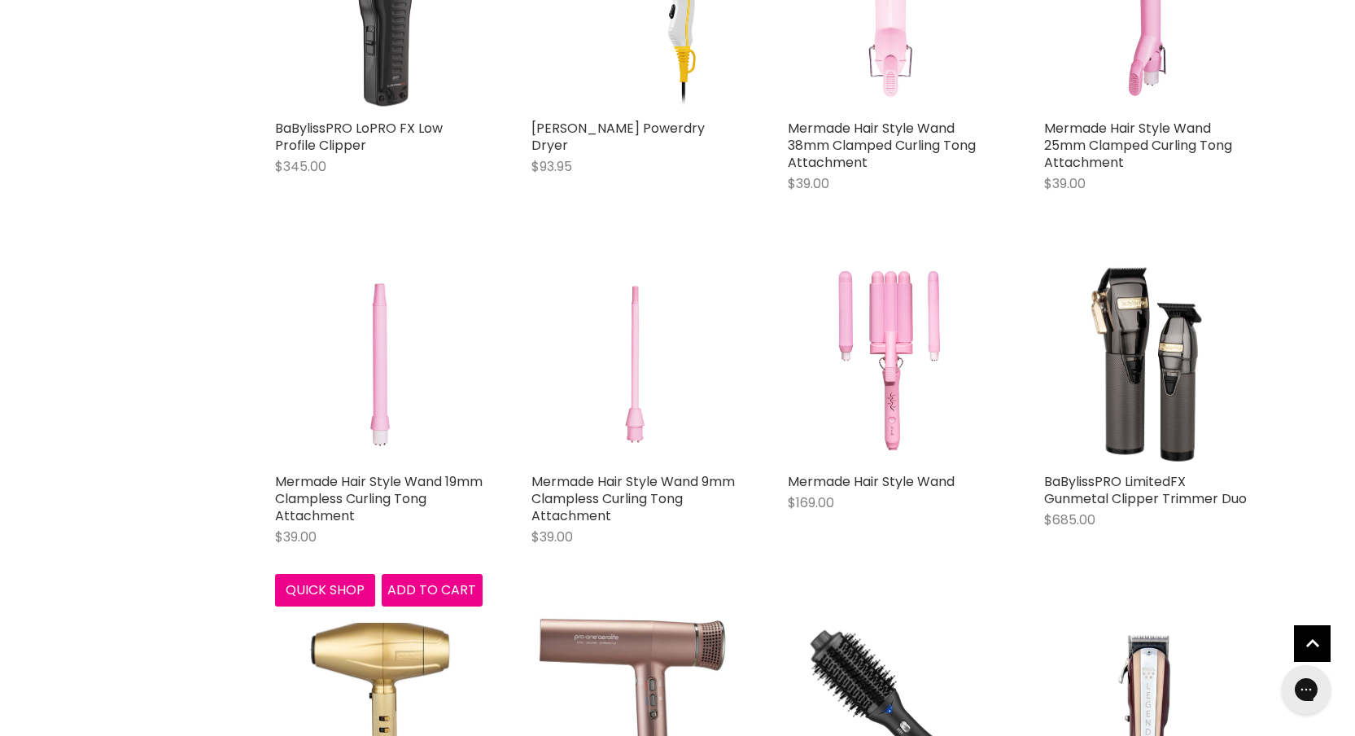
scroll to position [20513, 0]
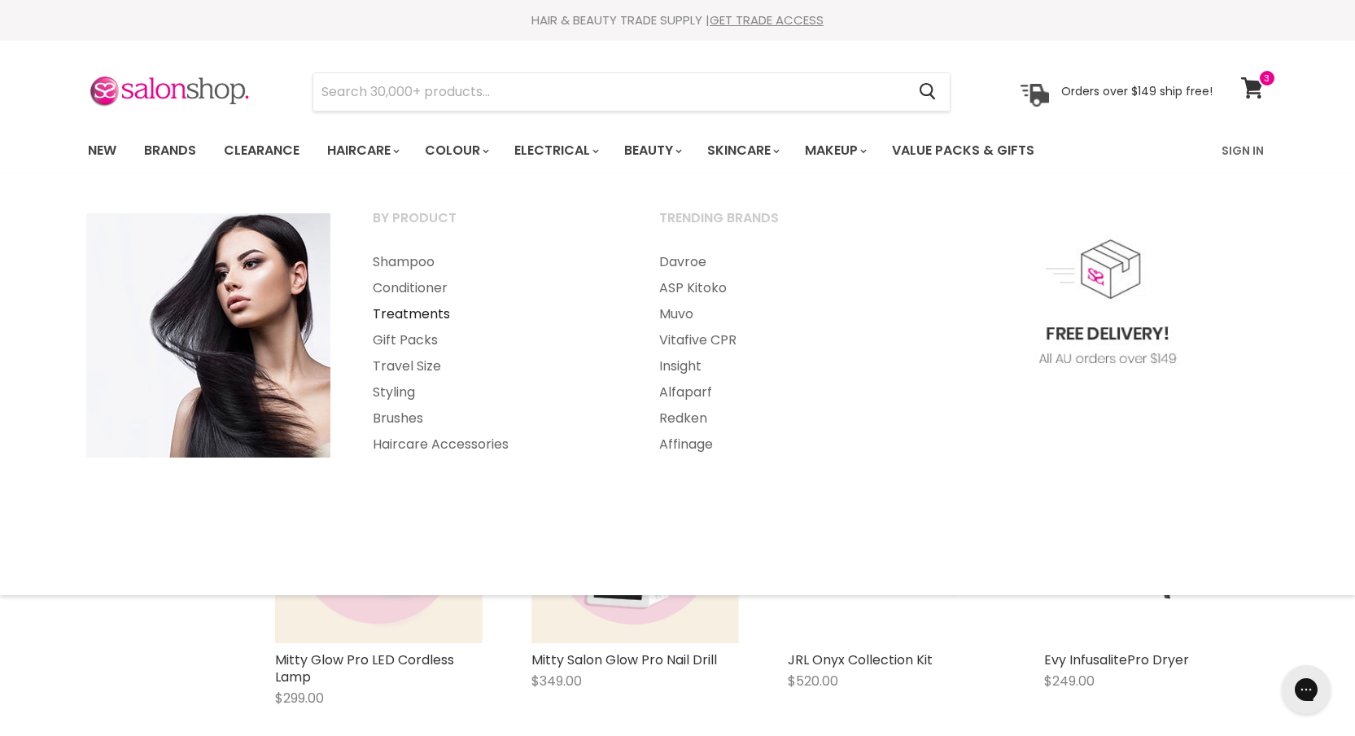
click at [409, 318] on link "Treatments" at bounding box center [493, 314] width 283 height 26
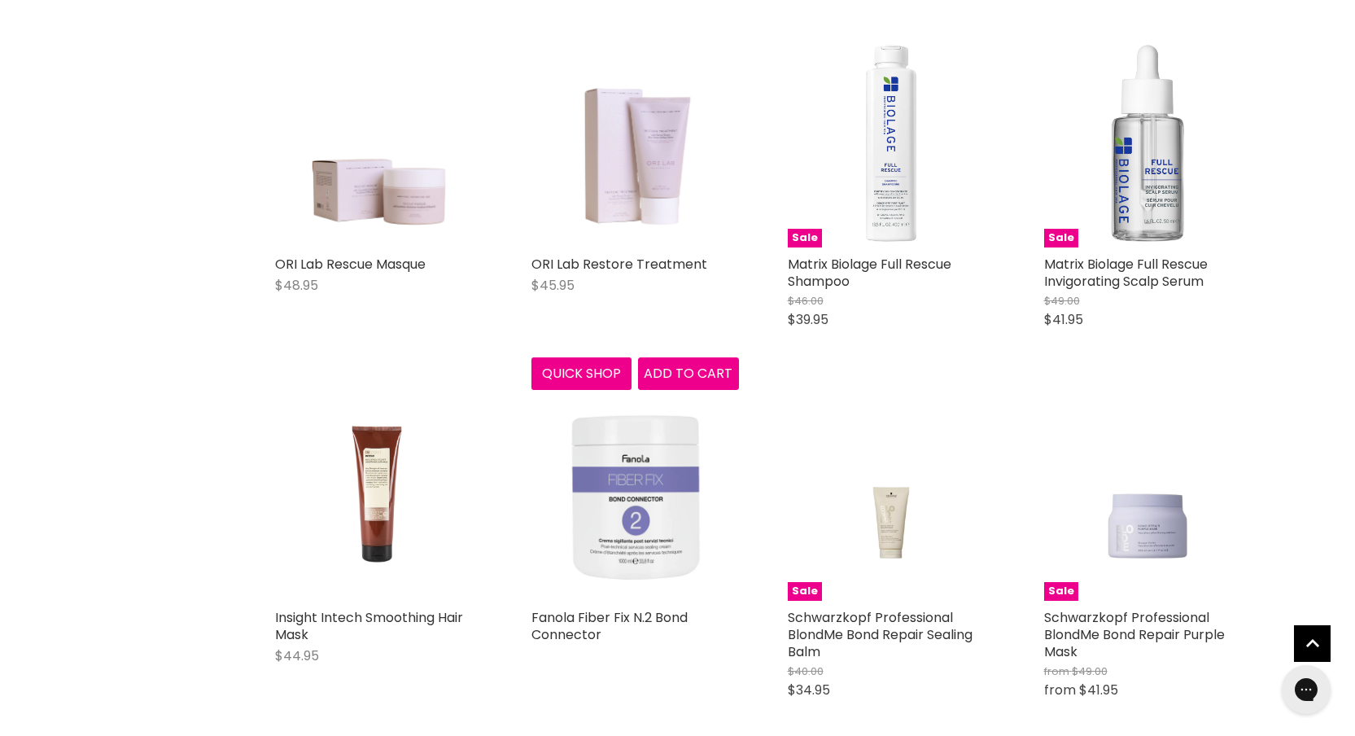
scroll to position [160, 0]
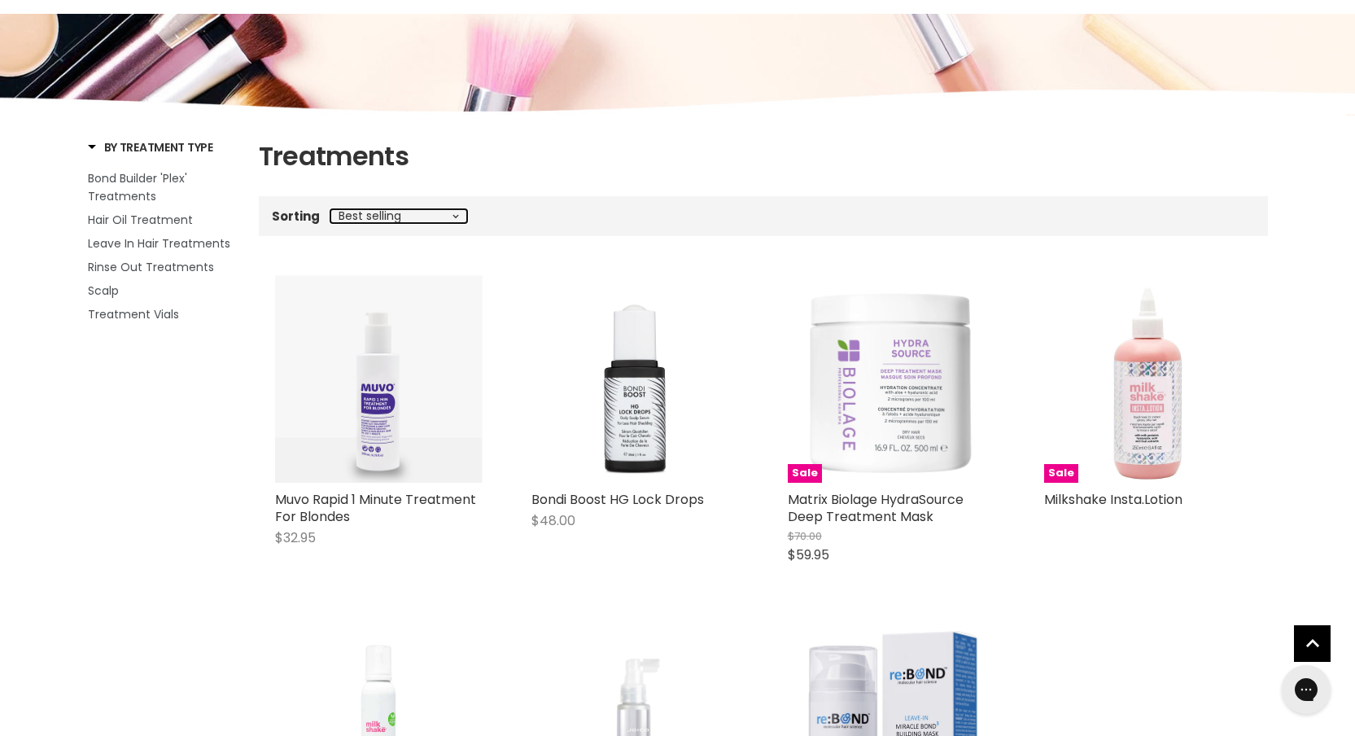
click at [375, 213] on select "Best selling Featured Price, low to high Price, high to low Alphabetically, A-Z…" at bounding box center [398, 215] width 137 height 13
click at [330, 209] on select "Best selling Featured Price, low to high Price, high to low Alphabetically, A-Z…" at bounding box center [398, 215] width 137 height 13
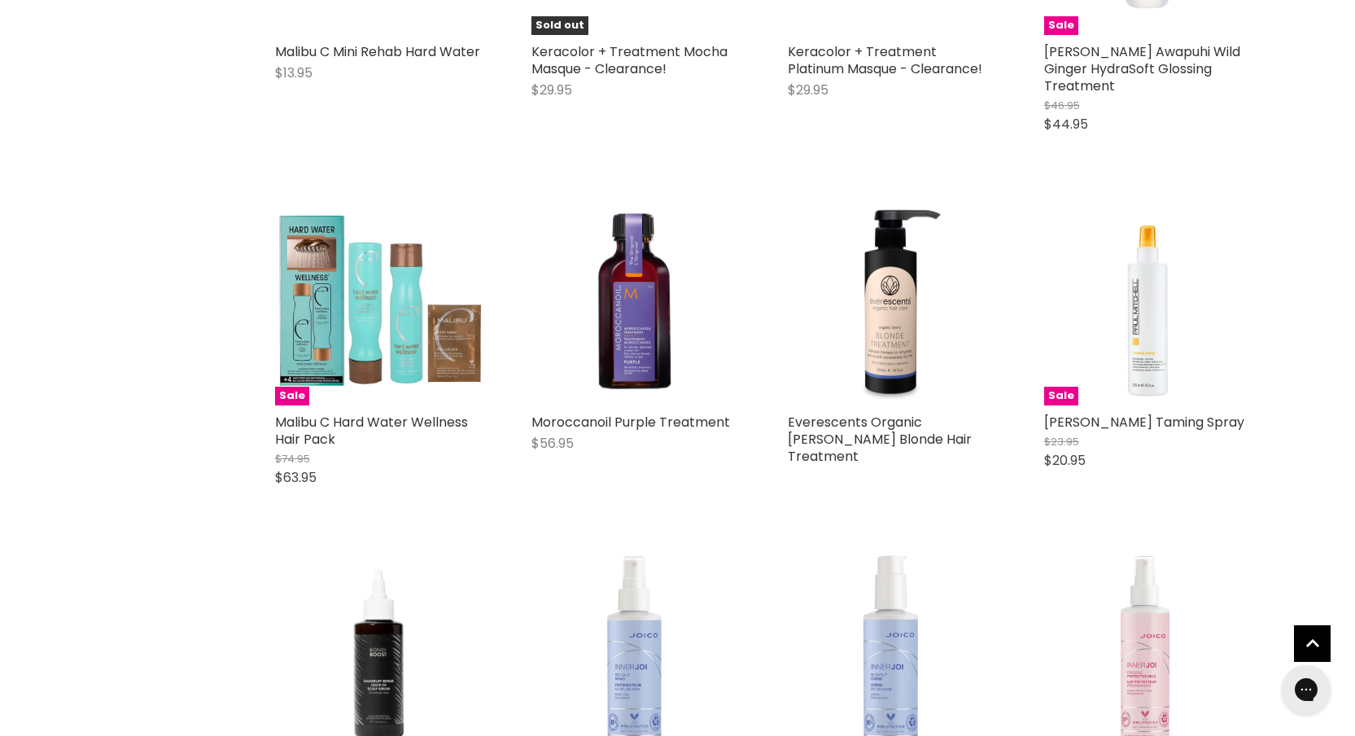
scroll to position [12102, 0]
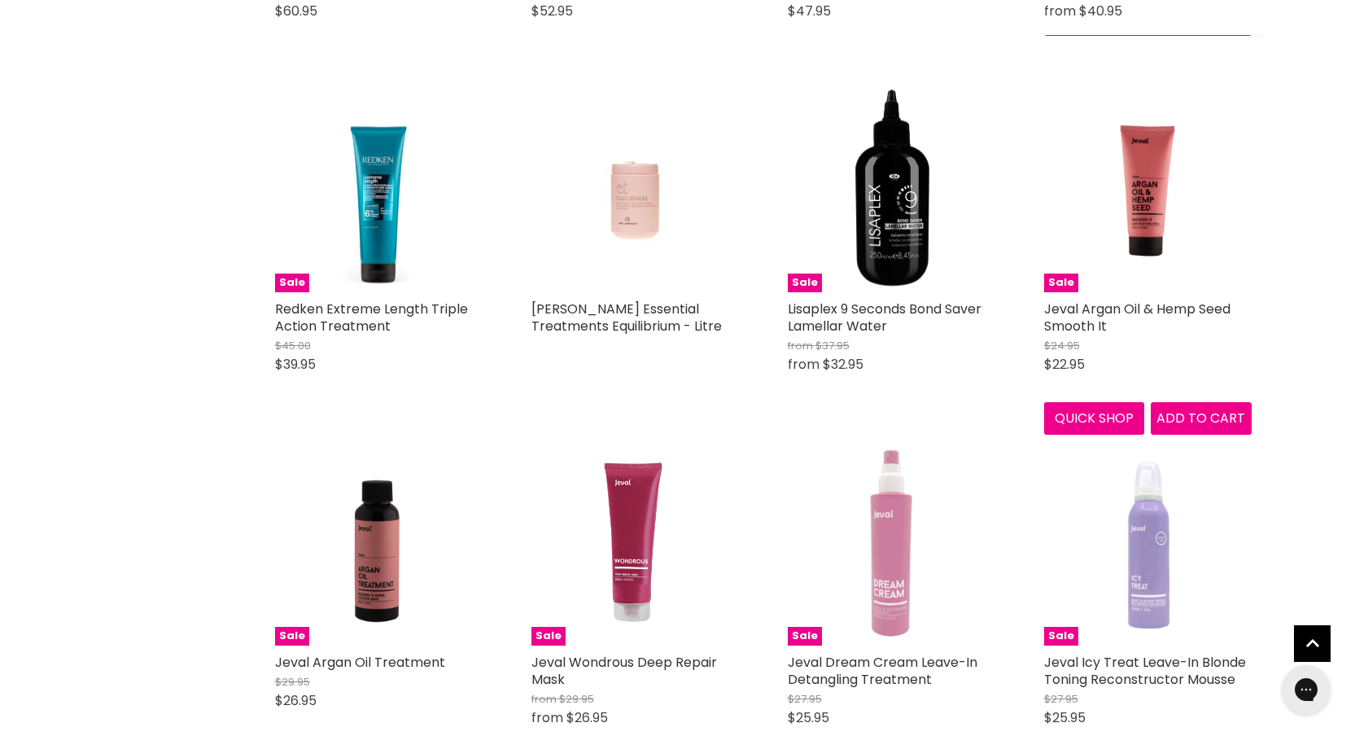
scroll to position [16317, 0]
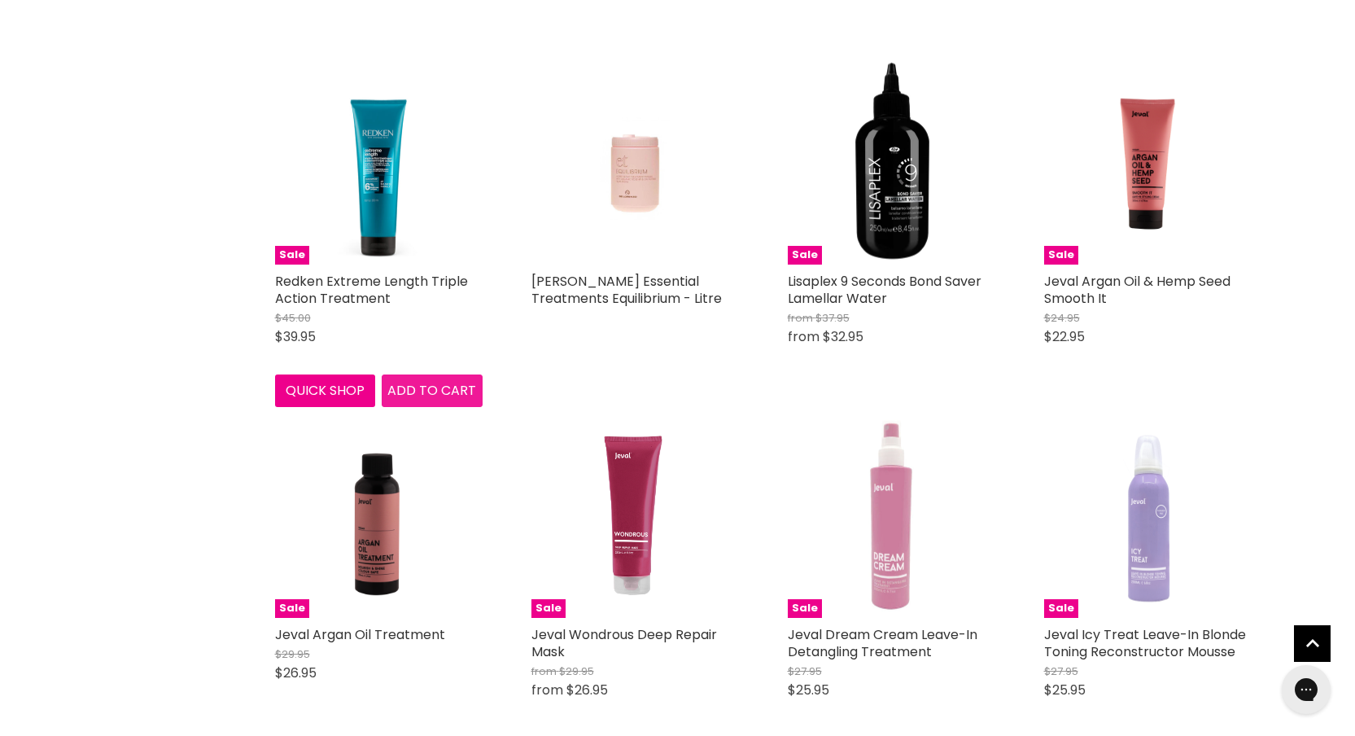
click at [452, 388] on span "Add to cart" at bounding box center [431, 390] width 89 height 19
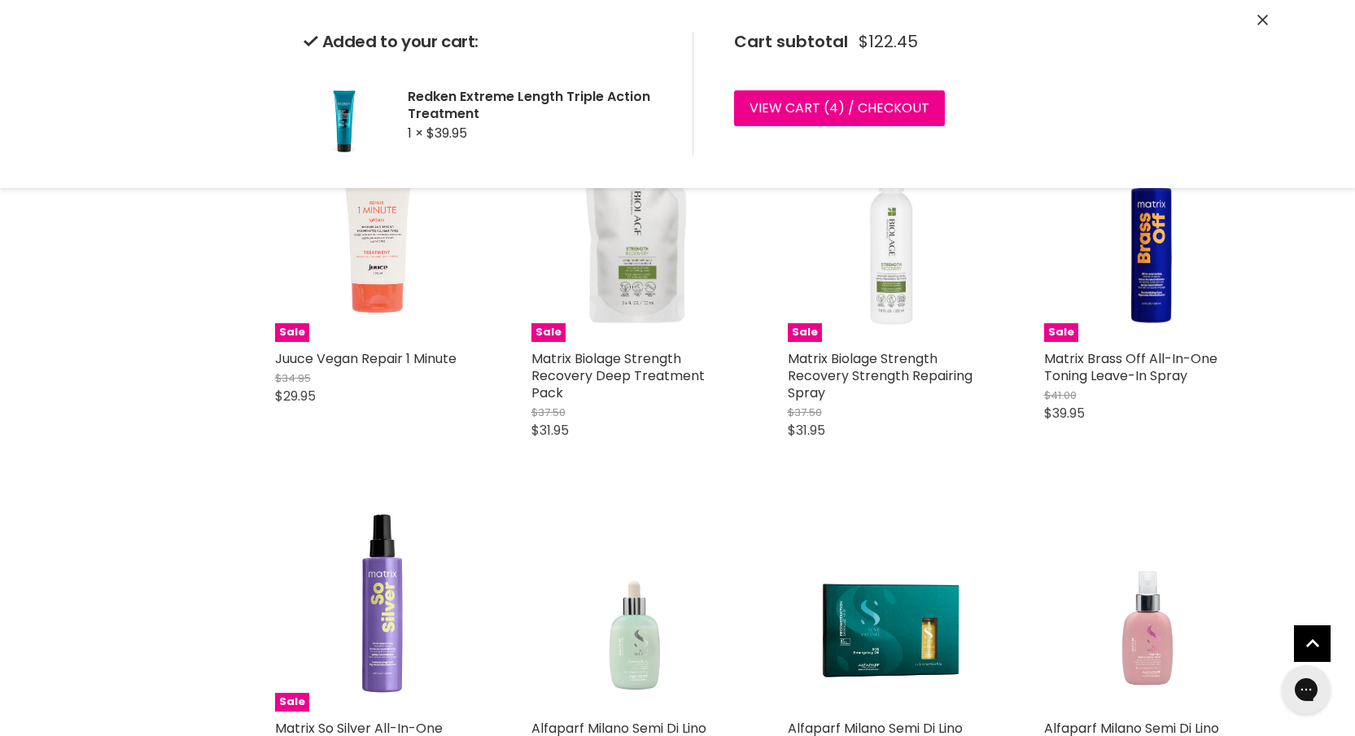
scroll to position [18746, 0]
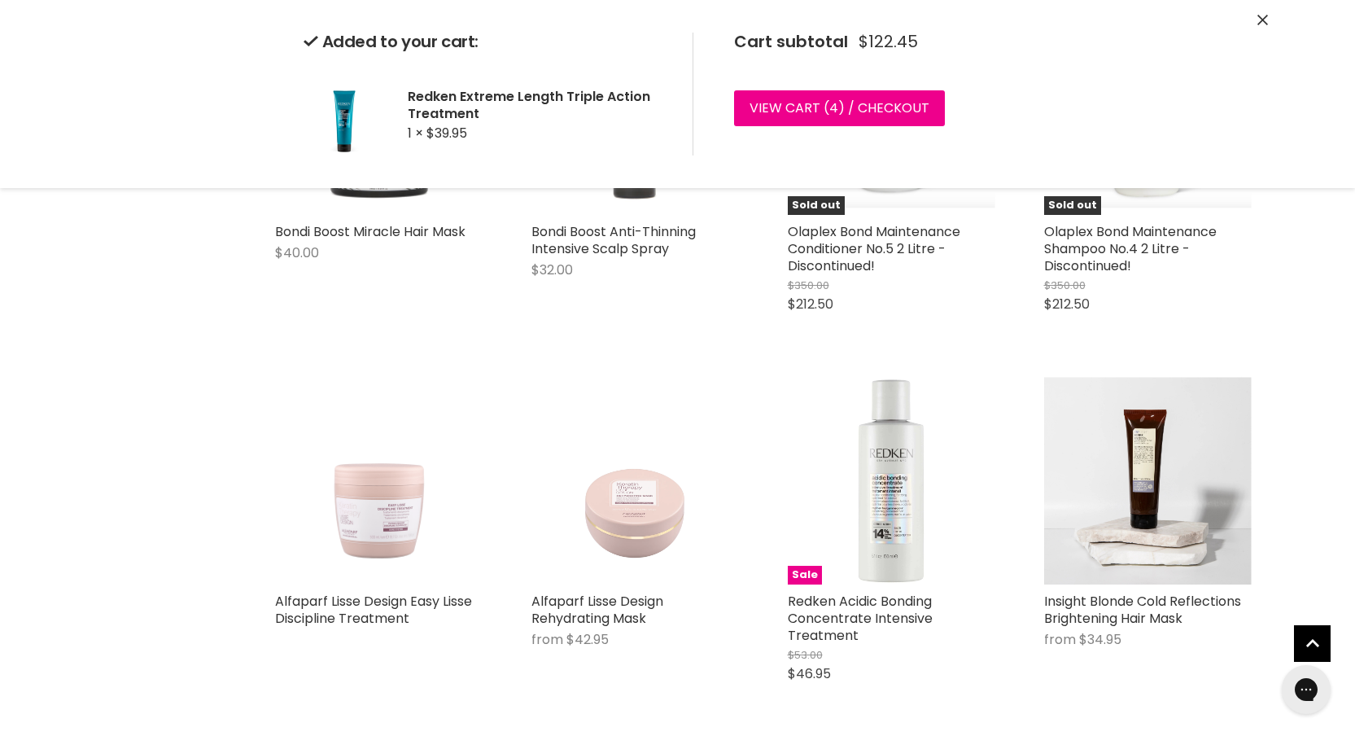
scroll to position [22495, 0]
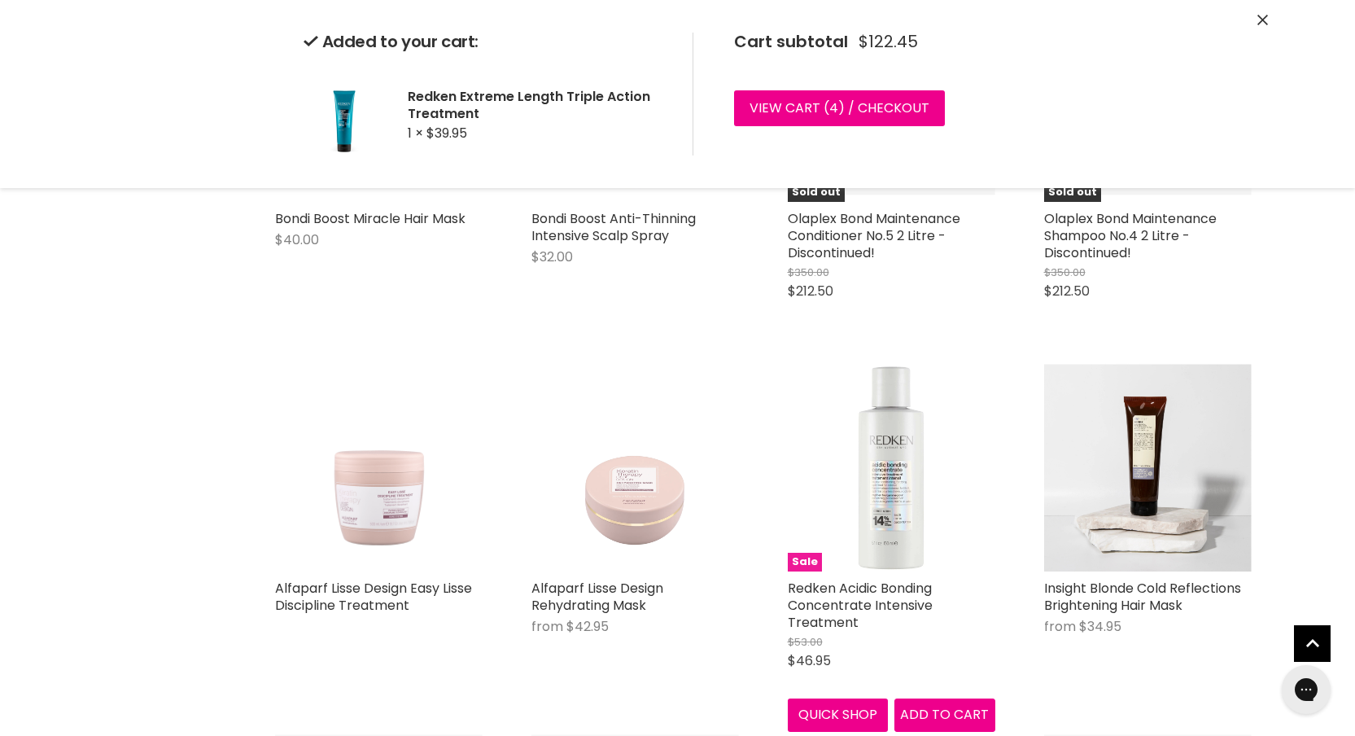
click at [899, 461] on img "Main content" at bounding box center [892, 468] width 208 height 208
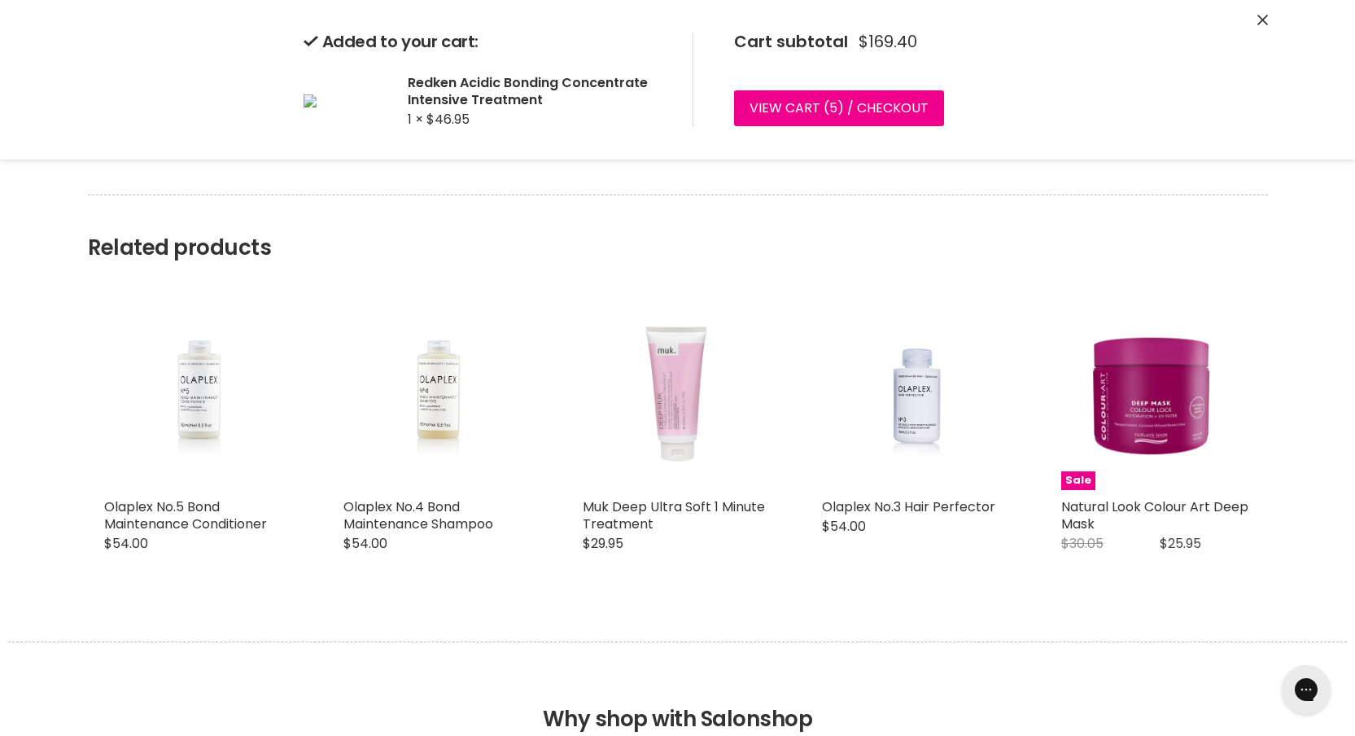
scroll to position [937, 0]
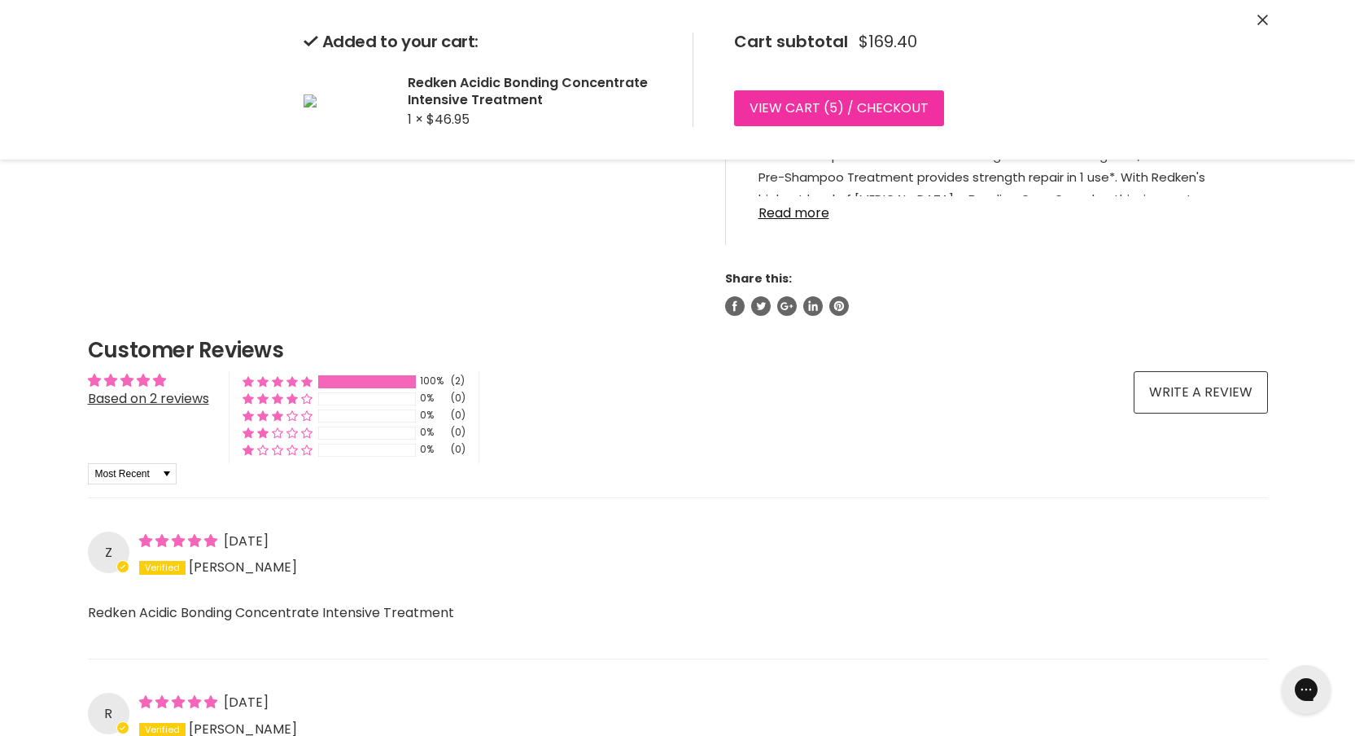
click at [897, 111] on link "View cart ( 5 ) / Checkout" at bounding box center [839, 108] width 210 height 36
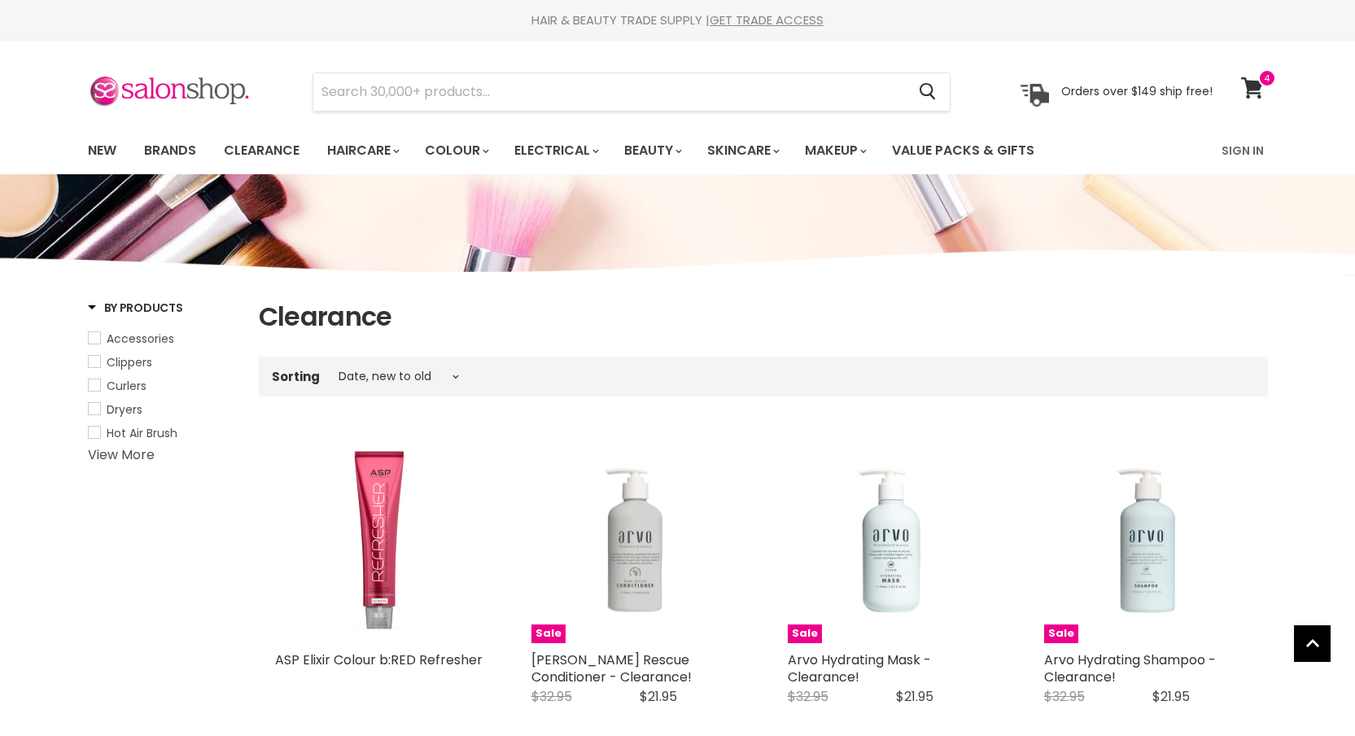
select select "created-descending"
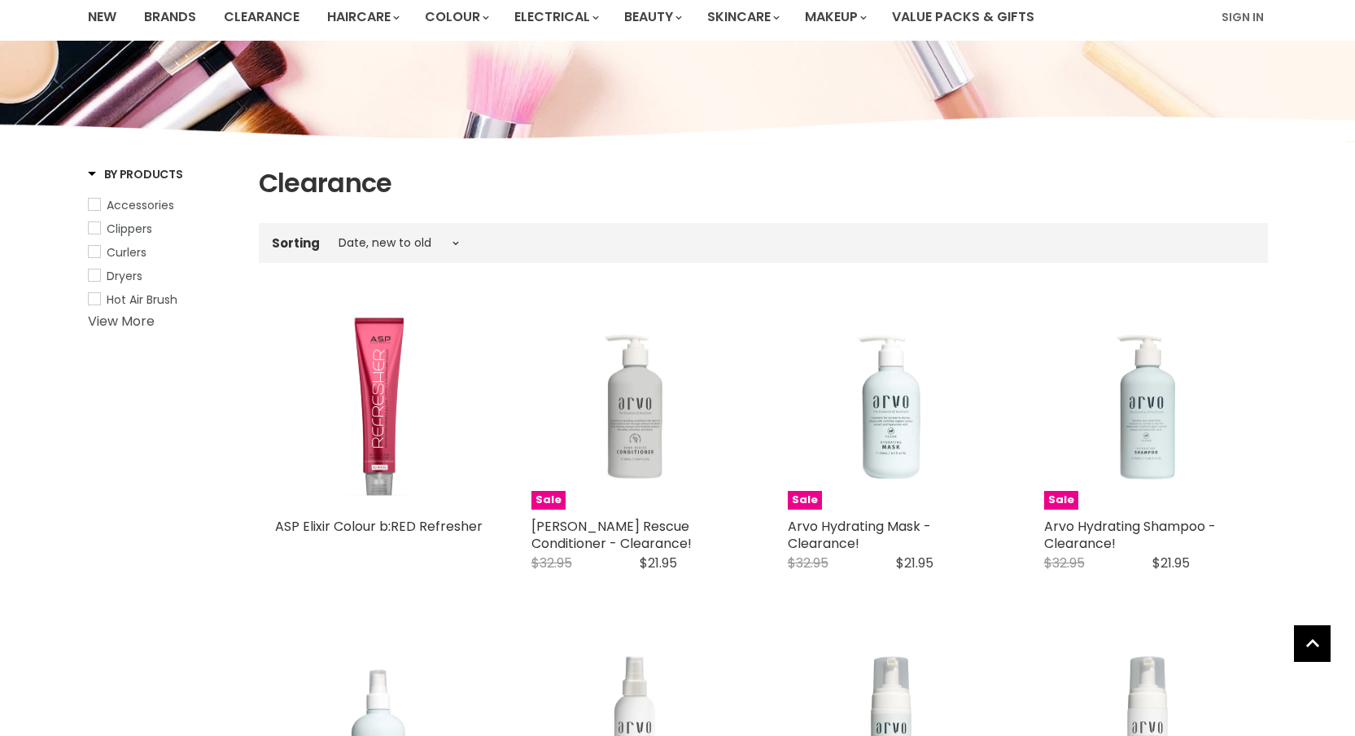
scroll to position [133, 0]
click at [147, 209] on span "Accessories" at bounding box center [141, 205] width 68 height 16
select select "created-descending"
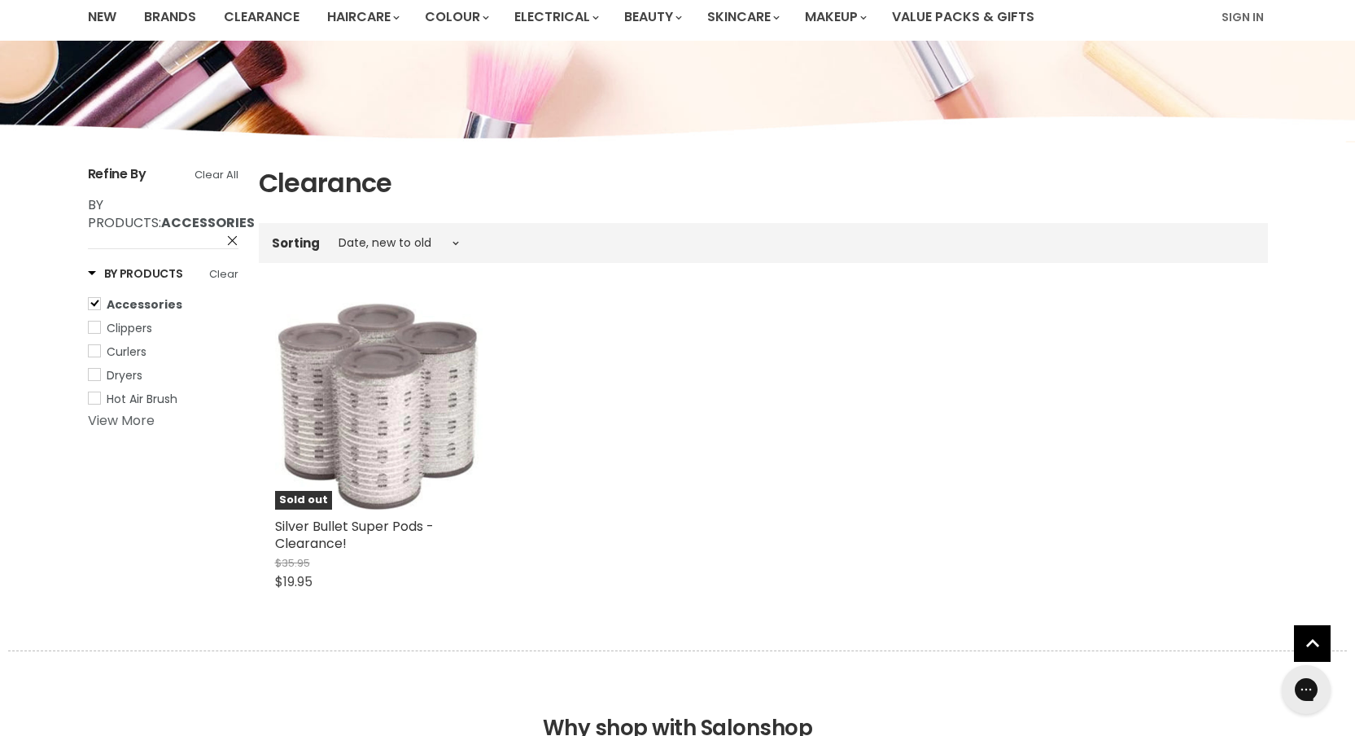
click at [147, 423] on link "View More" at bounding box center [121, 420] width 67 height 19
click at [181, 454] on span "Straighteners" at bounding box center [145, 446] width 77 height 16
select select "created-descending"
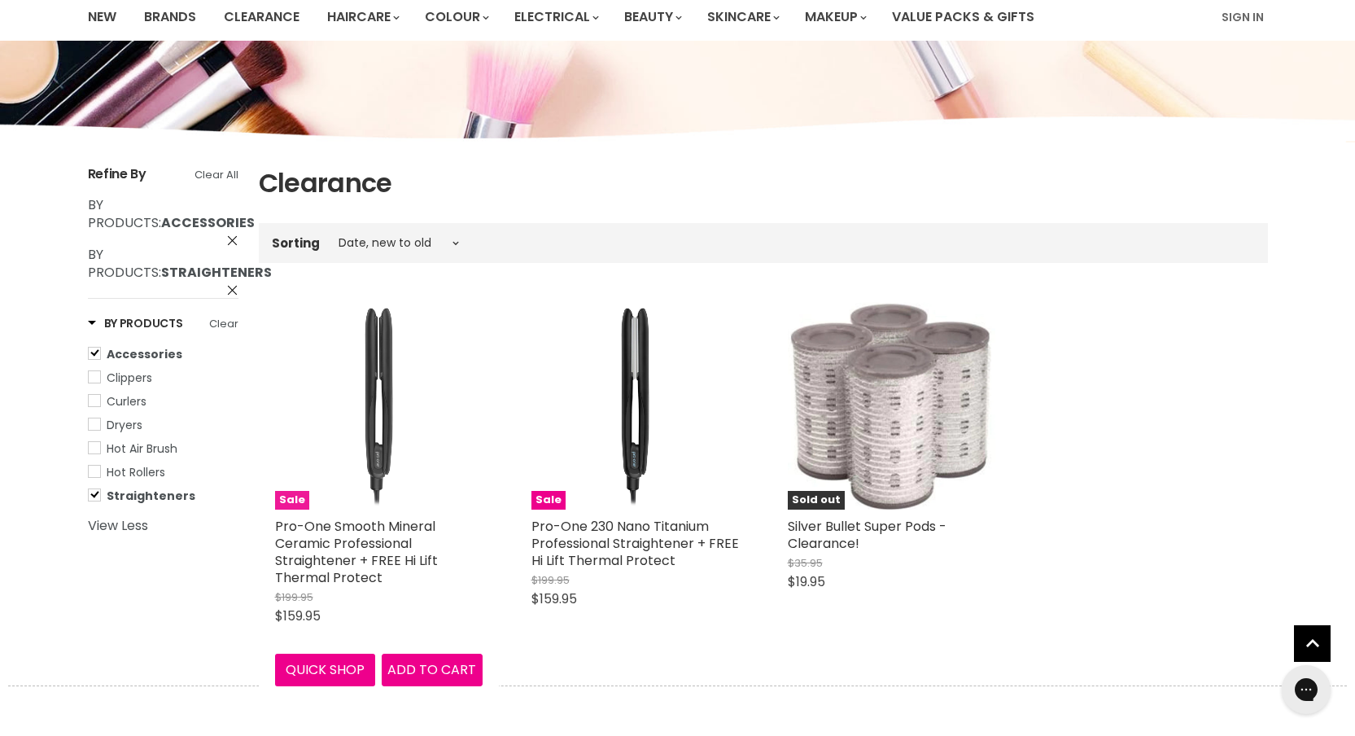
click at [418, 387] on img "Main content" at bounding box center [379, 406] width 208 height 208
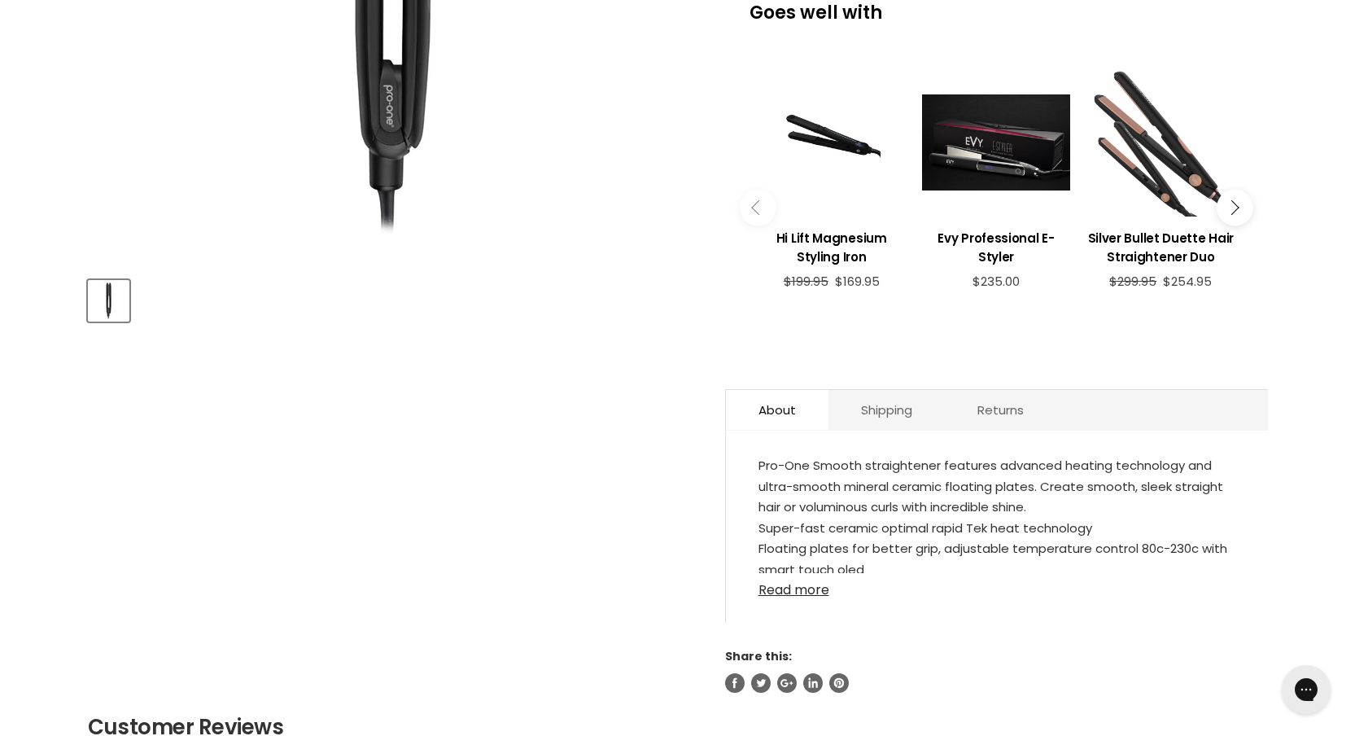
click at [806, 585] on link "Read more" at bounding box center [997, 585] width 477 height 24
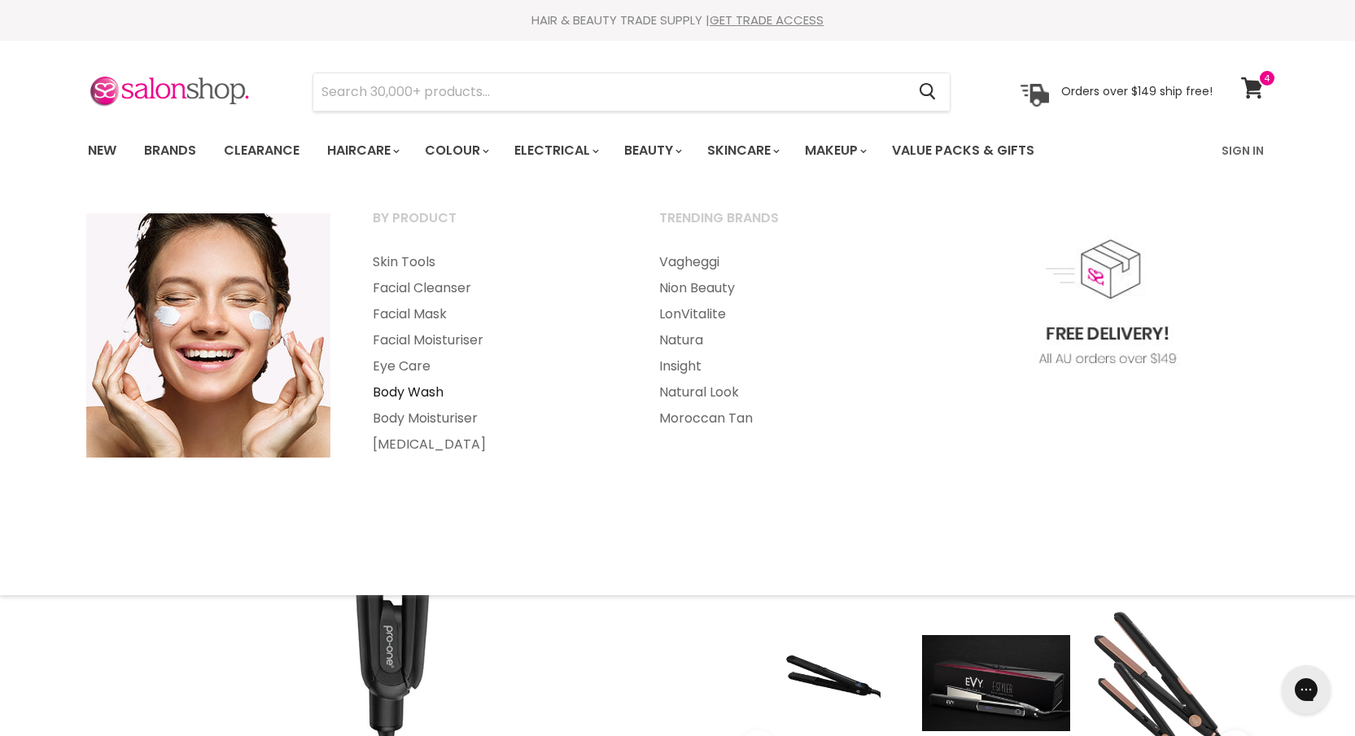
click at [418, 396] on link "Body Wash" at bounding box center [493, 392] width 283 height 26
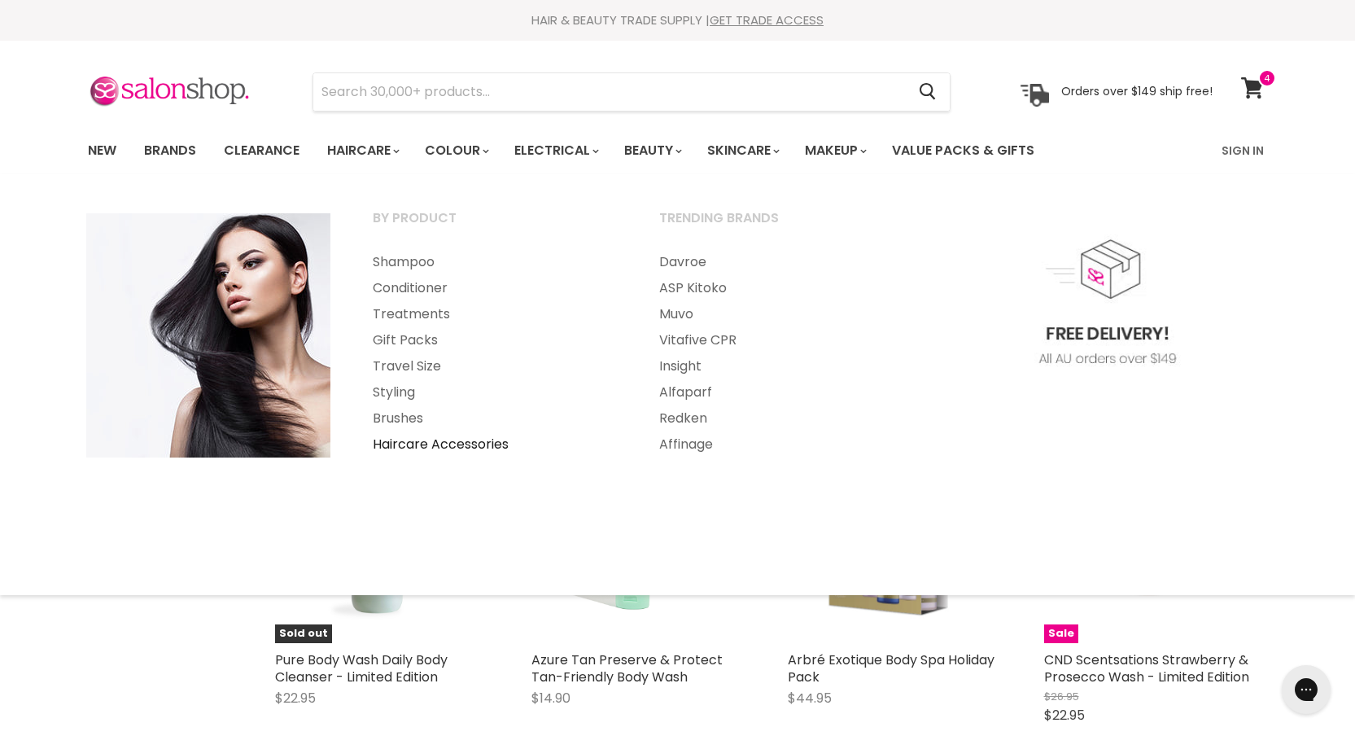
click at [431, 451] on link "Haircare Accessories" at bounding box center [493, 444] width 283 height 26
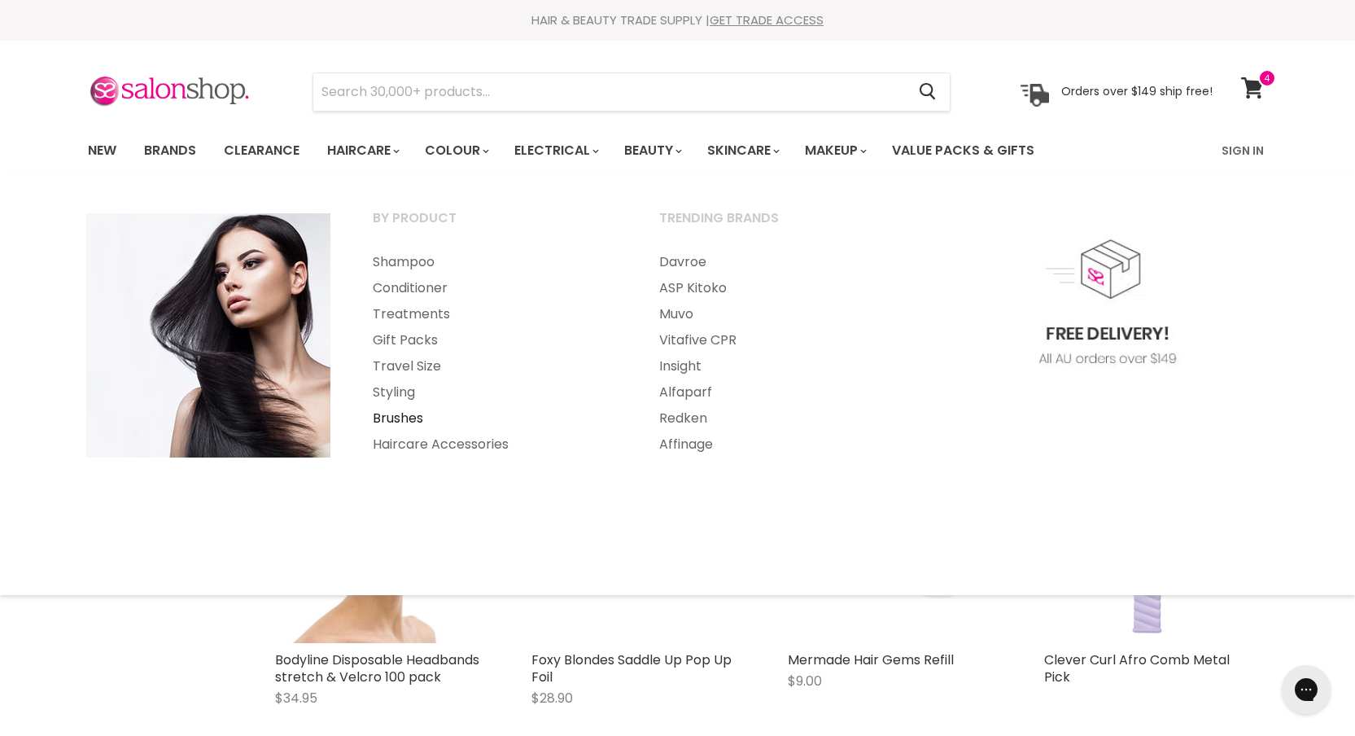
click at [404, 419] on link "Brushes" at bounding box center [493, 418] width 283 height 26
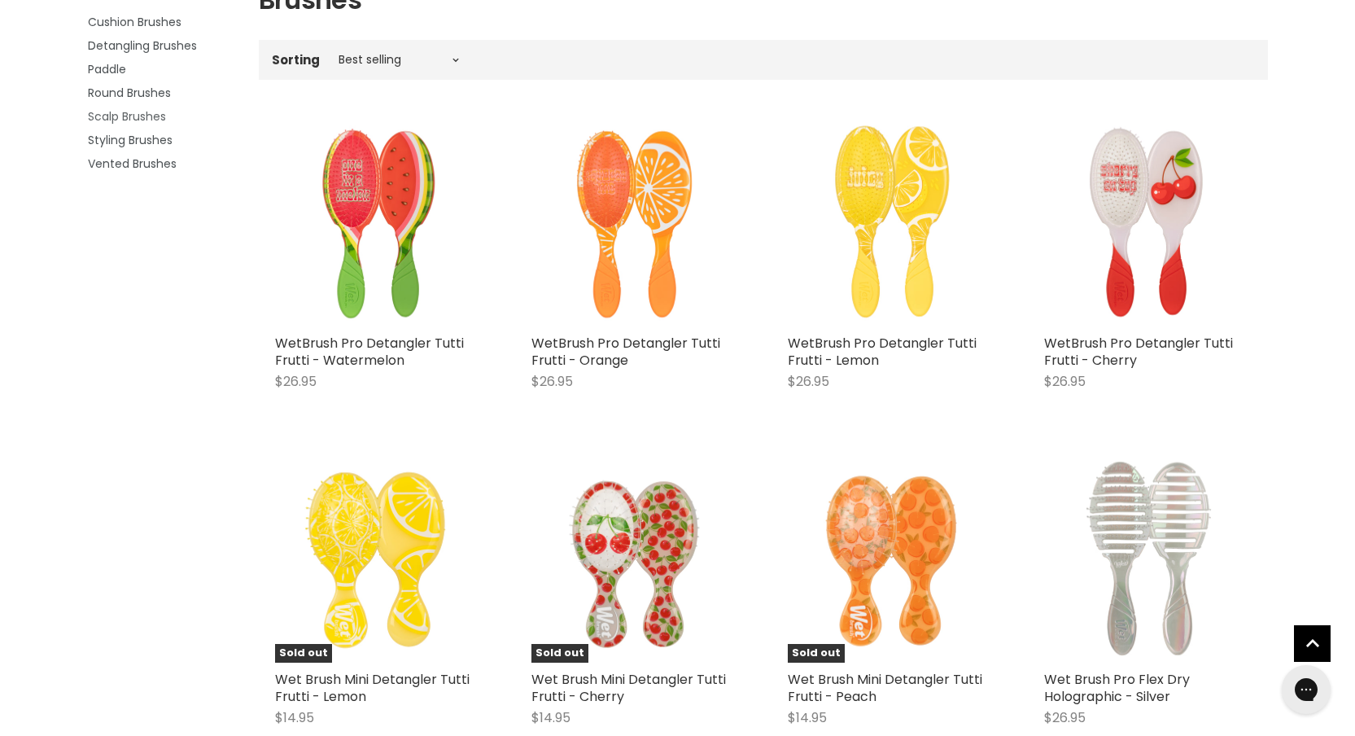
click at [107, 119] on span "Scalp Brushes" at bounding box center [127, 116] width 78 height 16
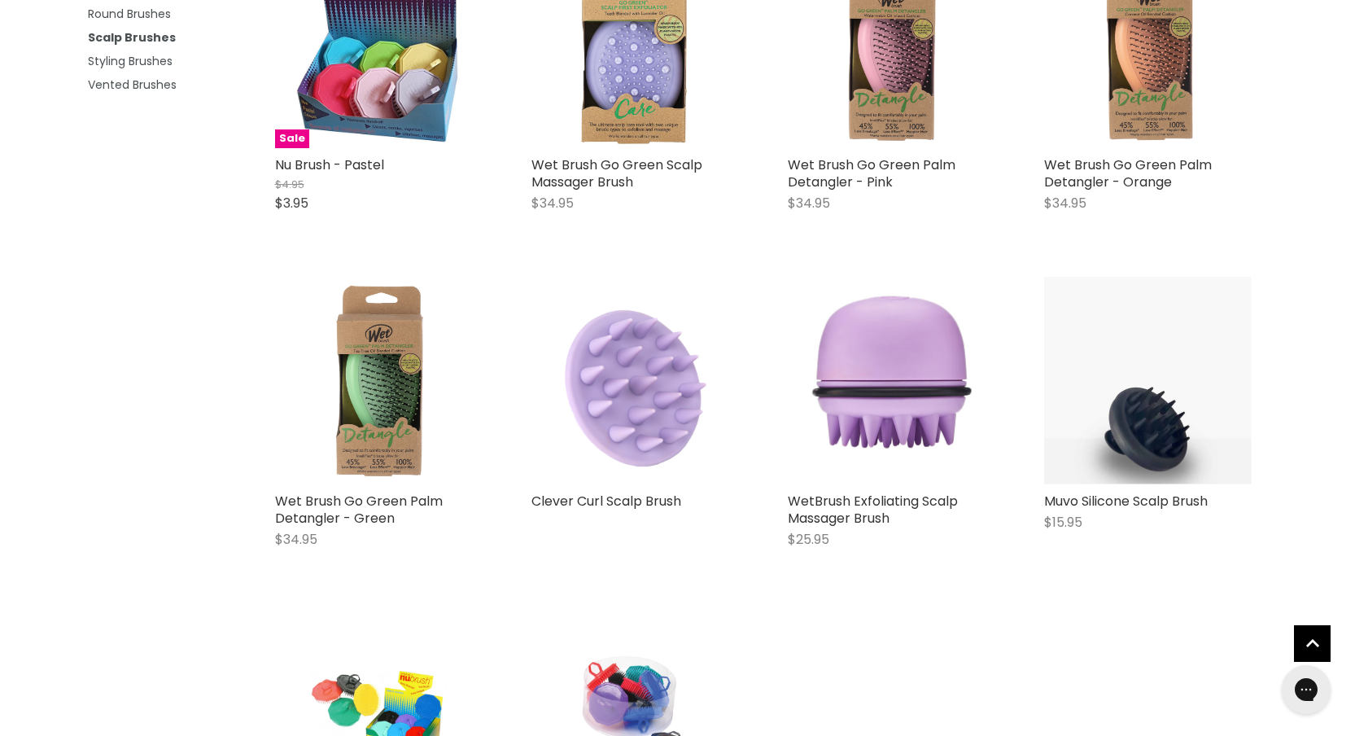
scroll to position [470, 0]
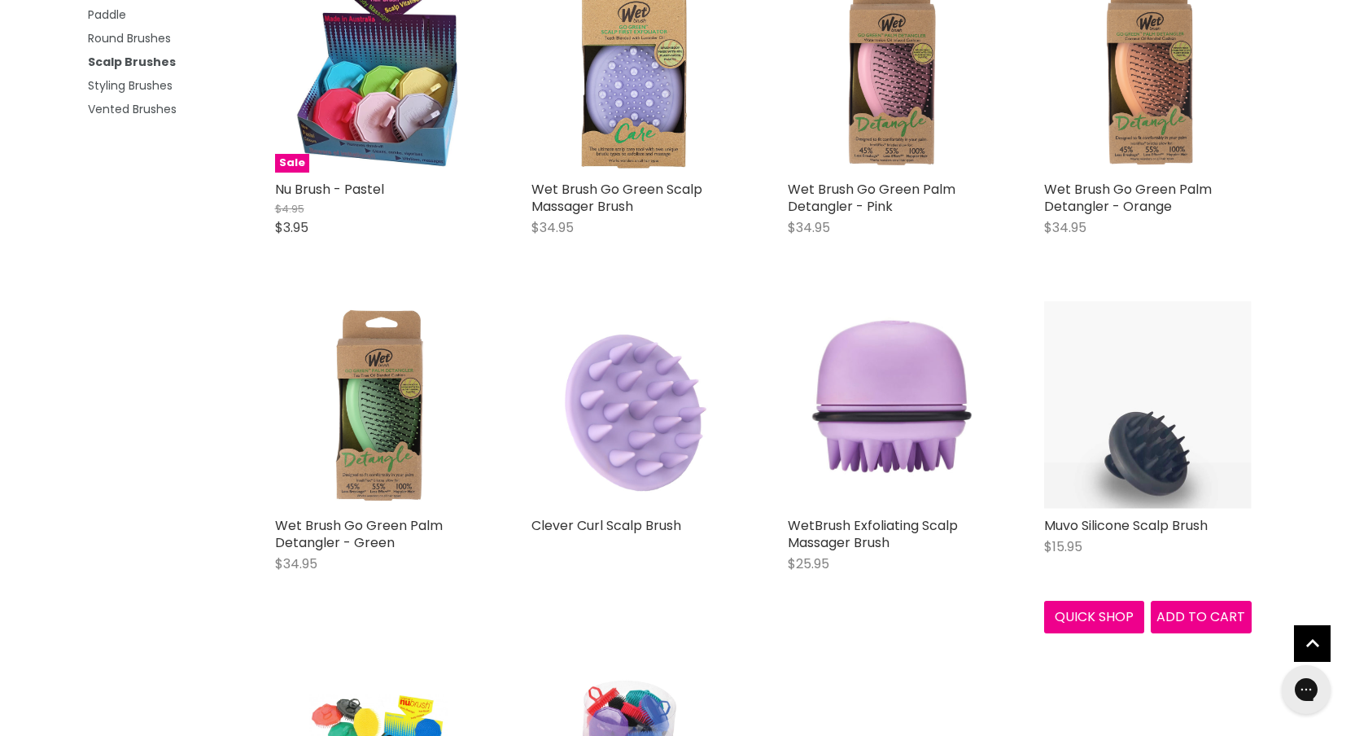
click at [1188, 398] on img "Main content" at bounding box center [1148, 405] width 208 height 208
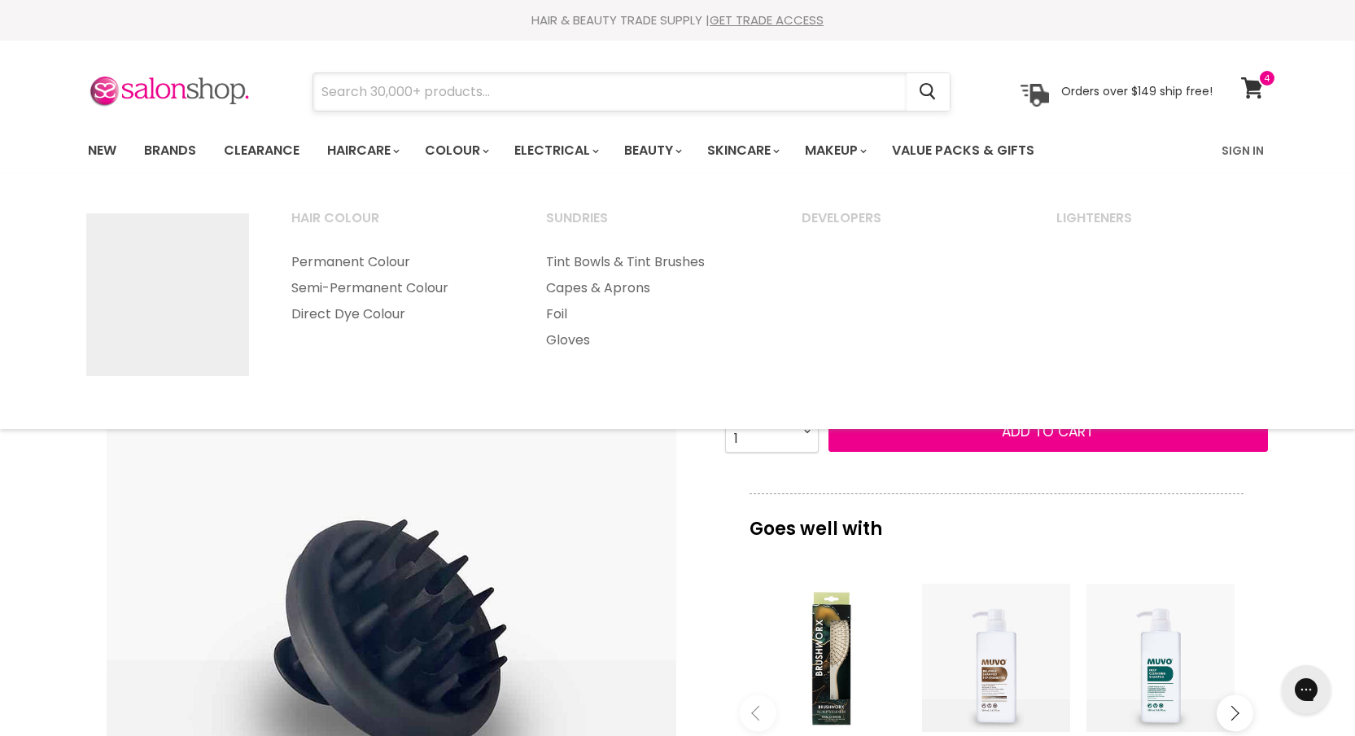
click at [474, 79] on input "Search" at bounding box center [609, 91] width 593 height 37
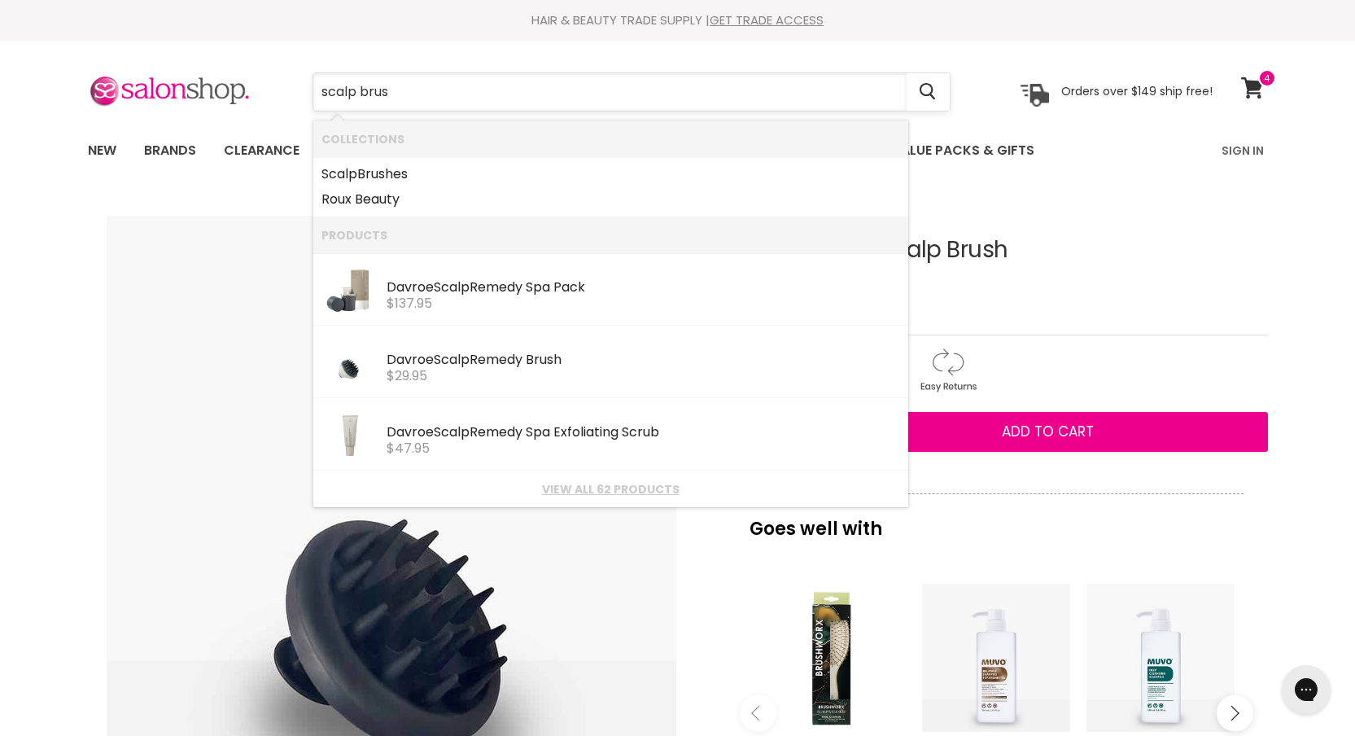
type input "scalp brush"
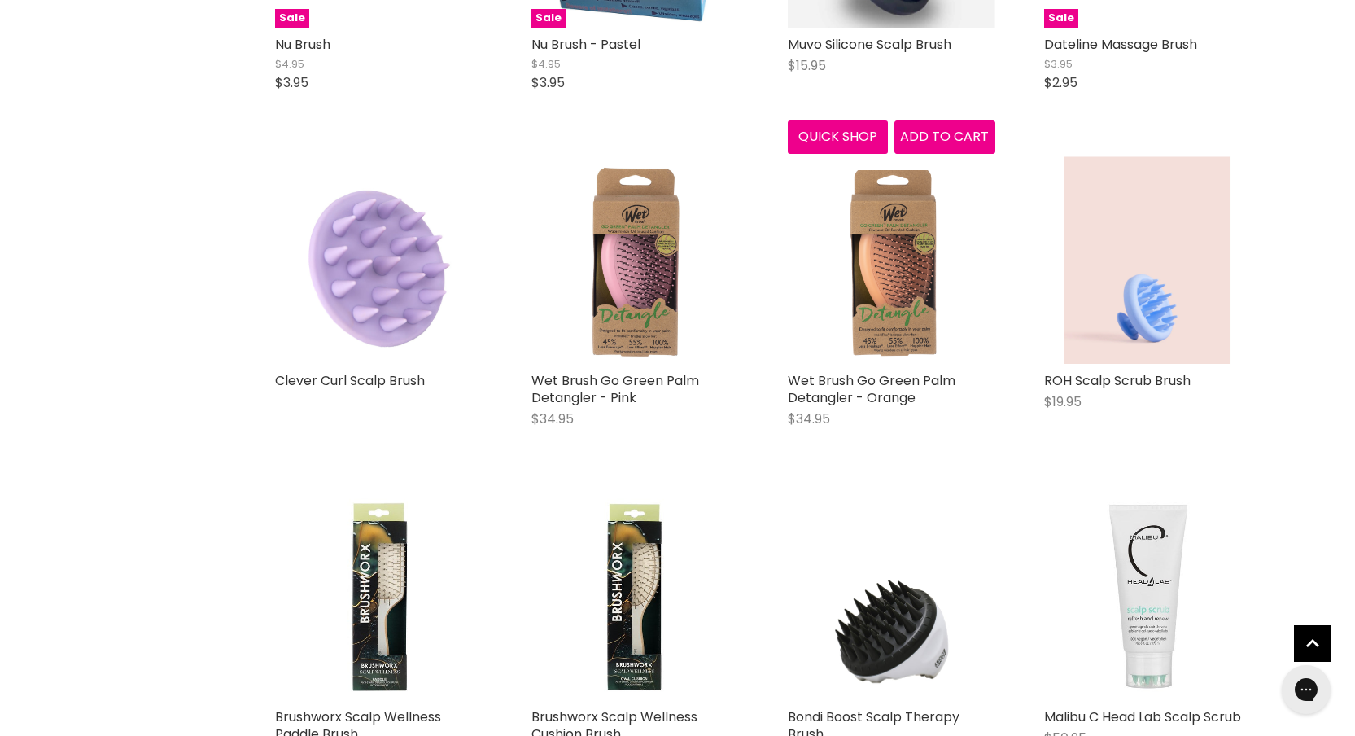
scroll to position [951, 0]
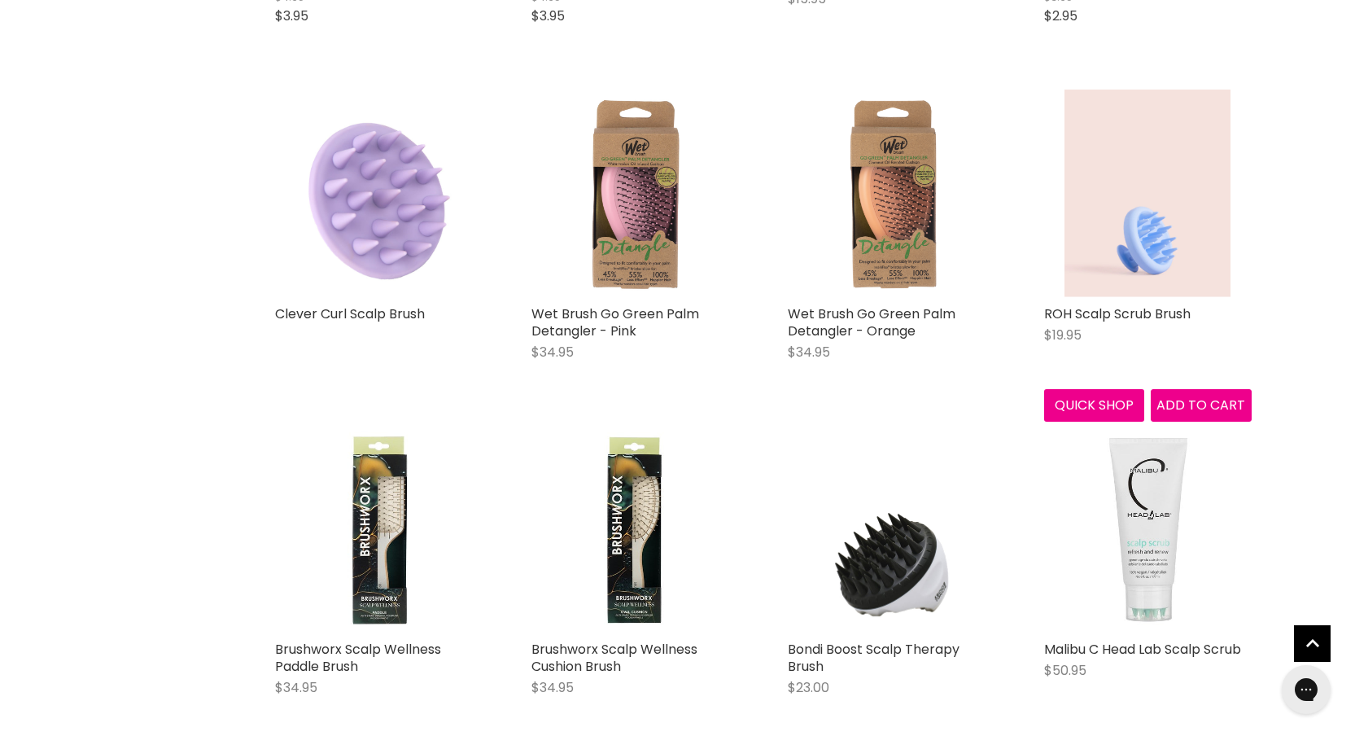
click at [1130, 230] on img "Main content" at bounding box center [1148, 194] width 166 height 208
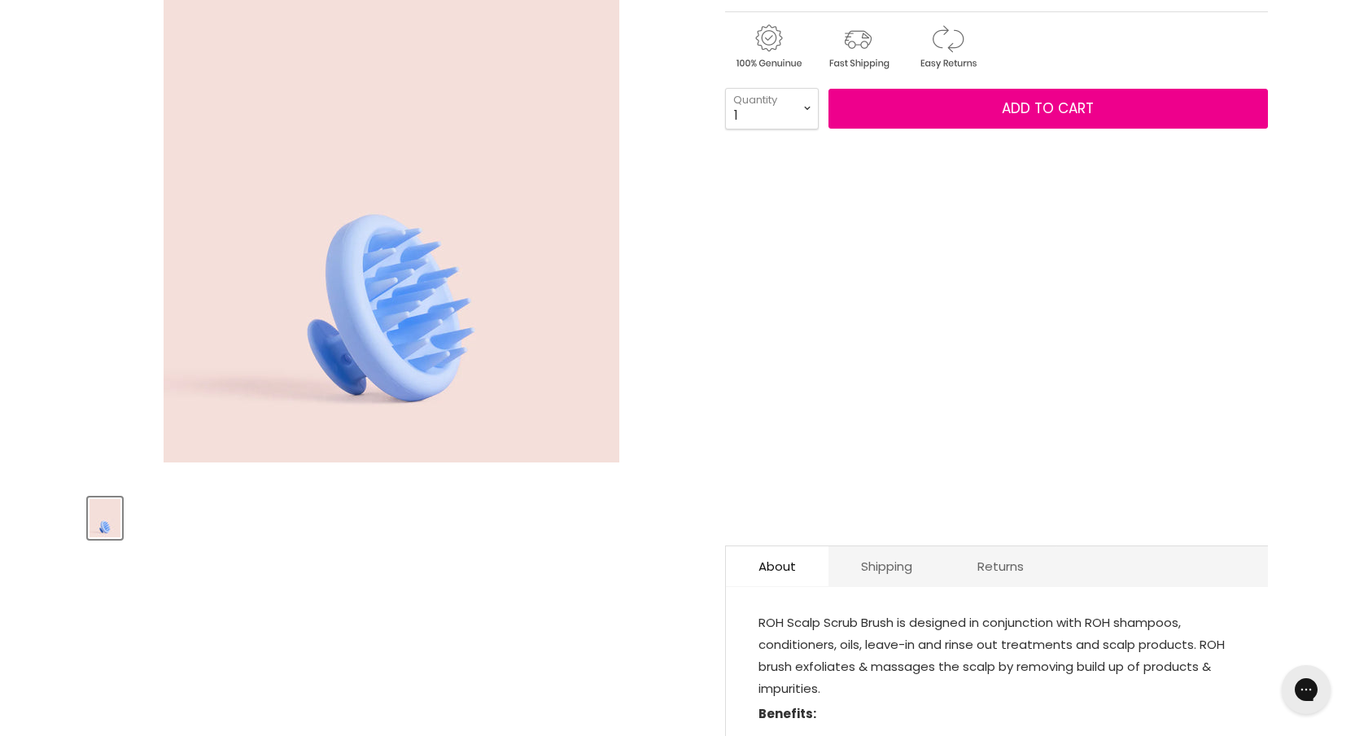
scroll to position [253, 0]
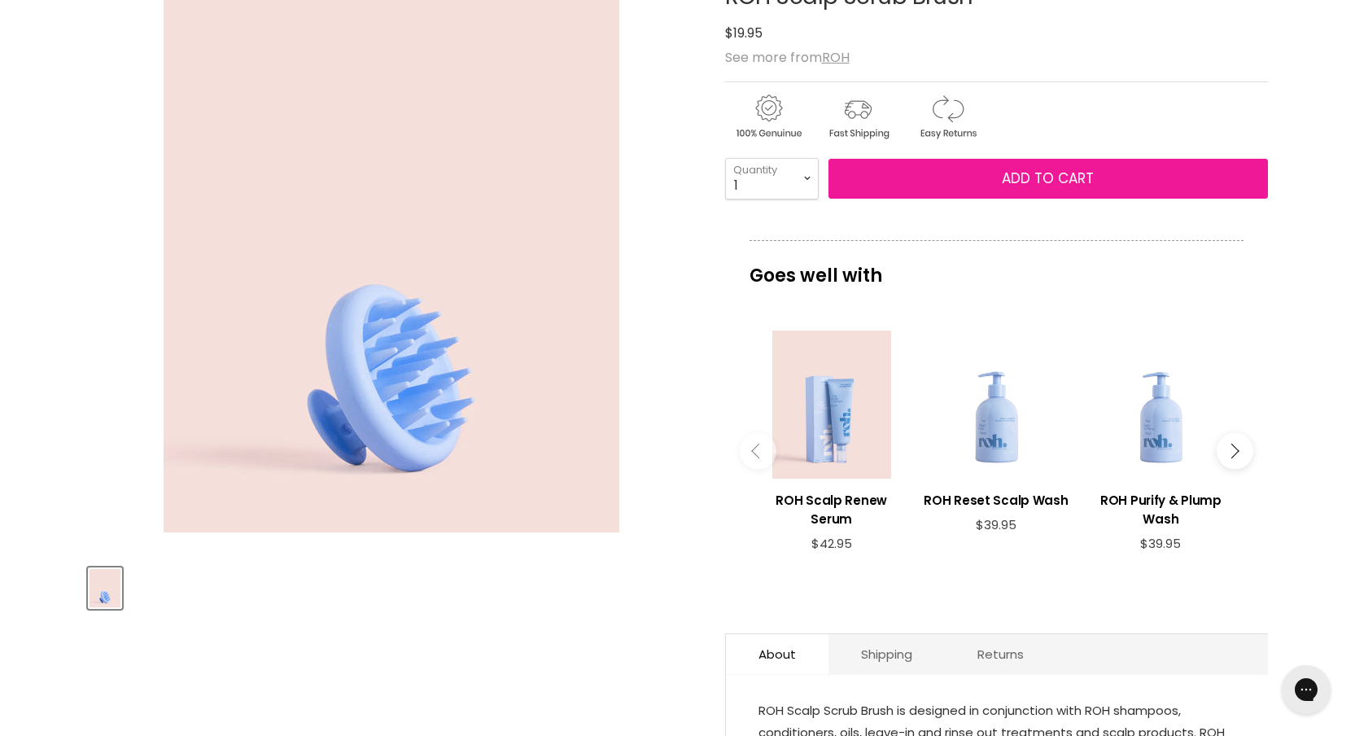
click at [1073, 189] on button "Add to cart" at bounding box center [1048, 179] width 439 height 41
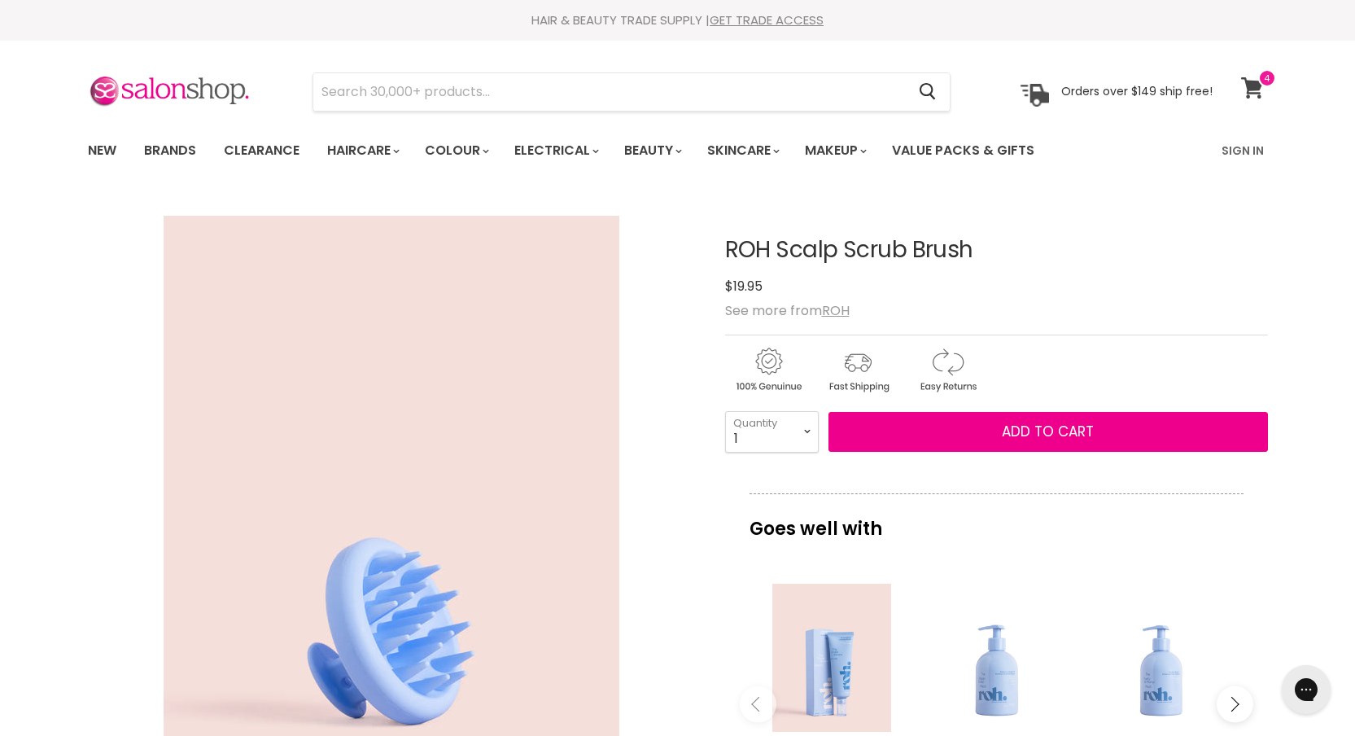
click at [1260, 88] on icon at bounding box center [1252, 87] width 23 height 21
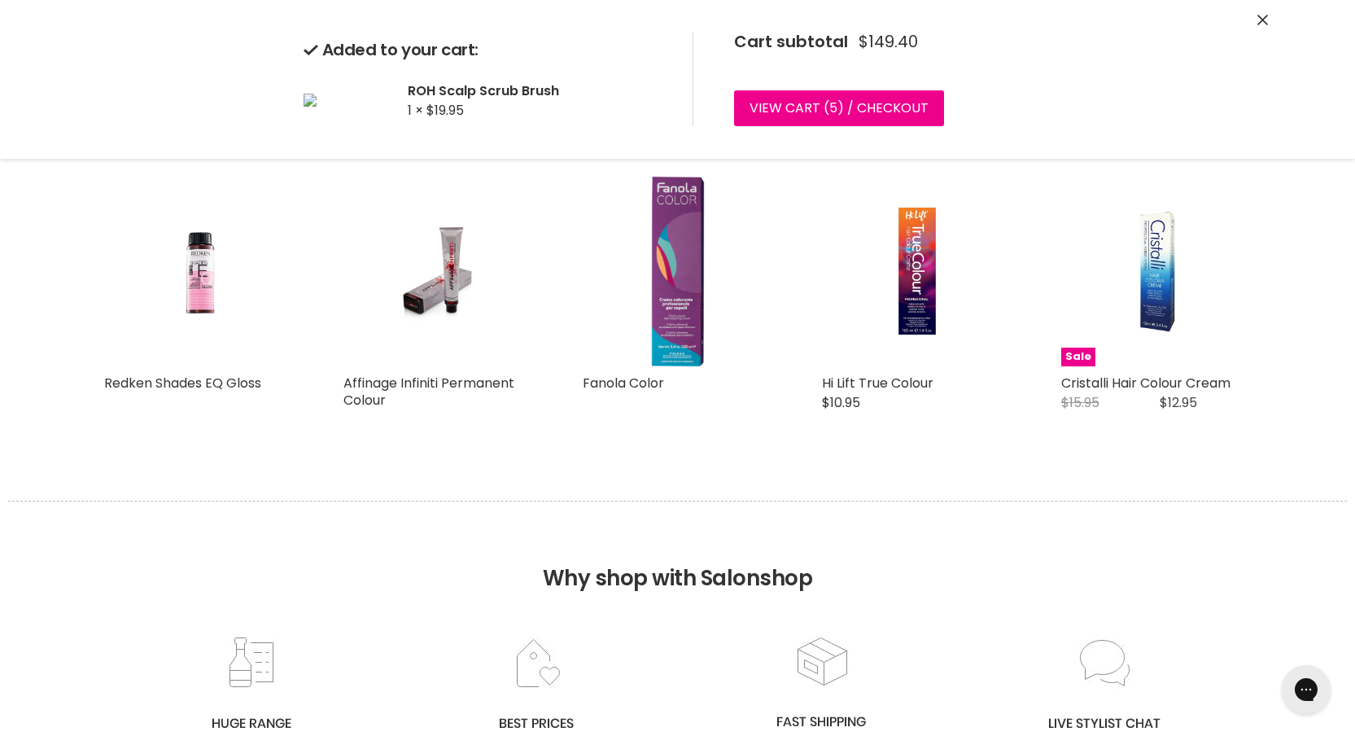
scroll to position [1304, 0]
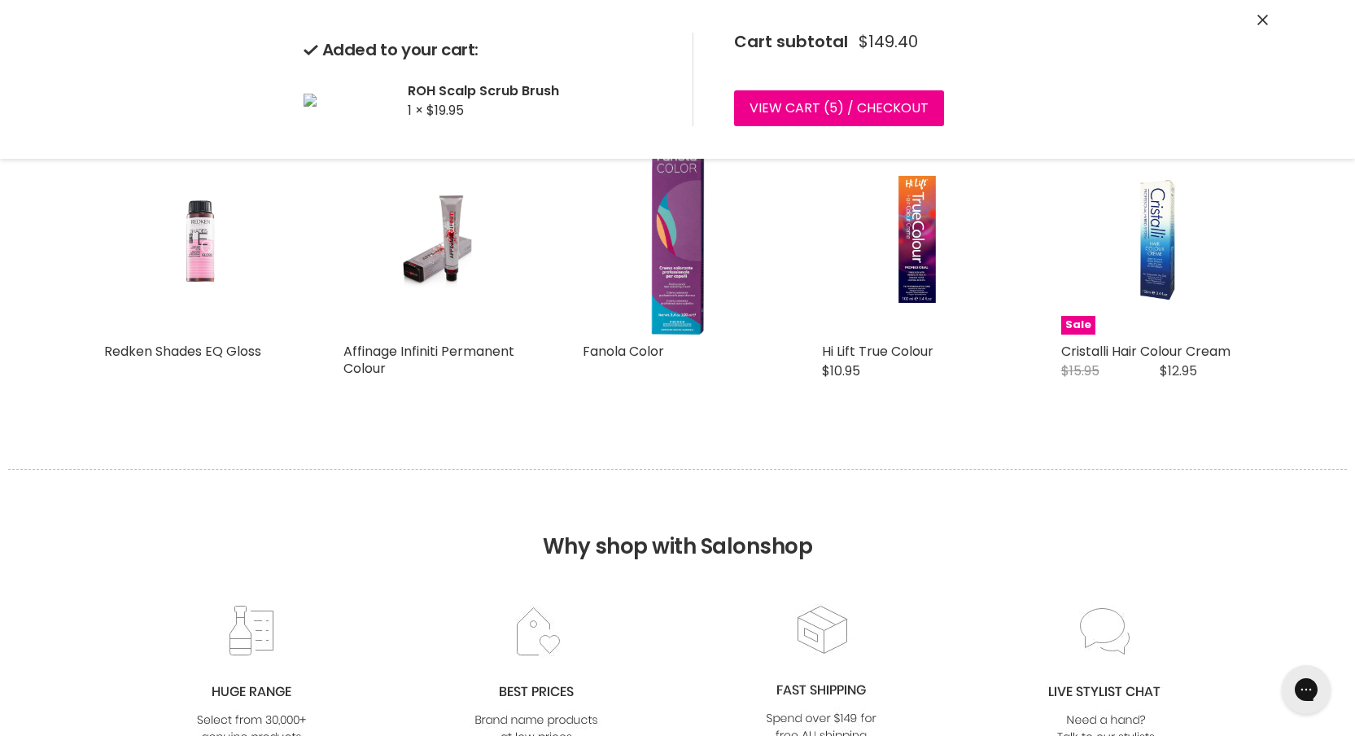
click at [192, 271] on img "Main content" at bounding box center [199, 239] width 127 height 190
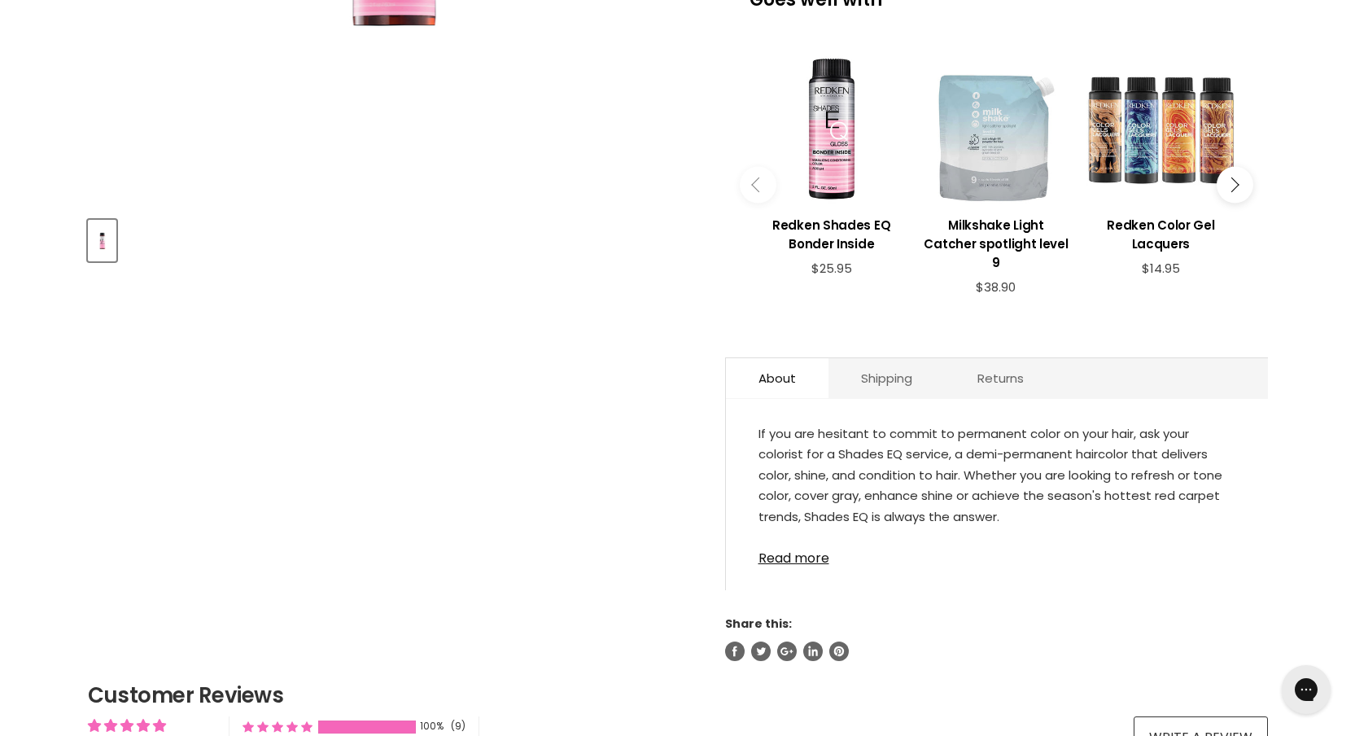
scroll to position [407, 0]
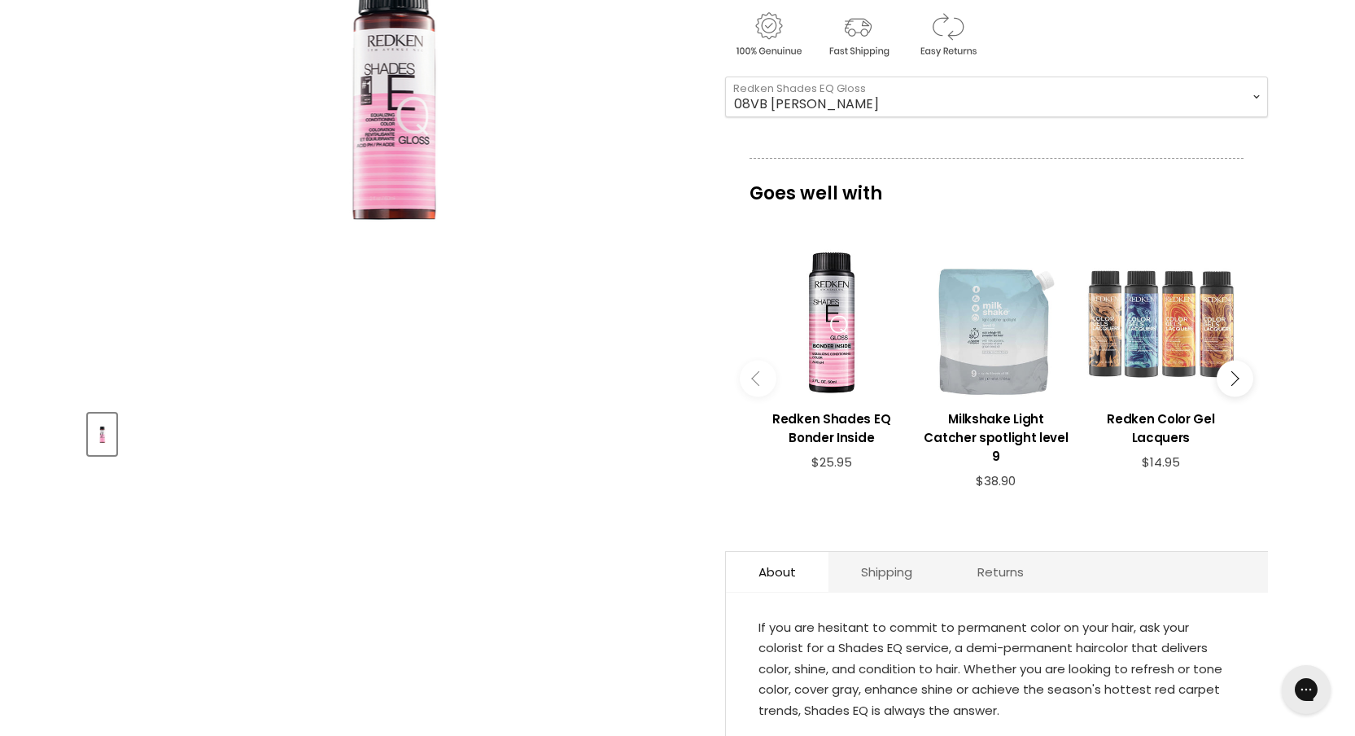
click at [1221, 334] on div "Main content" at bounding box center [1161, 322] width 148 height 148
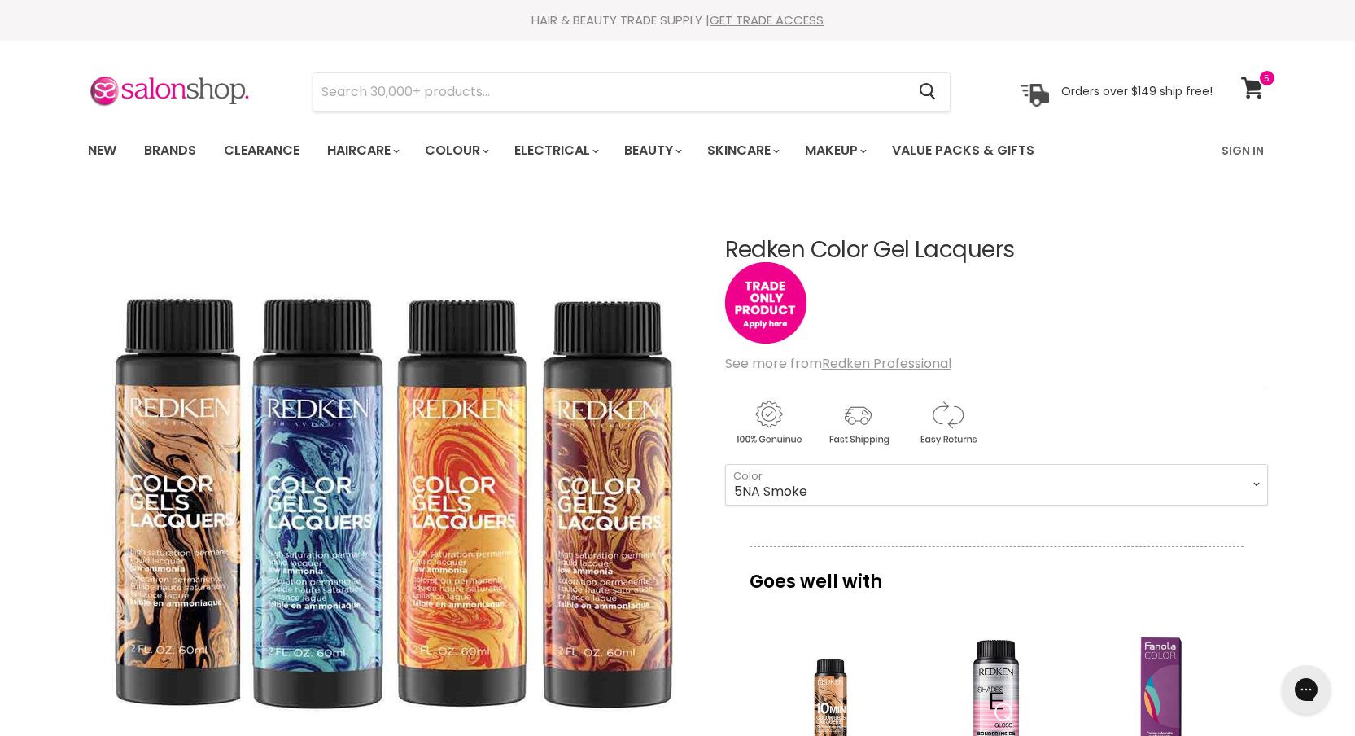
click at [725, 464] on select "4GN Forest 6GN Moss 8GN Ivy 3N Espresso 4N Chicory 5N Walnut 6N Morocan Sand 7N…" at bounding box center [996, 484] width 543 height 41
select select "5NA Smoke"
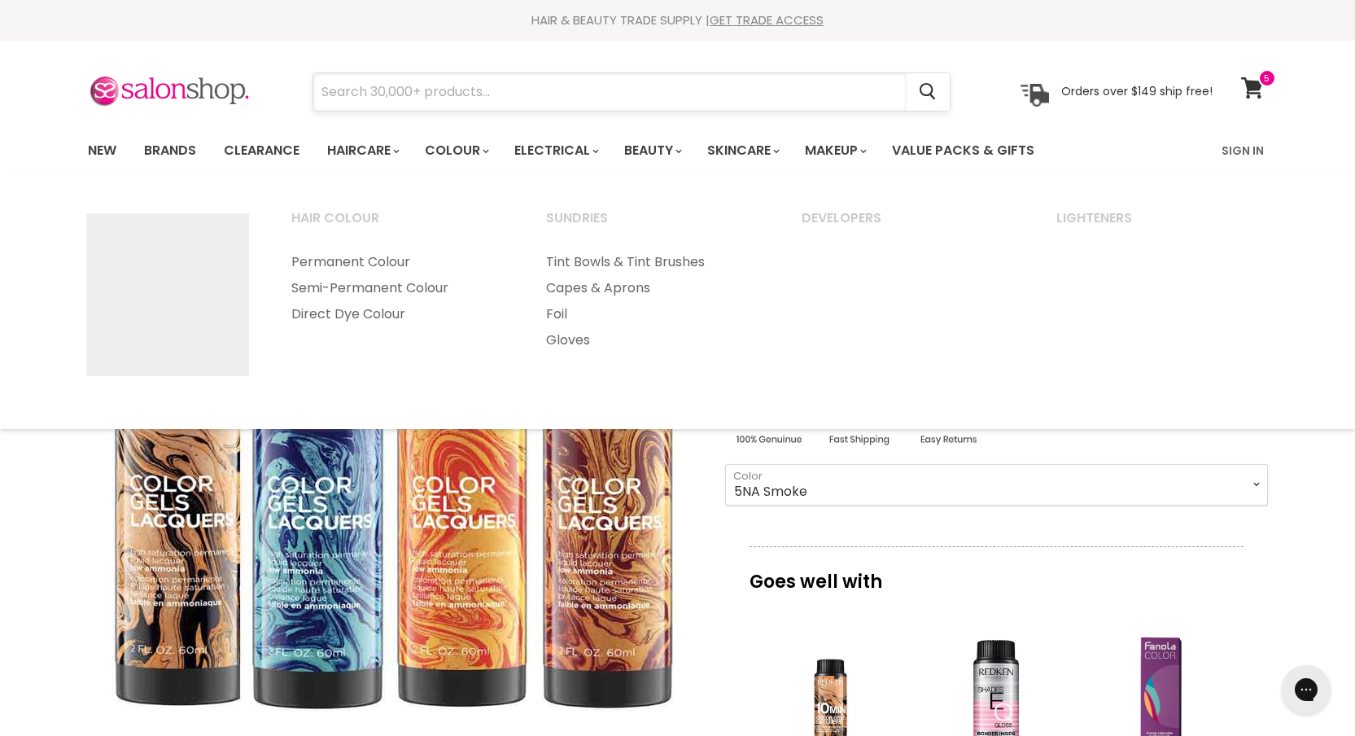
click at [463, 82] on input "Search" at bounding box center [609, 91] width 593 height 37
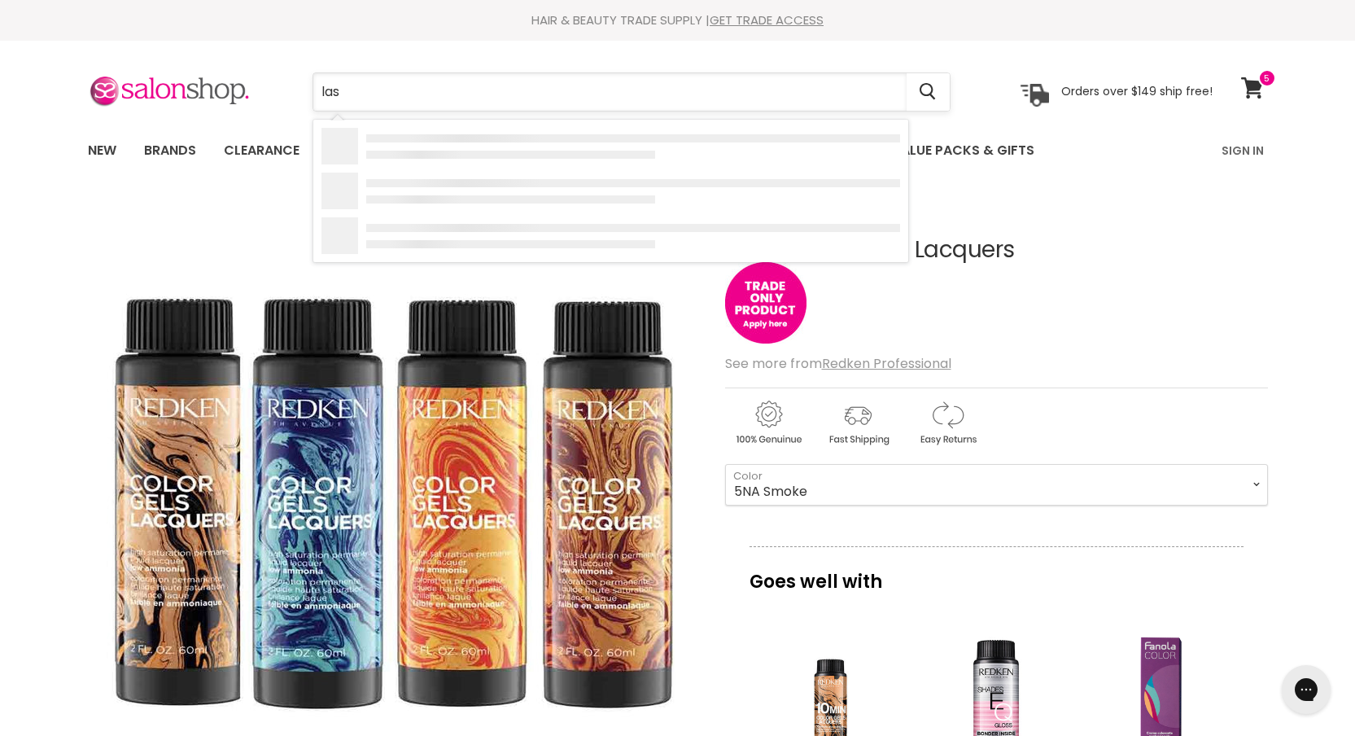
type input "lash"
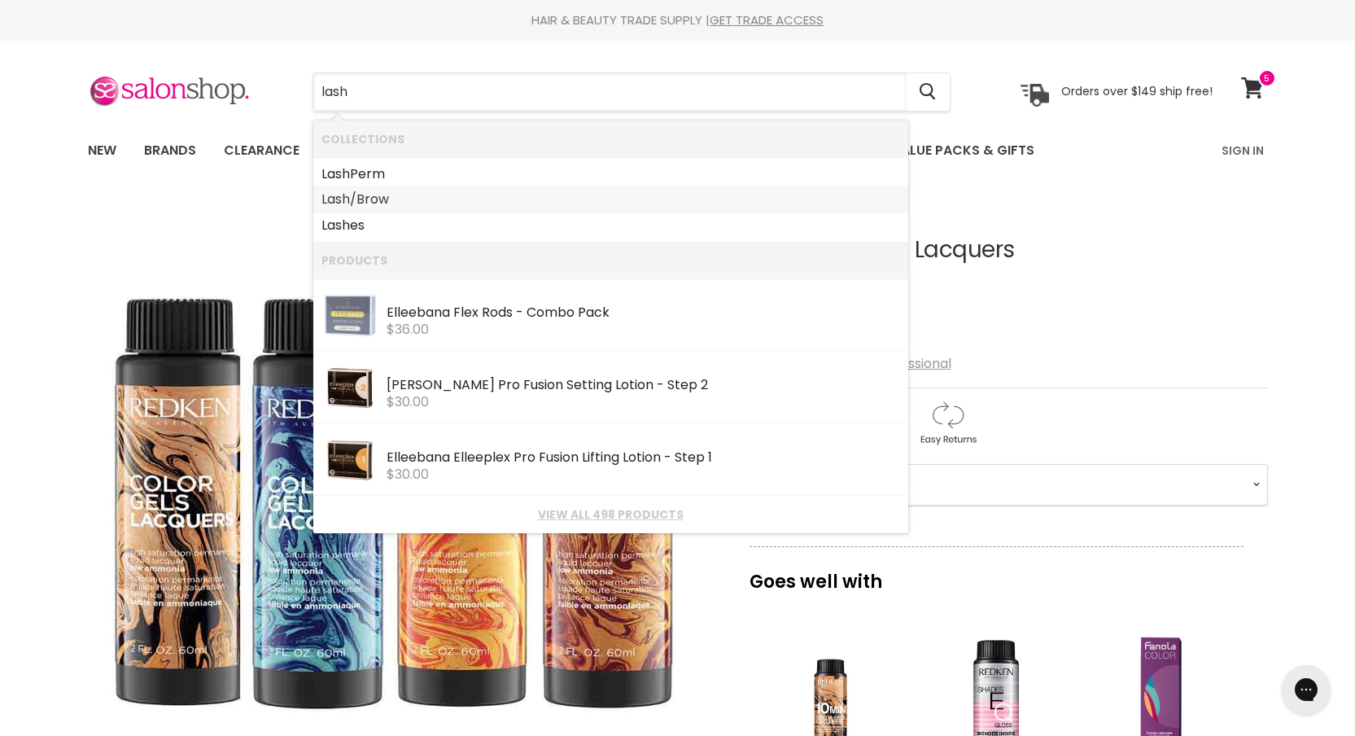
click at [470, 197] on link "Lash /Brow" at bounding box center [610, 199] width 579 height 26
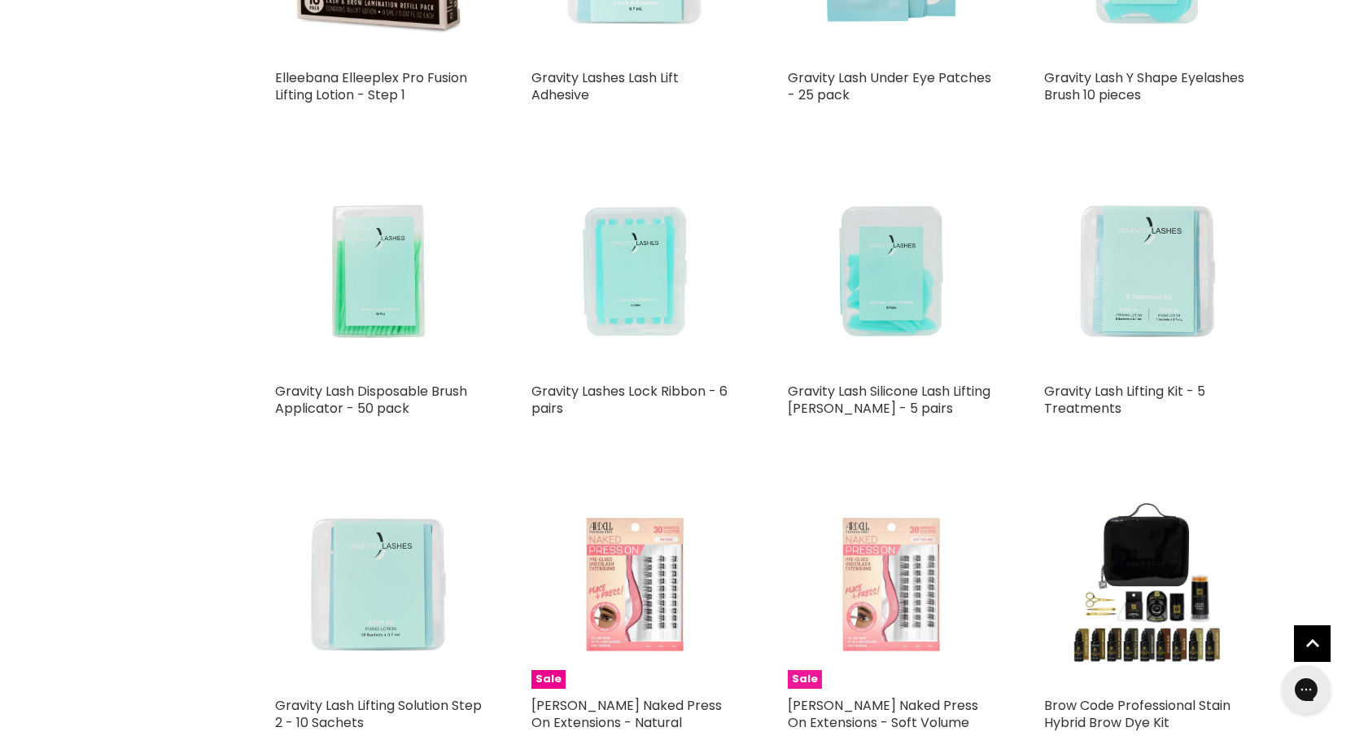
scroll to position [3685, 0]
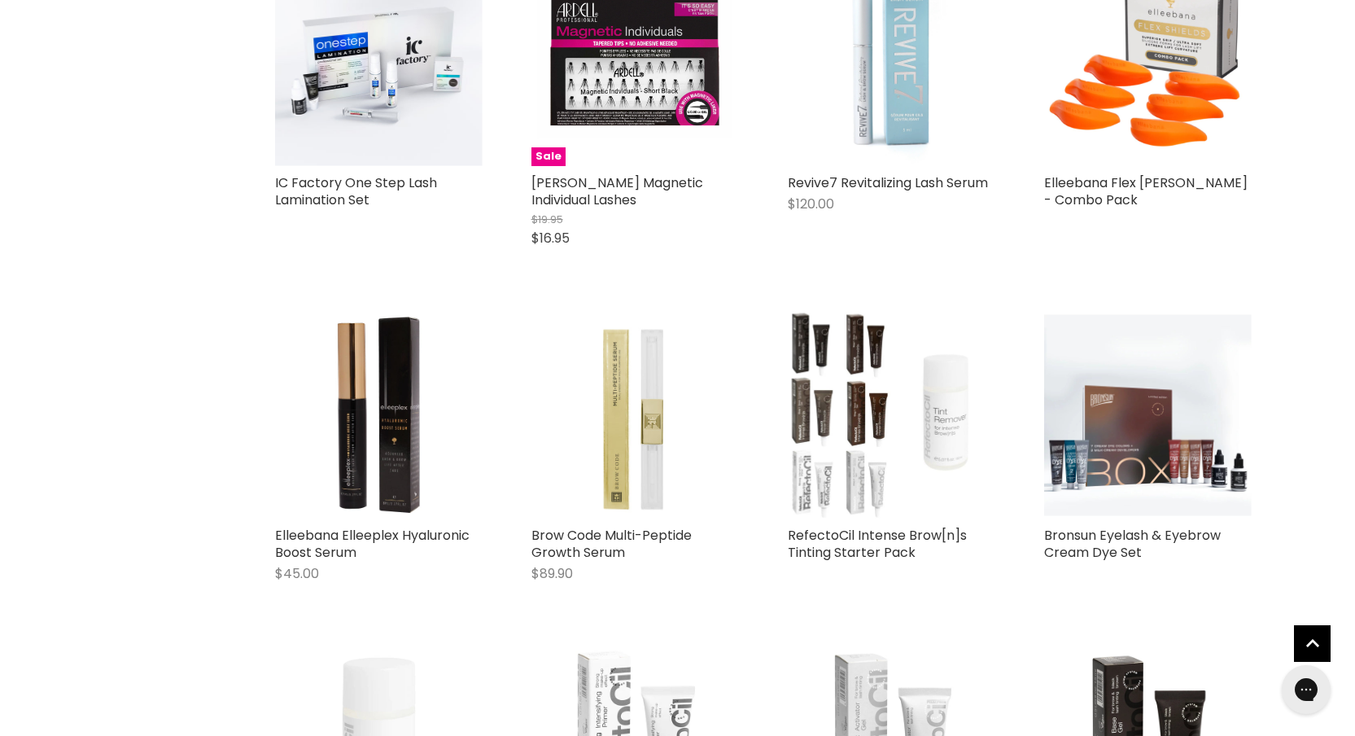
scroll to position [7399, 0]
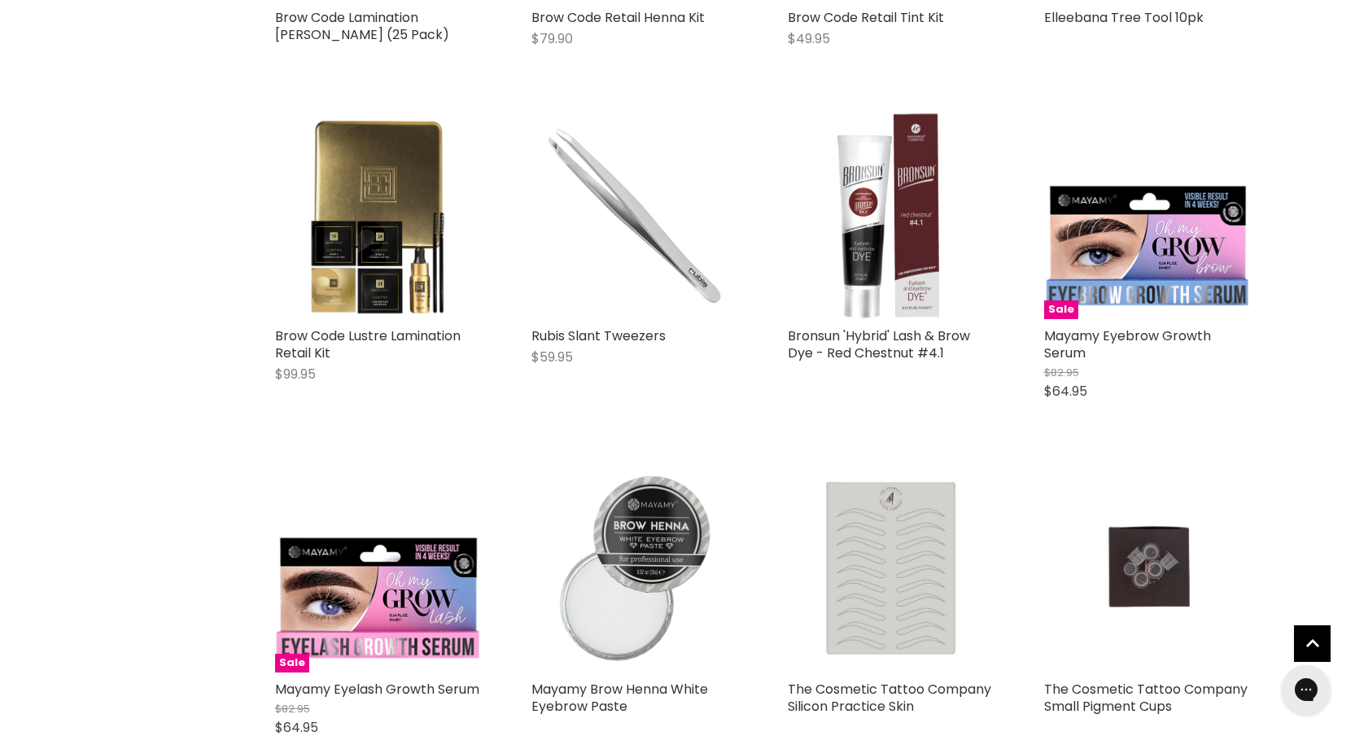
scroll to position [11320, 0]
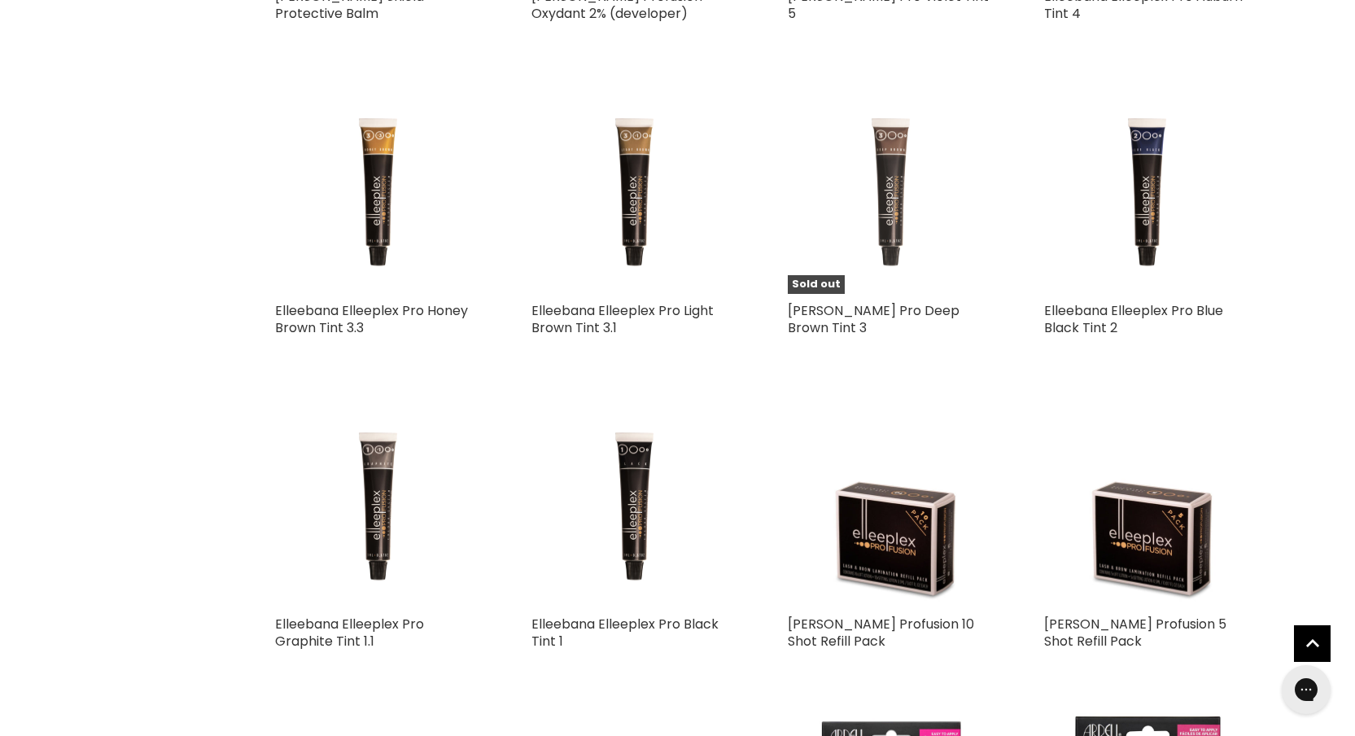
scroll to position [15493, 0]
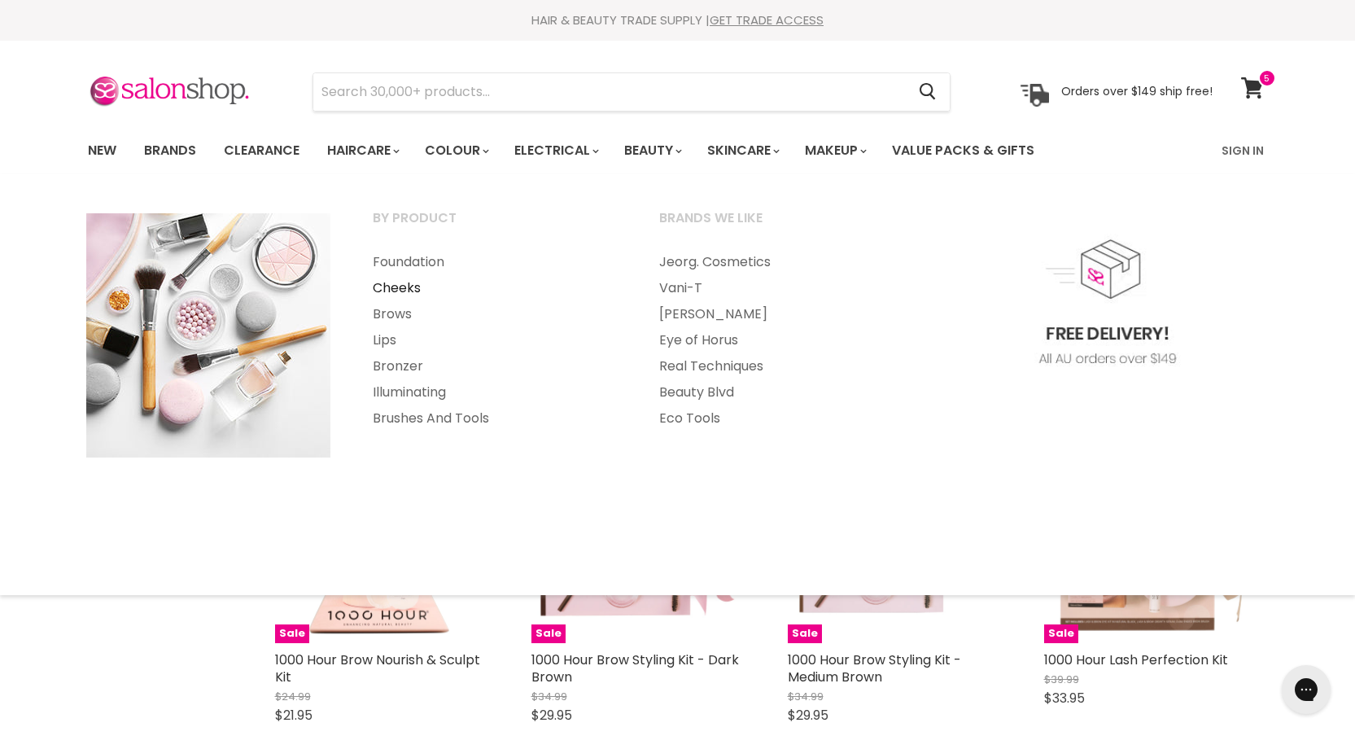
click at [408, 281] on link "Cheeks" at bounding box center [493, 288] width 283 height 26
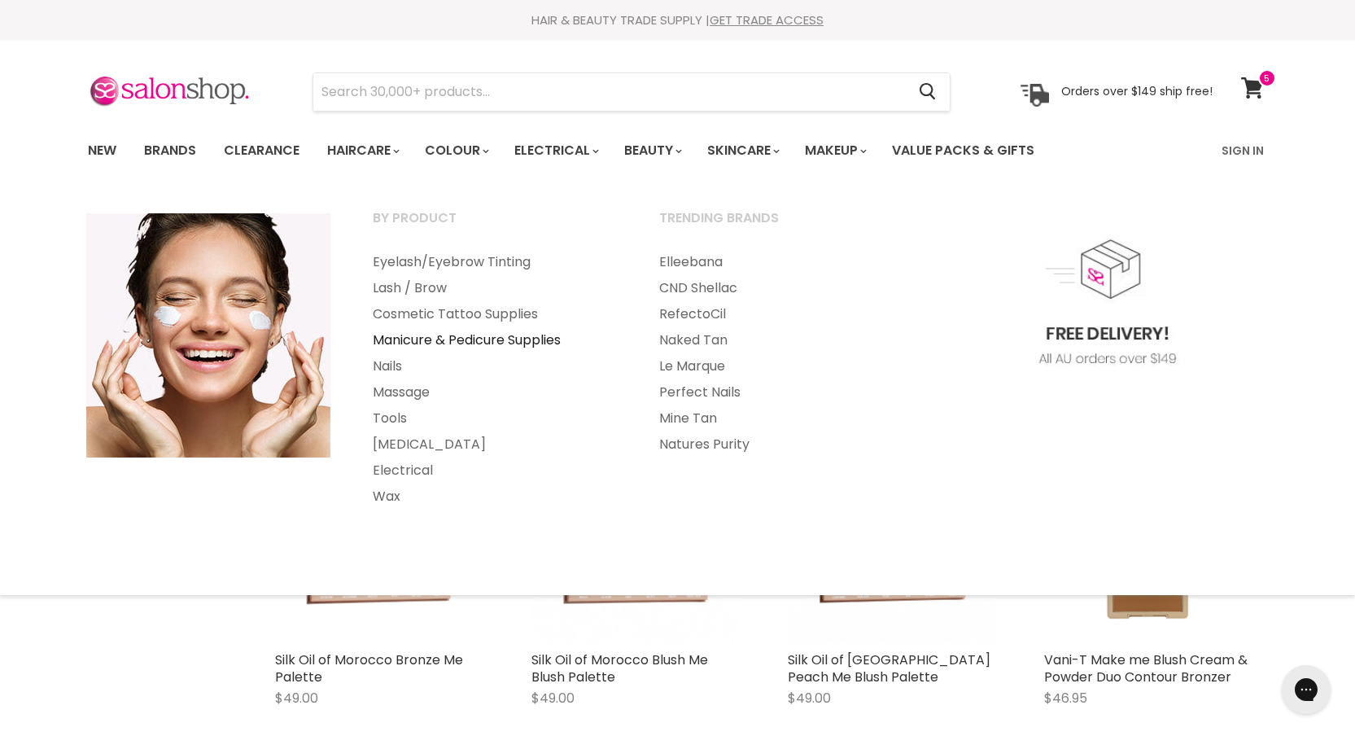
click at [527, 343] on link "Manicure & Pedicure Supplies" at bounding box center [493, 340] width 283 height 26
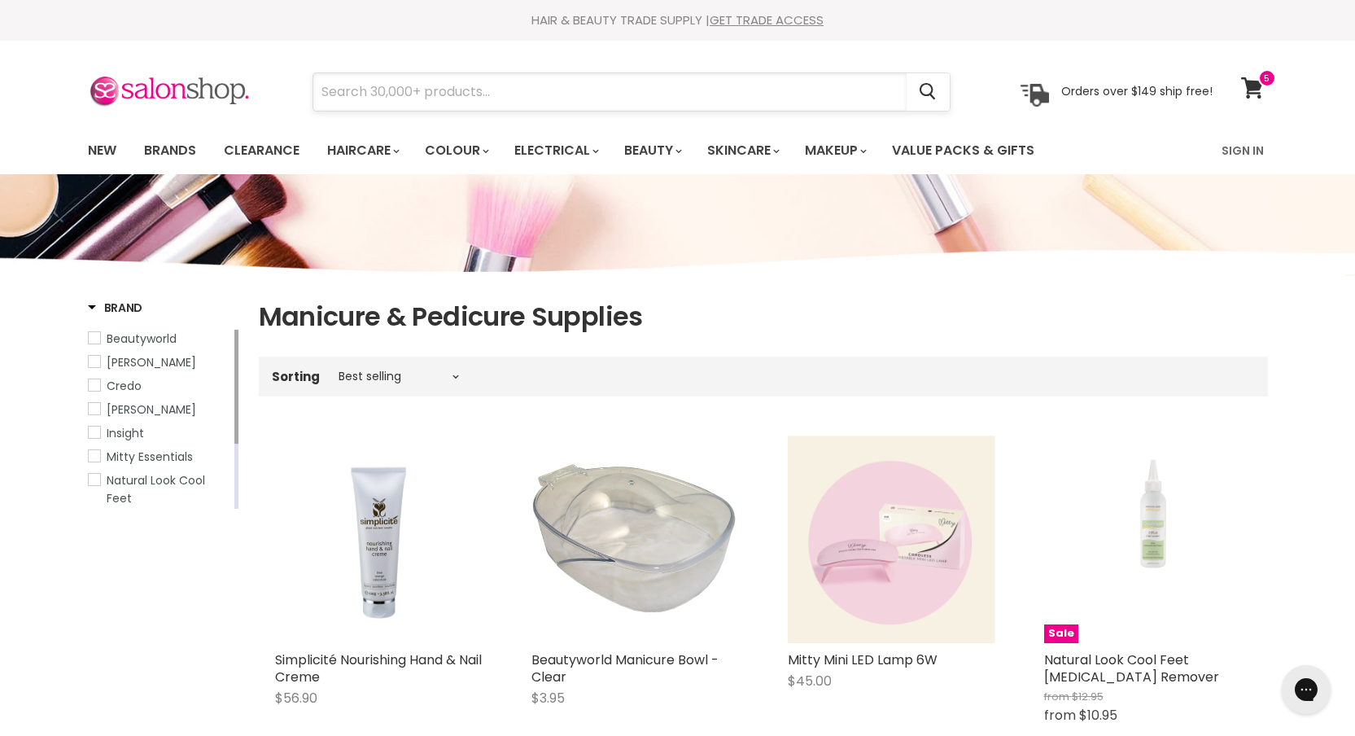
click at [486, 101] on input "Search" at bounding box center [609, 91] width 593 height 37
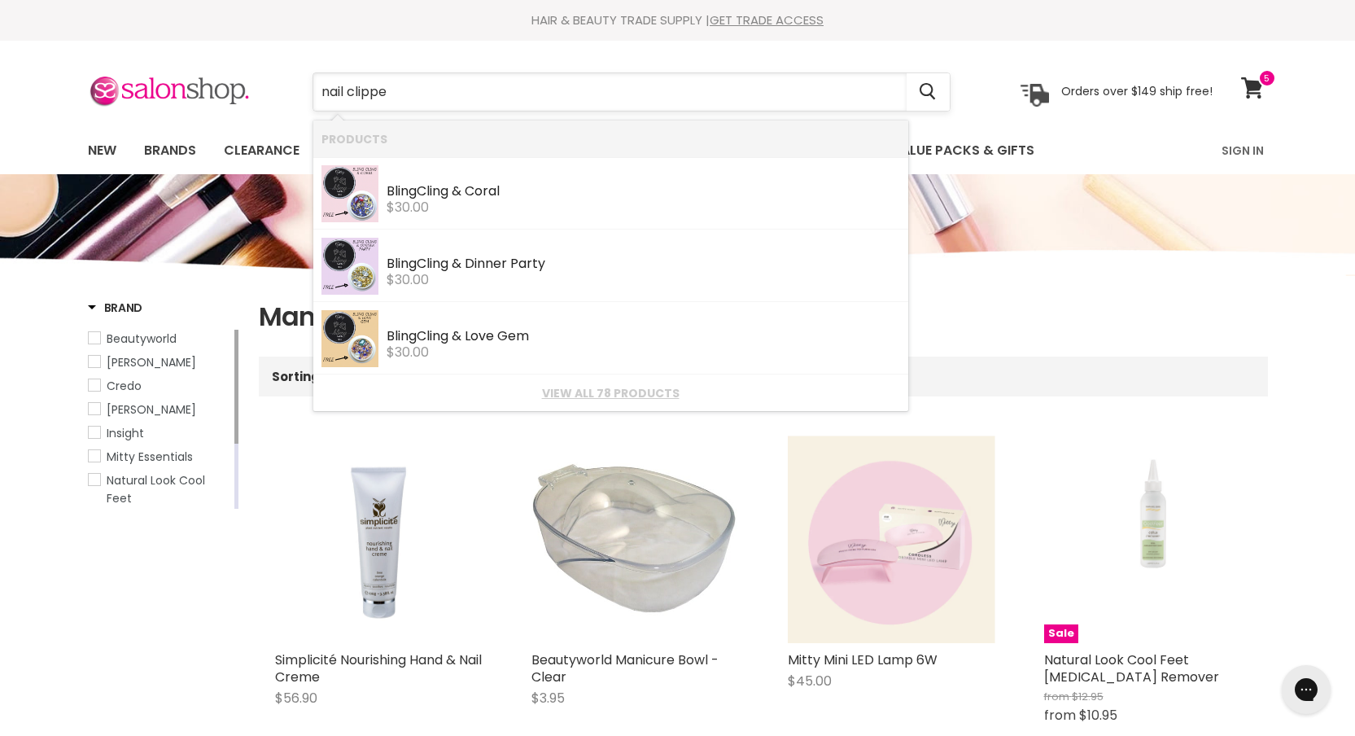
type input "nail clipper"
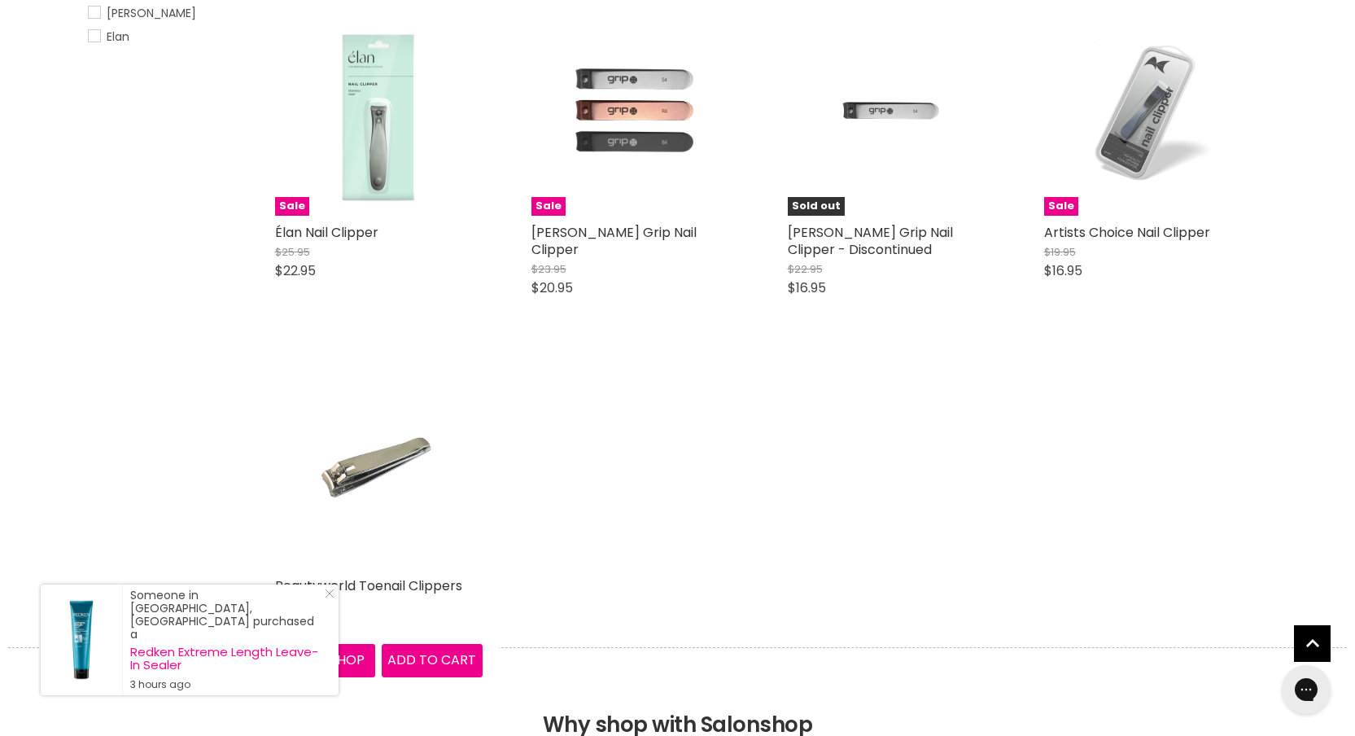
click at [433, 437] on img "Main content" at bounding box center [378, 465] width 138 height 208
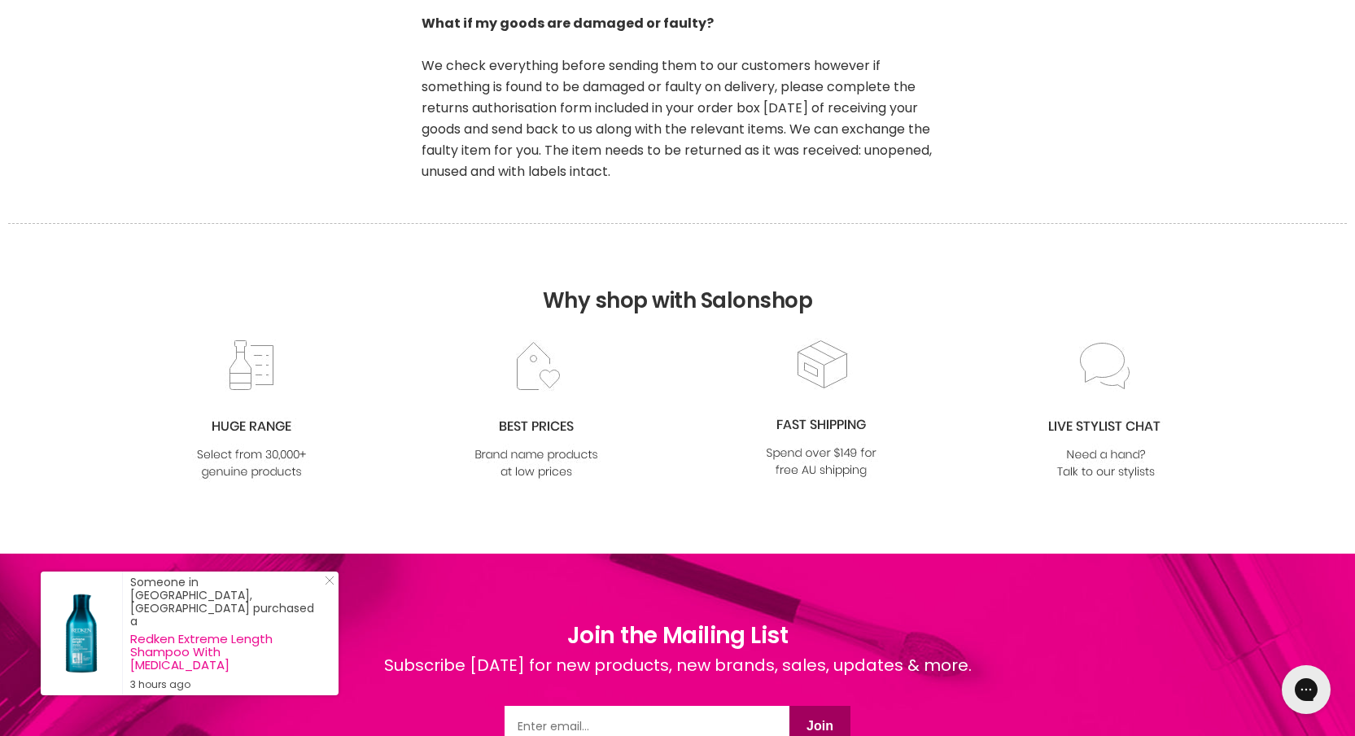
scroll to position [1432, 0]
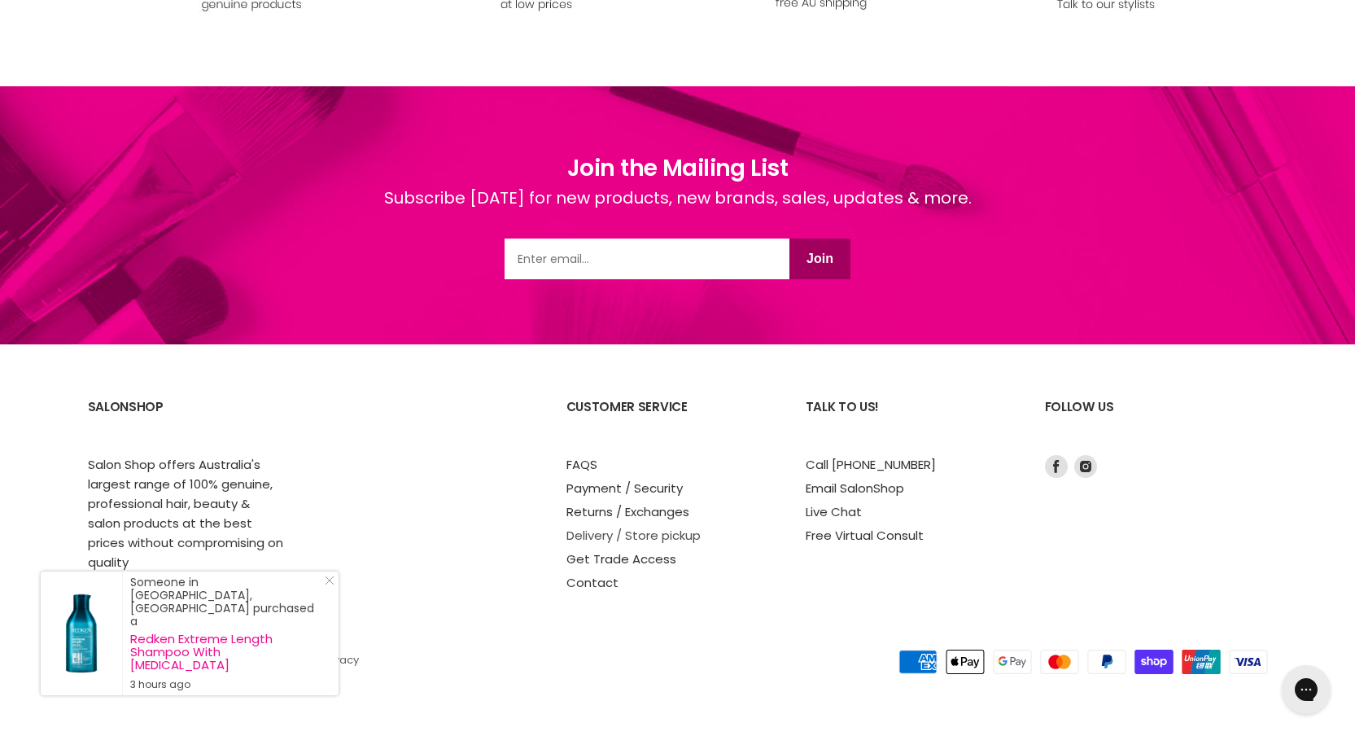
click at [663, 540] on link "Delivery / Store pickup" at bounding box center [633, 535] width 134 height 17
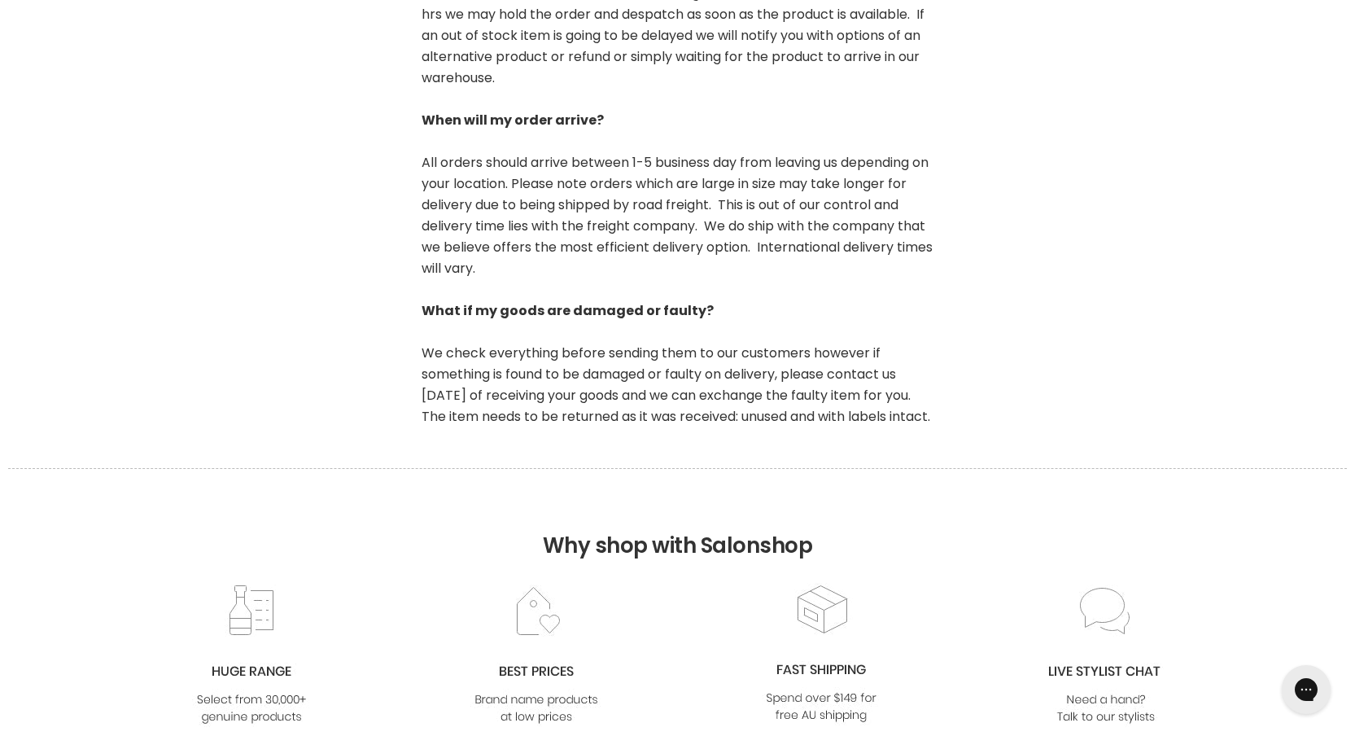
scroll to position [1345, 0]
